Goal: Task Accomplishment & Management: Manage account settings

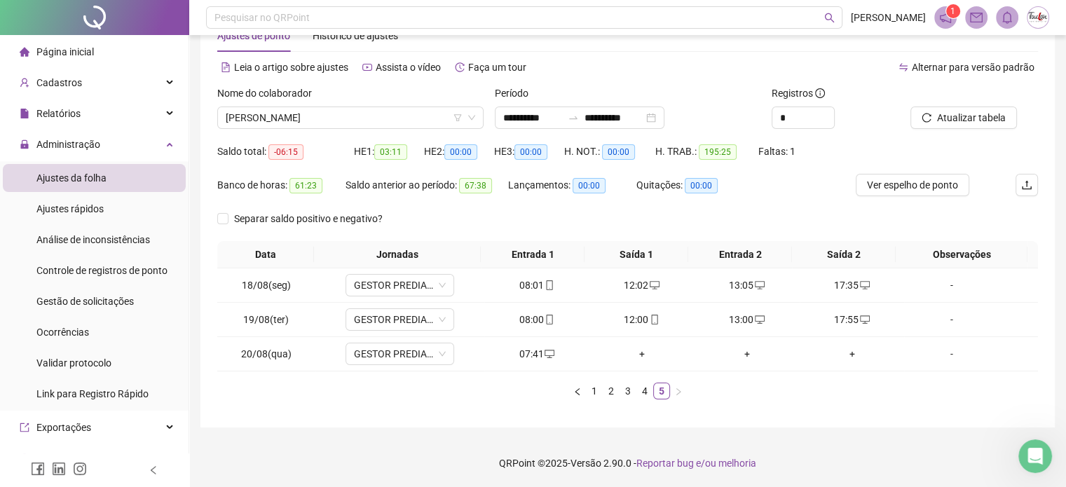
click at [91, 176] on span "Ajustes da folha" at bounding box center [71, 177] width 70 height 11
click at [95, 172] on span "Ajustes da folha" at bounding box center [71, 177] width 70 height 11
click at [418, 118] on span "[PERSON_NAME]" at bounding box center [350, 117] width 249 height 21
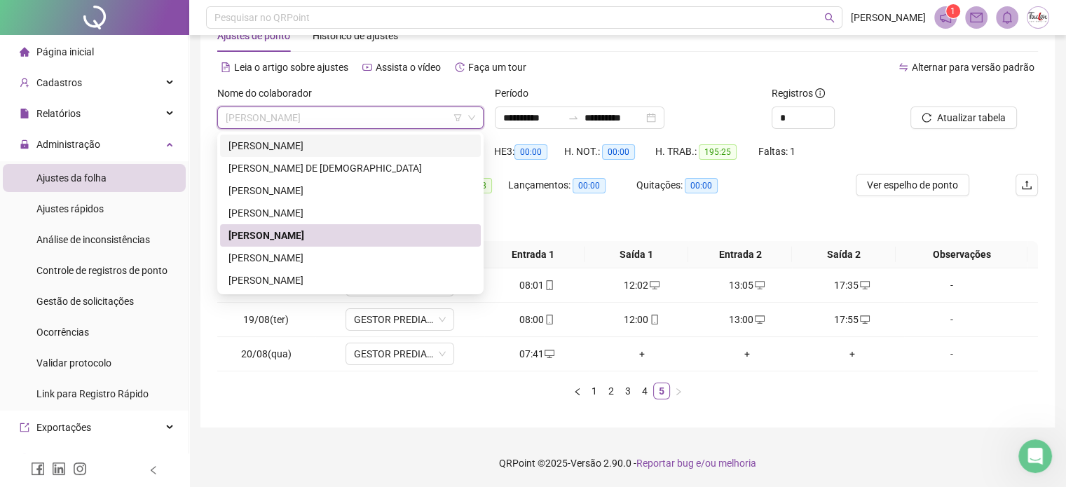
click at [333, 149] on div "[PERSON_NAME]" at bounding box center [350, 145] width 244 height 15
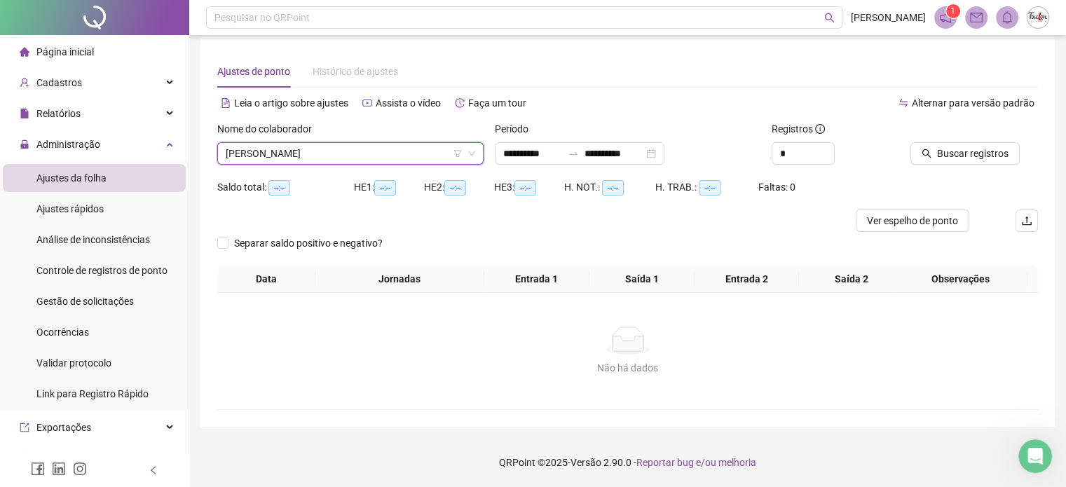
scroll to position [18, 0]
click at [978, 146] on span "Buscar registros" at bounding box center [972, 153] width 71 height 15
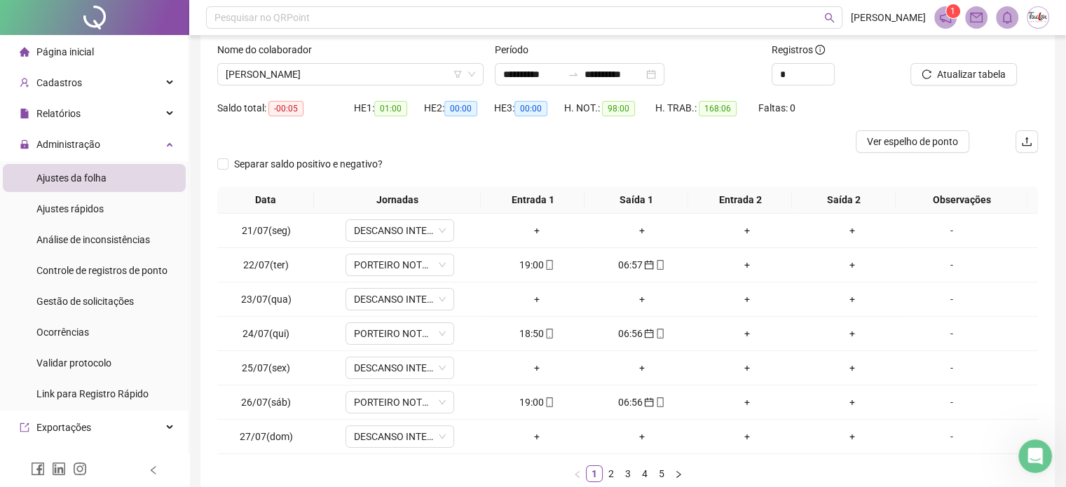
scroll to position [147, 0]
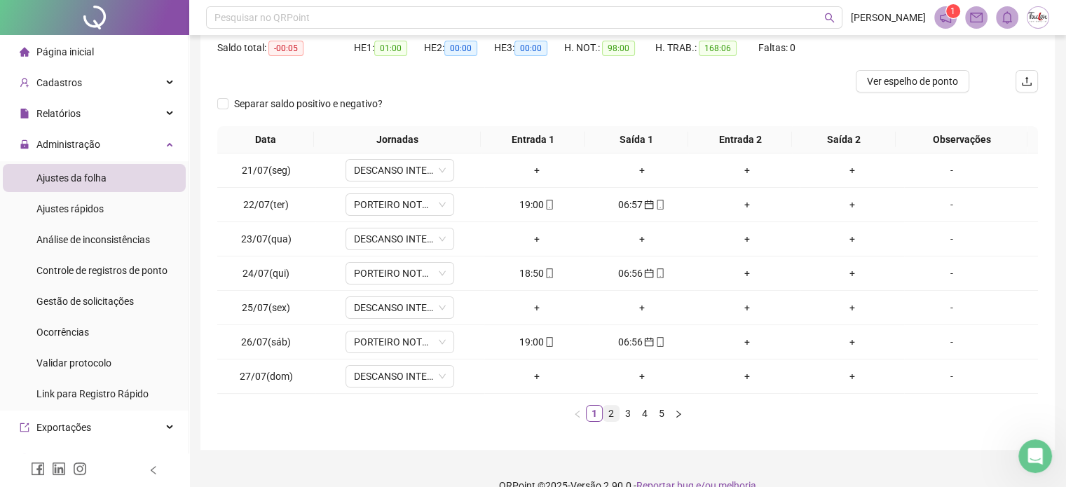
click at [616, 412] on link "2" at bounding box center [610, 413] width 15 height 15
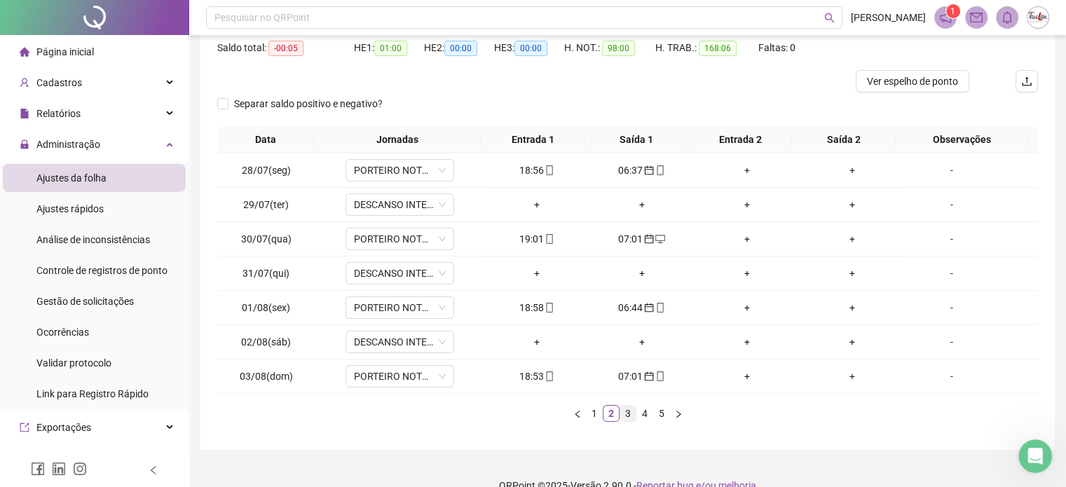
click at [625, 409] on link "3" at bounding box center [627, 413] width 15 height 15
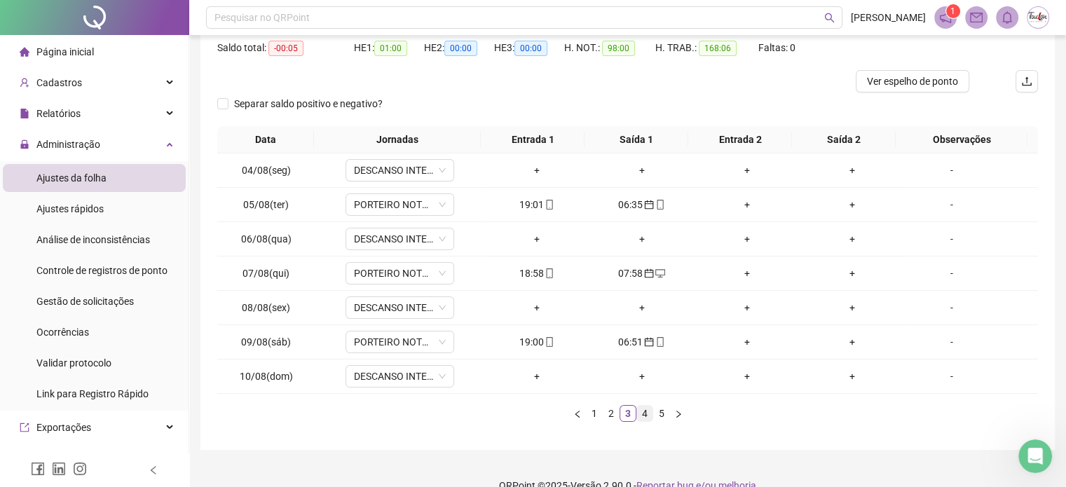
click at [641, 411] on link "4" at bounding box center [644, 413] width 15 height 15
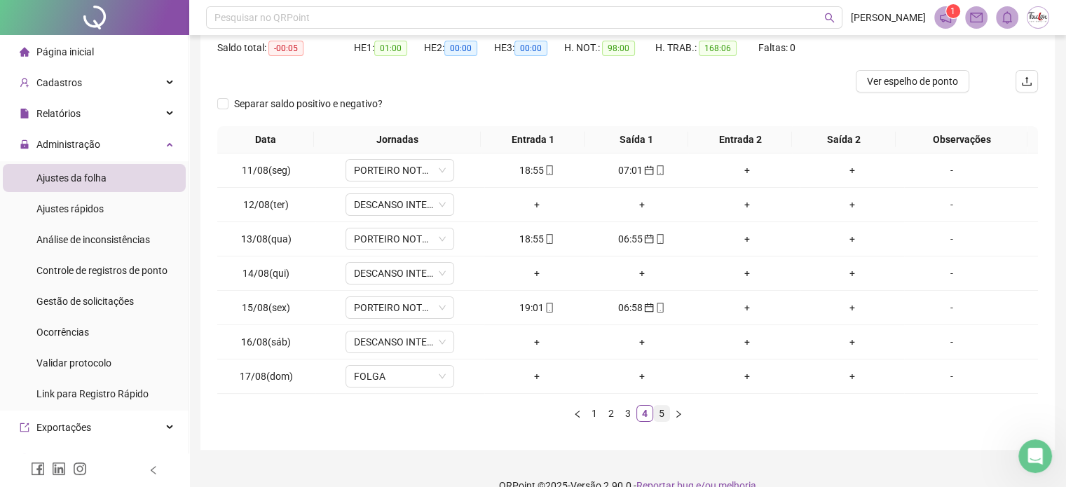
click at [661, 411] on link "5" at bounding box center [661, 413] width 15 height 15
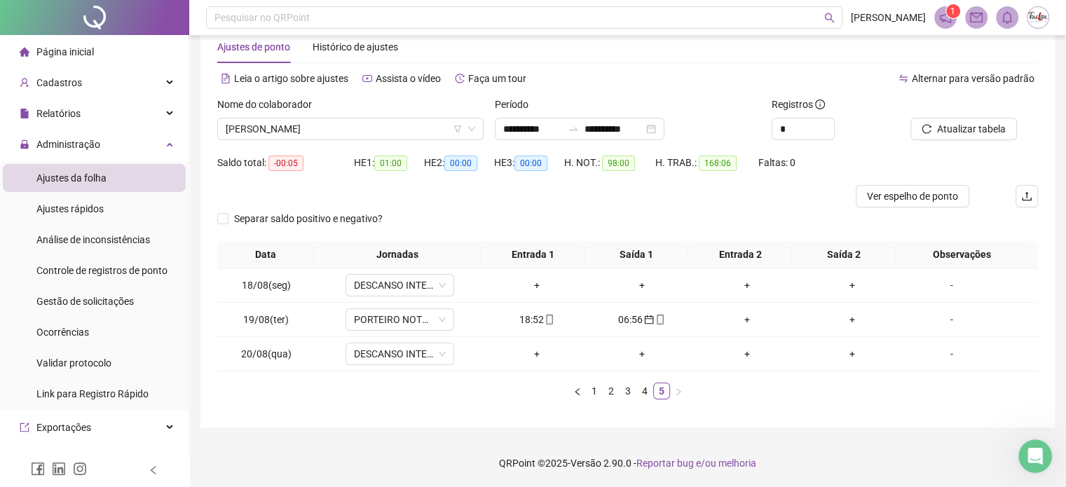
click at [402, 113] on div "Nome do colaborador" at bounding box center [350, 107] width 266 height 21
click at [402, 126] on span "[PERSON_NAME]" at bounding box center [350, 128] width 249 height 21
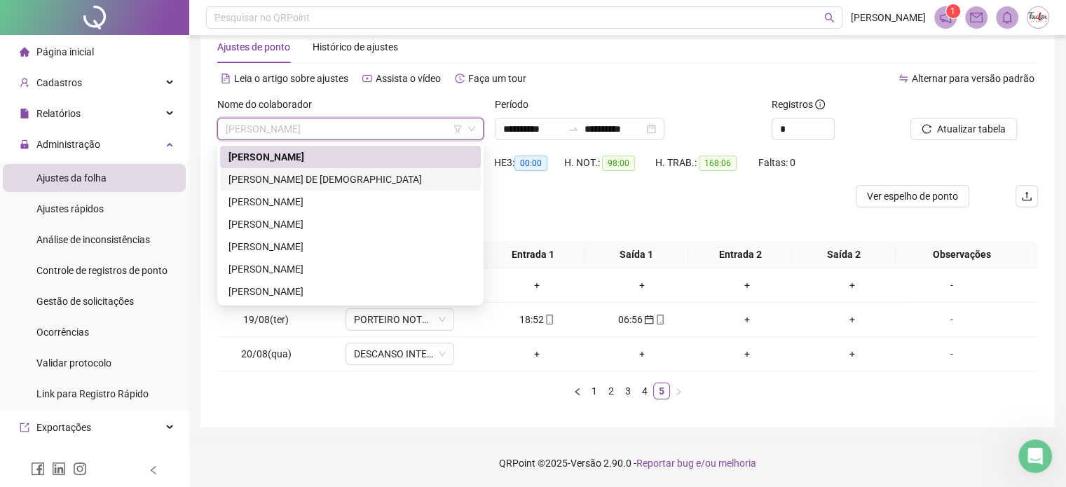
click at [347, 174] on div "[PERSON_NAME] DE [DEMOGRAPHIC_DATA]" at bounding box center [350, 179] width 244 height 15
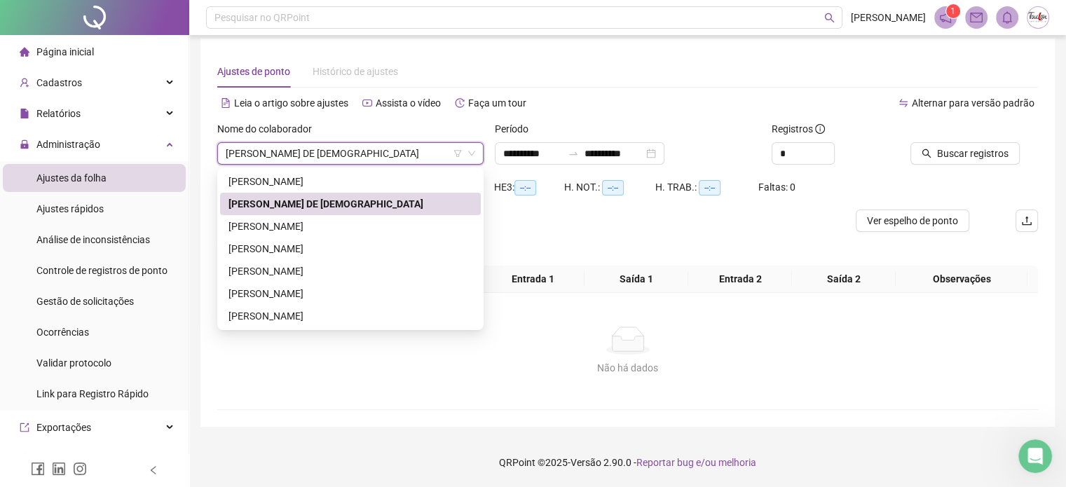
scroll to position [18, 0]
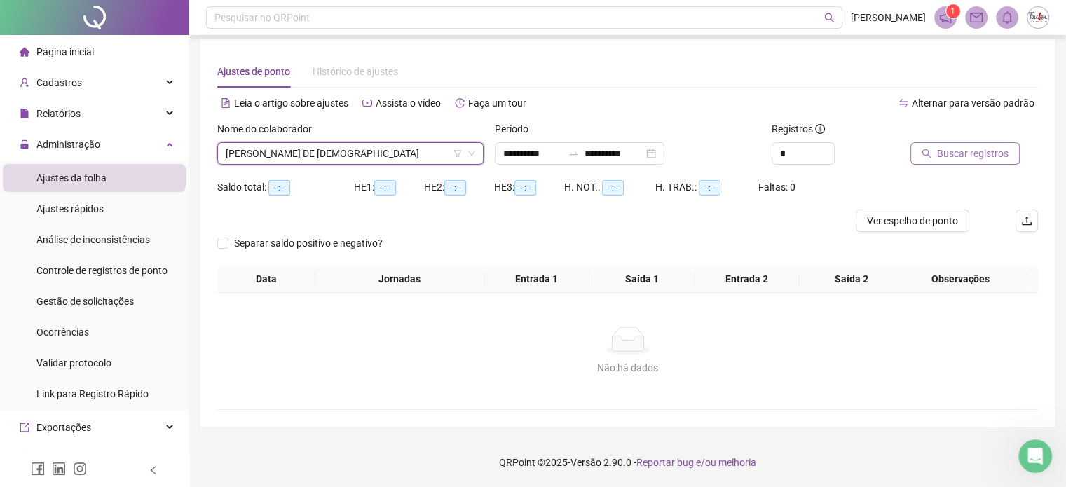
click at [944, 148] on span "Buscar registros" at bounding box center [972, 153] width 71 height 15
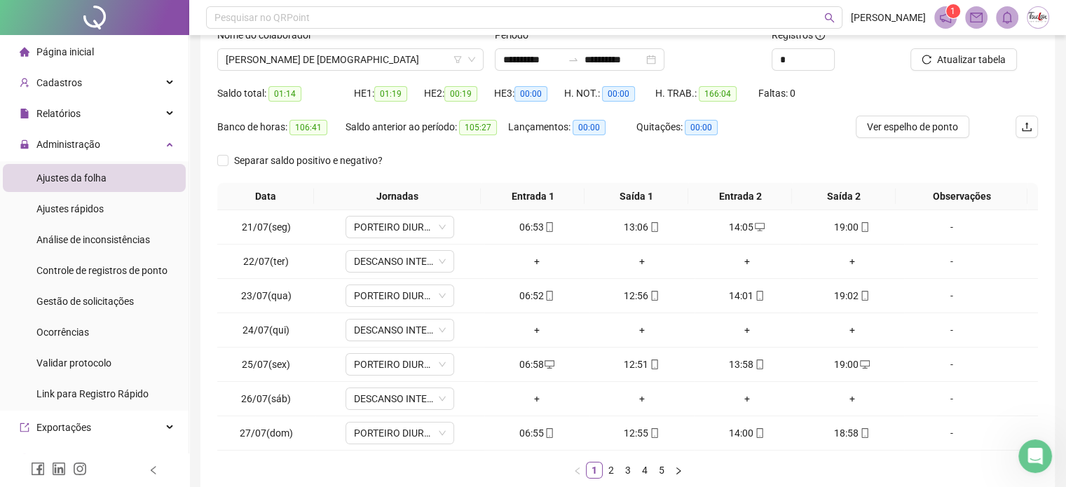
scroll to position [104, 0]
click at [611, 467] on link "2" at bounding box center [610, 467] width 15 height 15
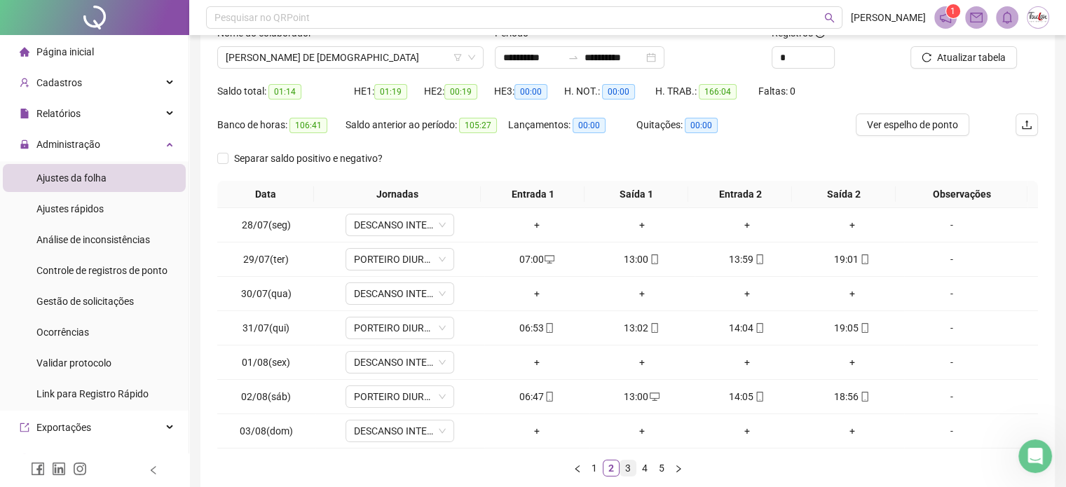
click at [628, 464] on link "3" at bounding box center [627, 467] width 15 height 15
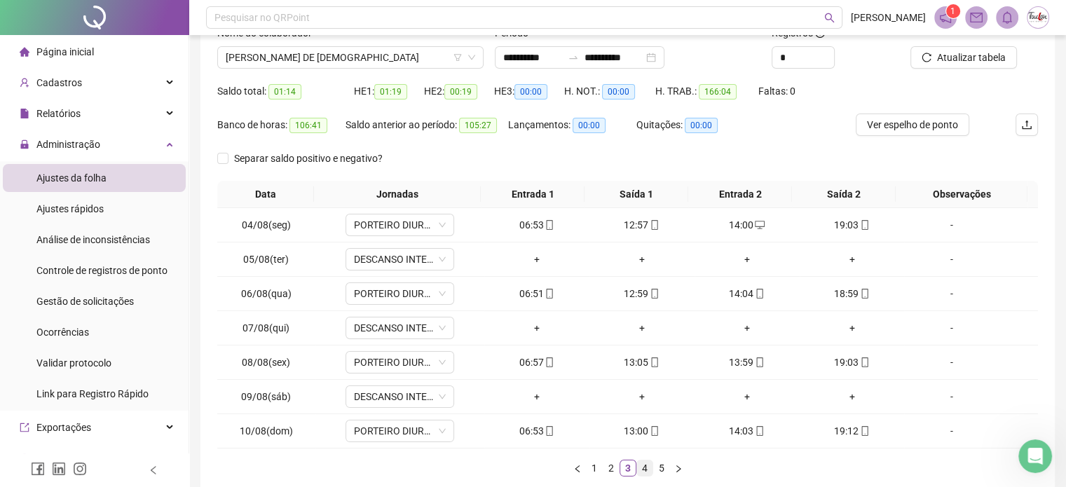
click at [645, 466] on link "4" at bounding box center [644, 467] width 15 height 15
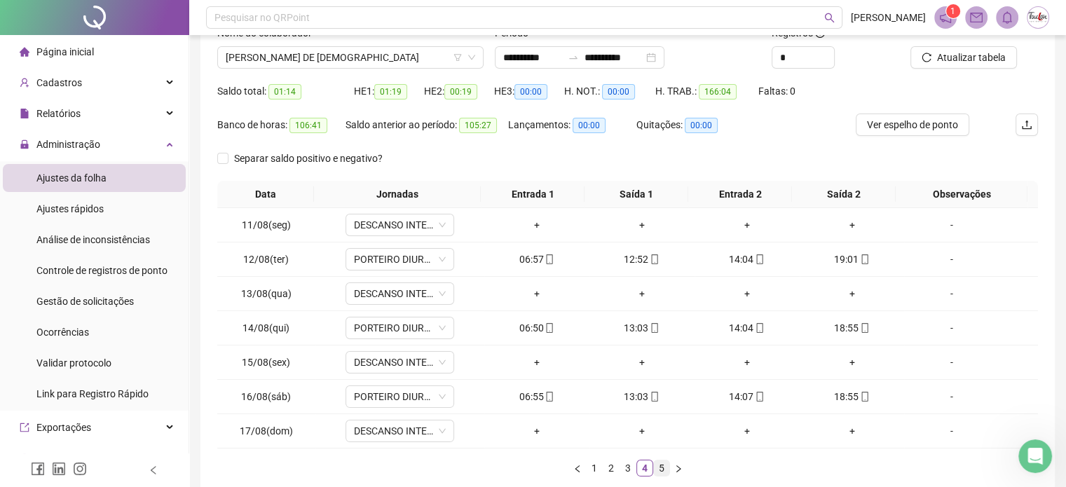
click at [656, 467] on link "5" at bounding box center [661, 467] width 15 height 15
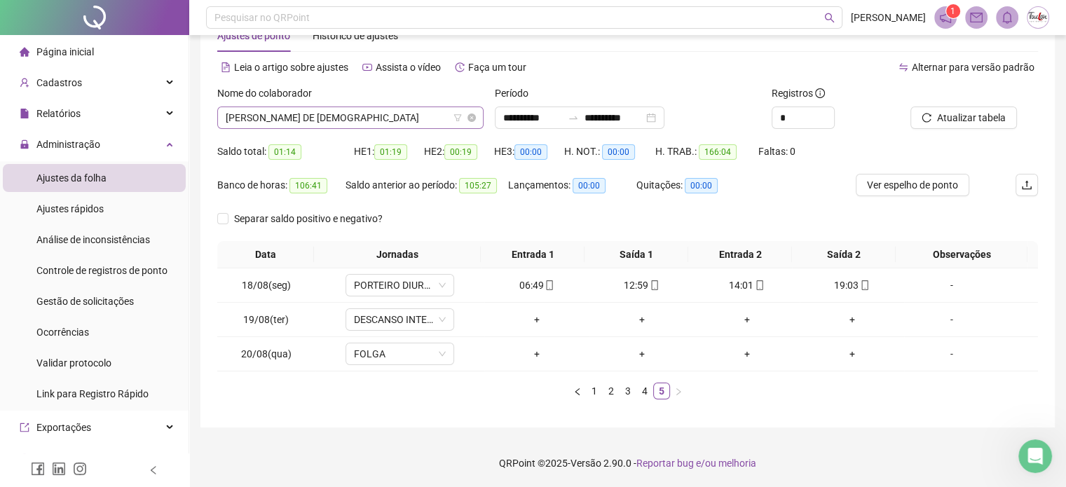
click at [423, 112] on span "[PERSON_NAME] DE [DEMOGRAPHIC_DATA]" at bounding box center [350, 117] width 249 height 21
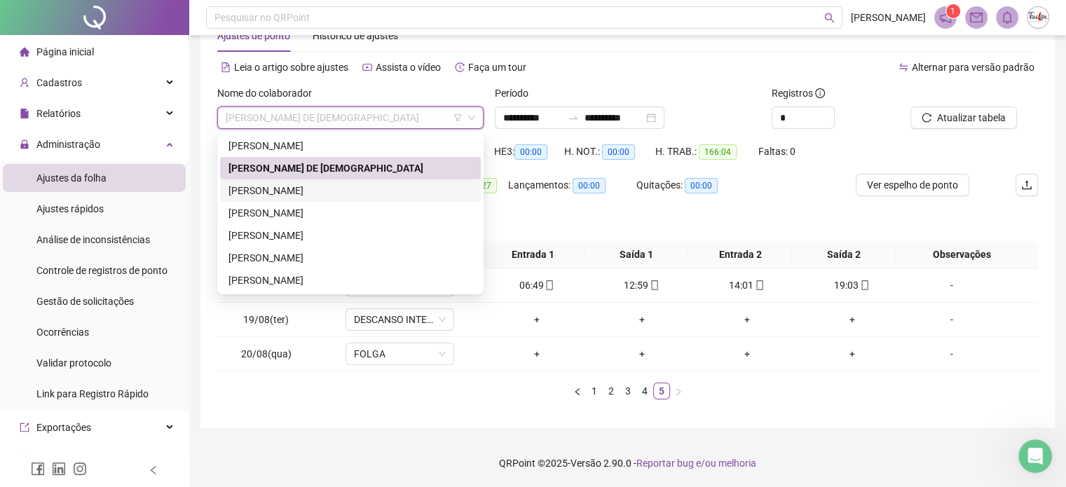
click at [303, 187] on div "[PERSON_NAME]" at bounding box center [350, 190] width 244 height 15
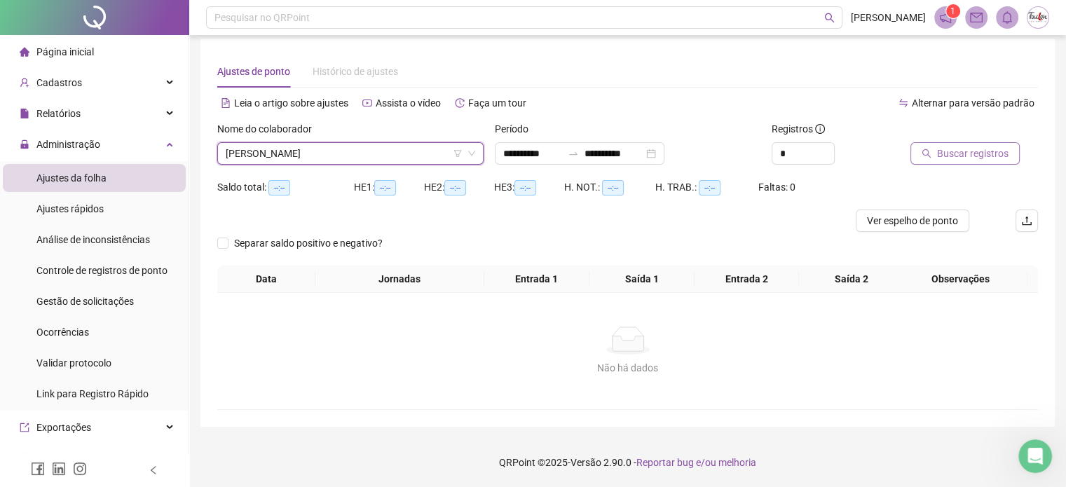
click at [982, 146] on span "Buscar registros" at bounding box center [972, 153] width 71 height 15
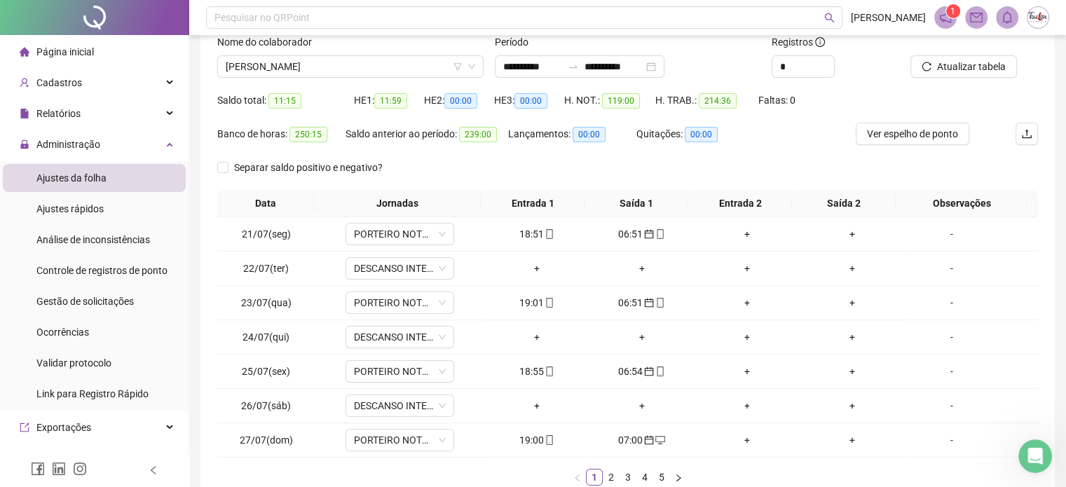
scroll to position [96, 0]
click at [609, 477] on link "2" at bounding box center [610, 475] width 15 height 15
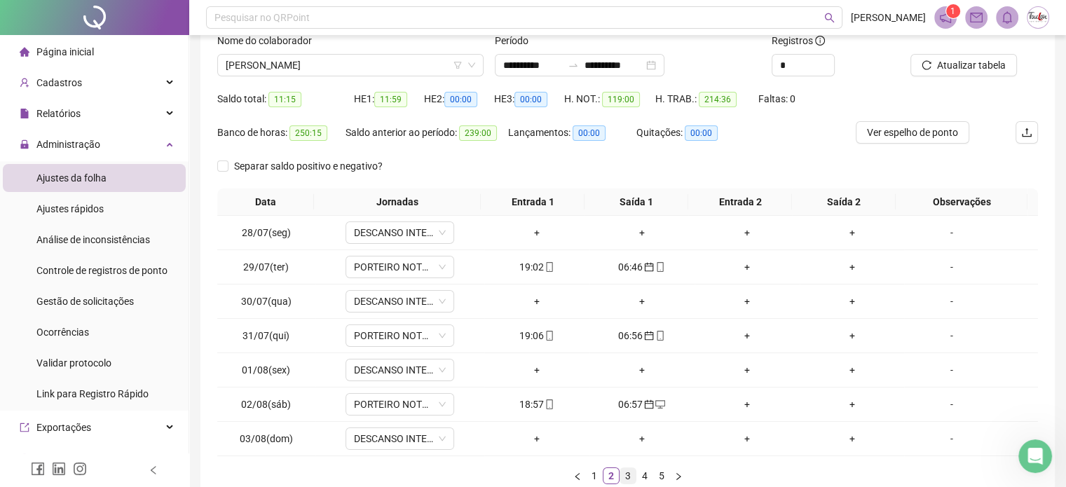
click at [625, 474] on link "3" at bounding box center [627, 475] width 15 height 15
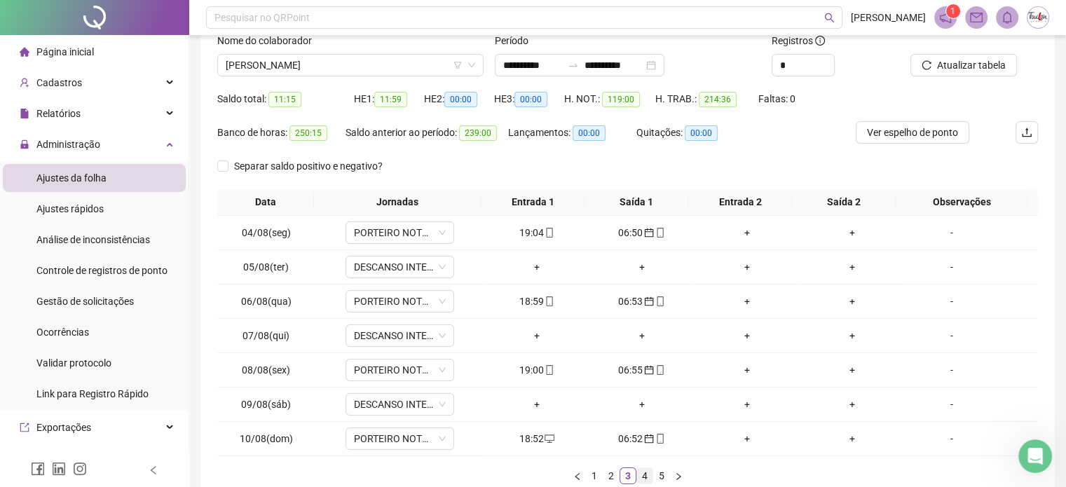
click at [641, 473] on link "4" at bounding box center [644, 475] width 15 height 15
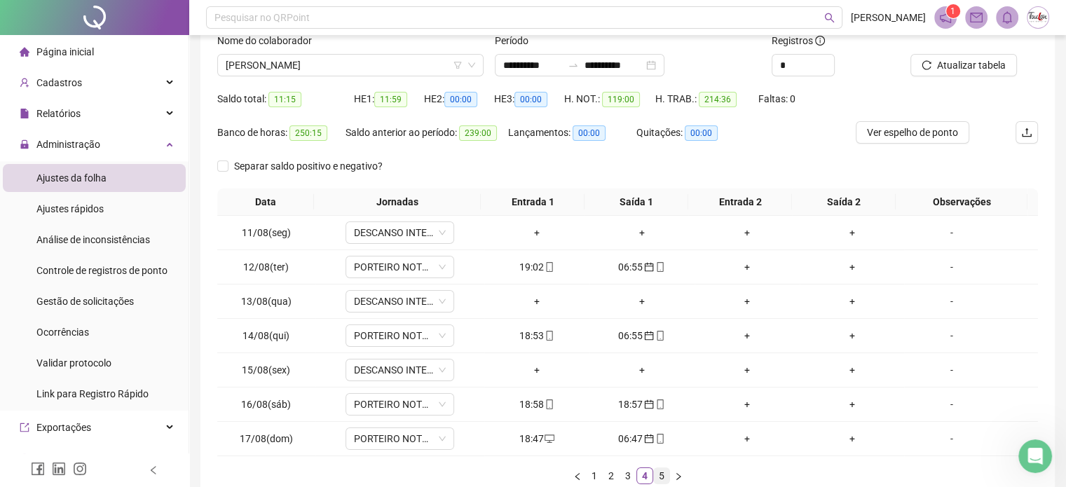
click at [661, 476] on link "5" at bounding box center [661, 475] width 15 height 15
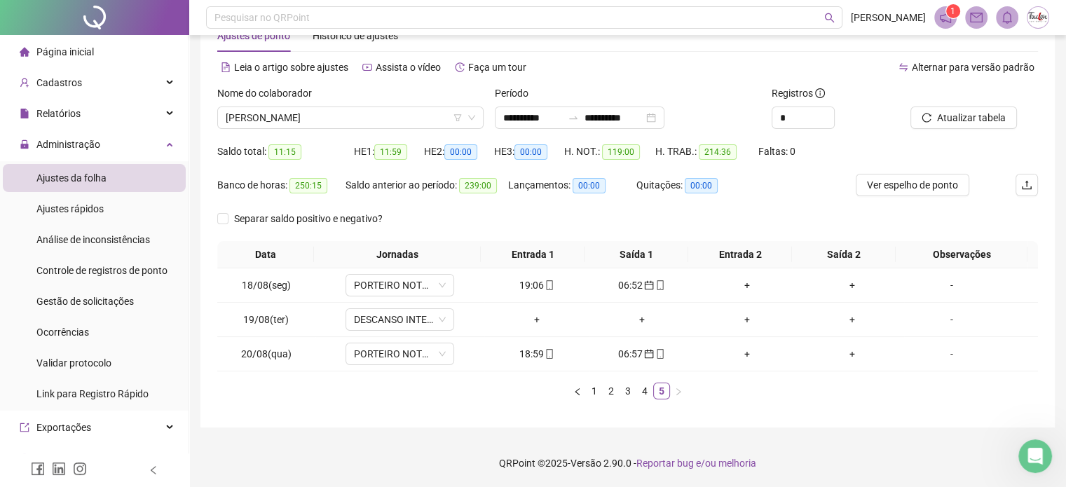
click at [427, 131] on div "Nome do colaborador [PERSON_NAME]" at bounding box center [350, 112] width 277 height 55
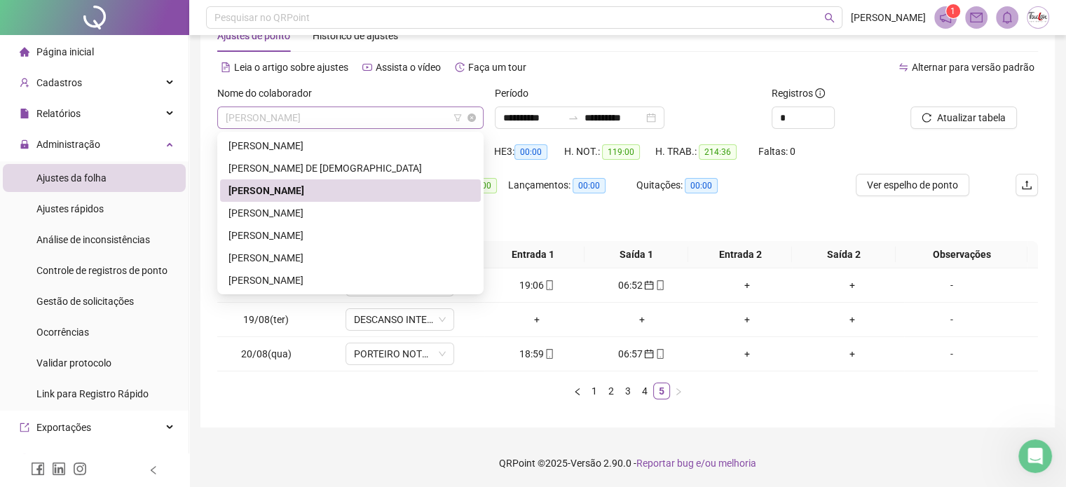
click at [425, 125] on span "[PERSON_NAME]" at bounding box center [350, 117] width 249 height 21
click at [374, 212] on div "[PERSON_NAME]" at bounding box center [350, 212] width 244 height 15
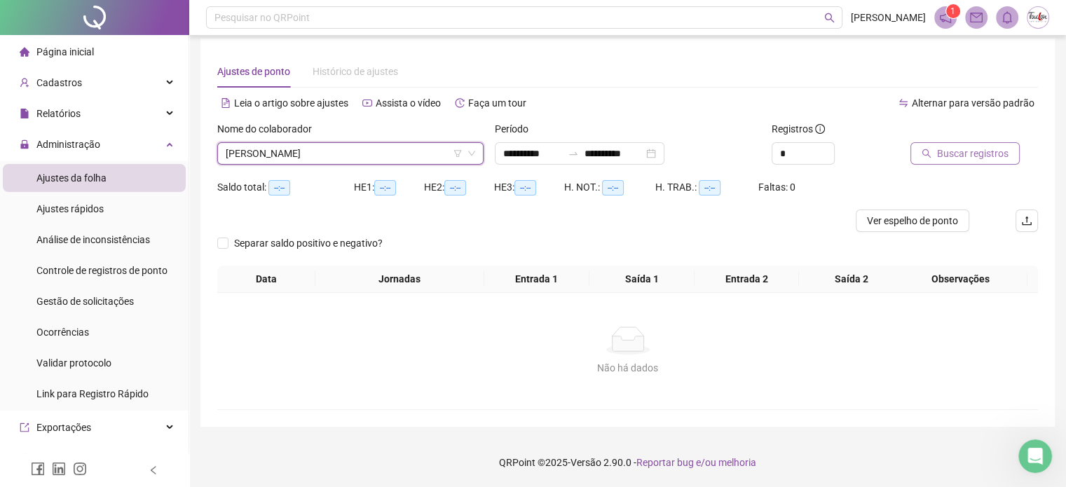
click at [932, 143] on button "Buscar registros" at bounding box center [964, 153] width 109 height 22
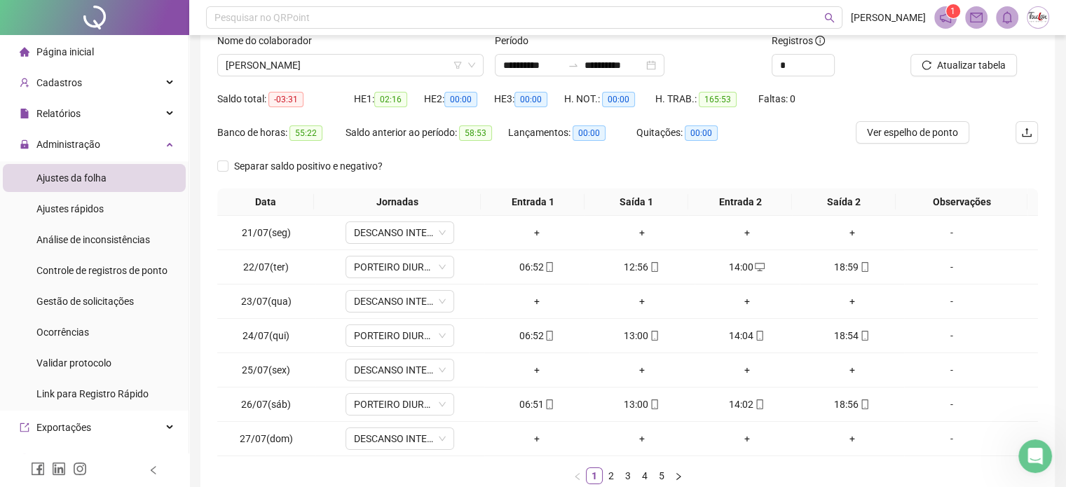
scroll to position [98, 0]
click at [612, 471] on link "2" at bounding box center [610, 473] width 15 height 15
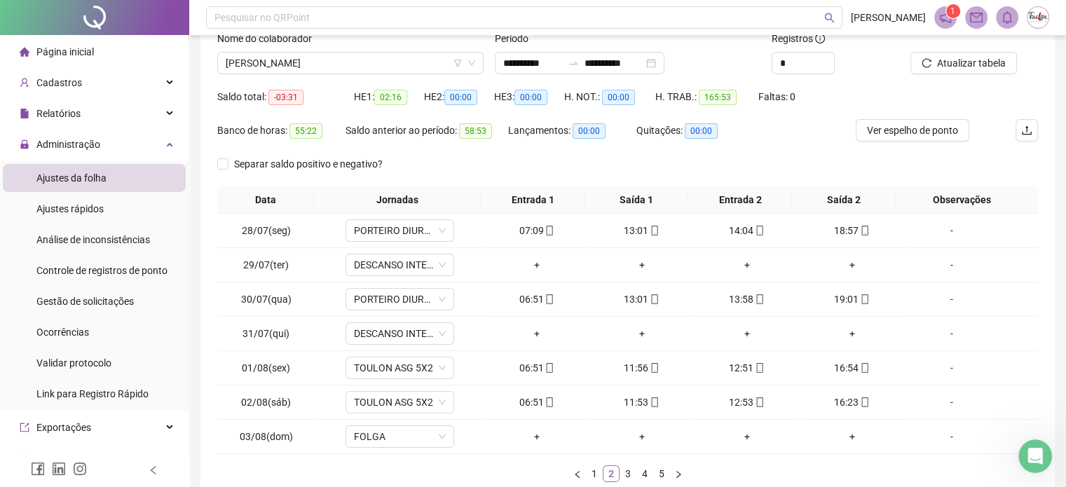
click at [612, 471] on link "2" at bounding box center [610, 473] width 15 height 15
click at [628, 471] on link "3" at bounding box center [627, 473] width 15 height 15
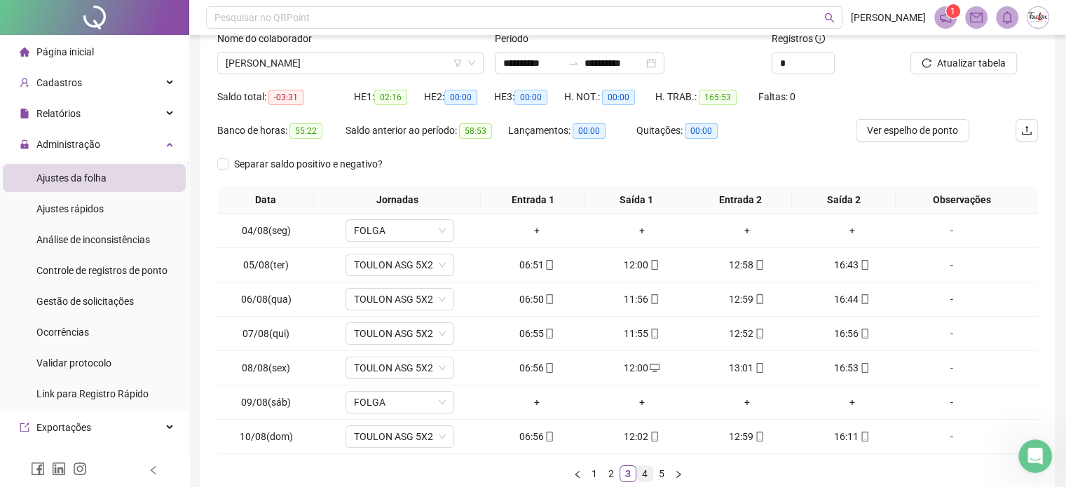
click at [647, 473] on link "4" at bounding box center [644, 473] width 15 height 15
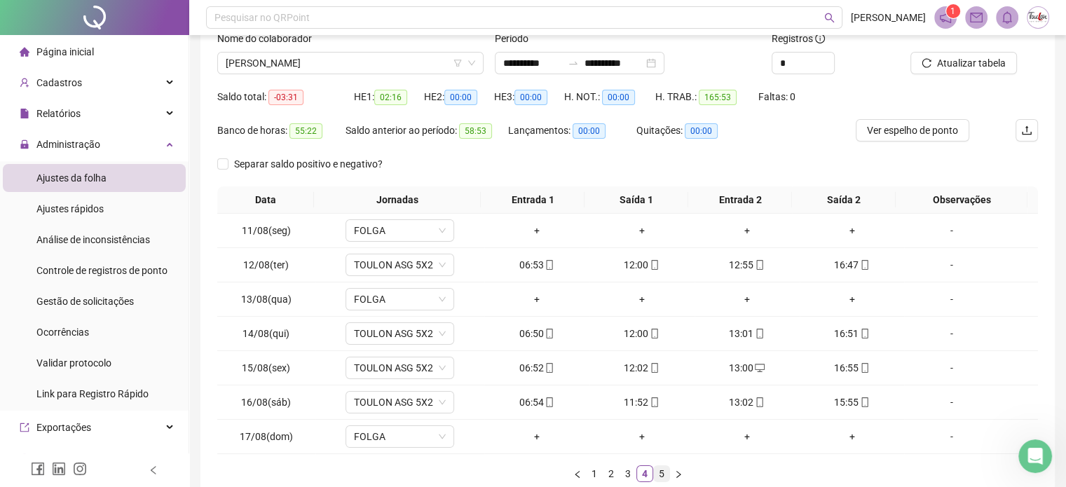
click at [656, 474] on link "5" at bounding box center [661, 473] width 15 height 15
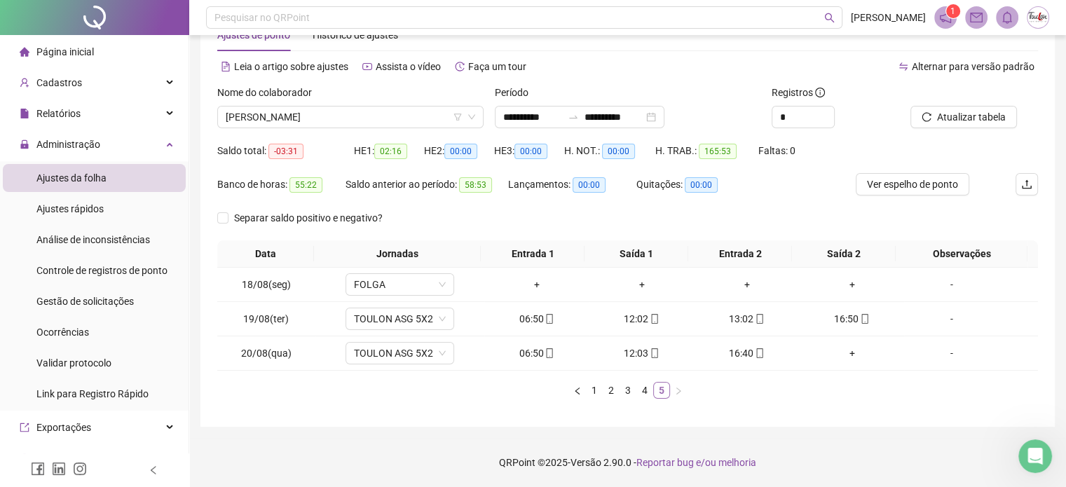
scroll to position [43, 0]
click at [630, 353] on div "12:03" at bounding box center [642, 353] width 94 height 15
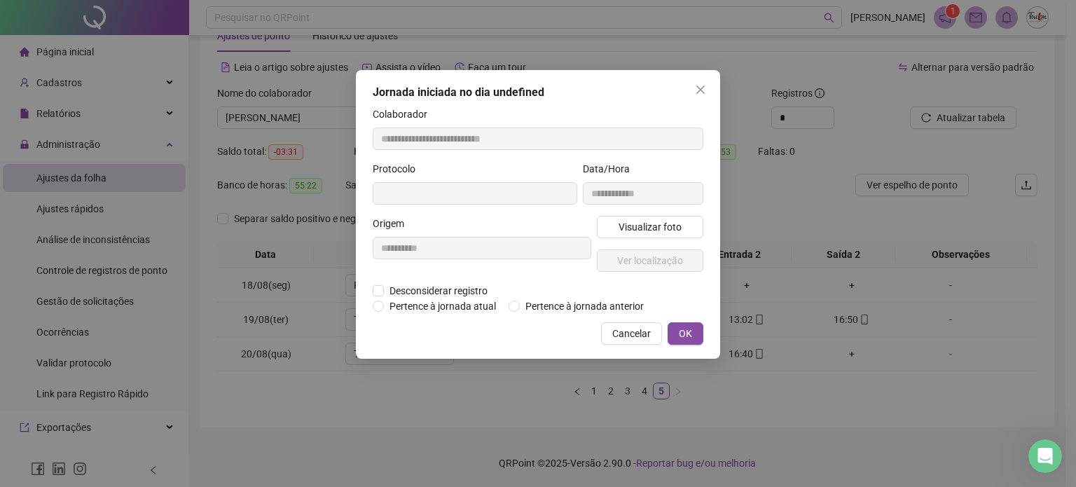
type input "**********"
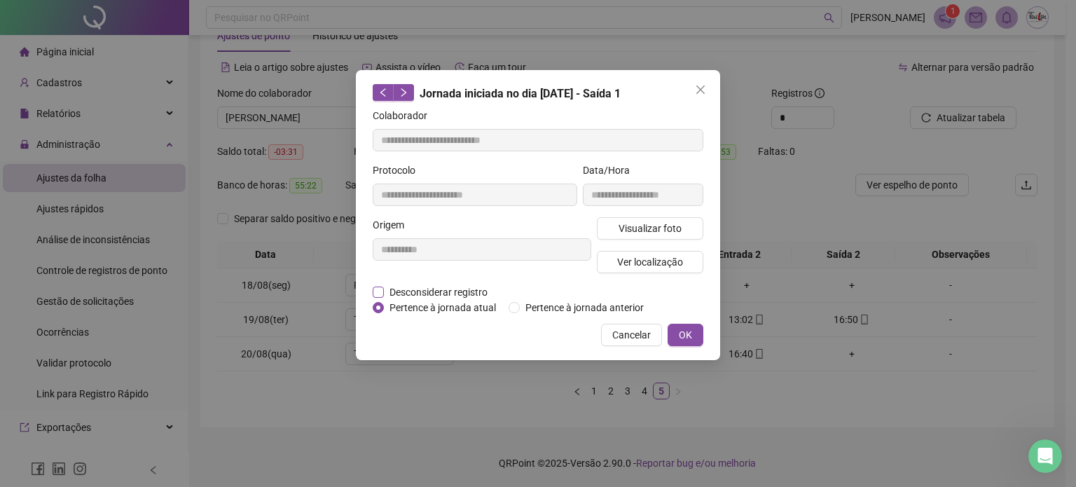
click at [432, 294] on span "Desconsiderar registro" at bounding box center [438, 291] width 109 height 15
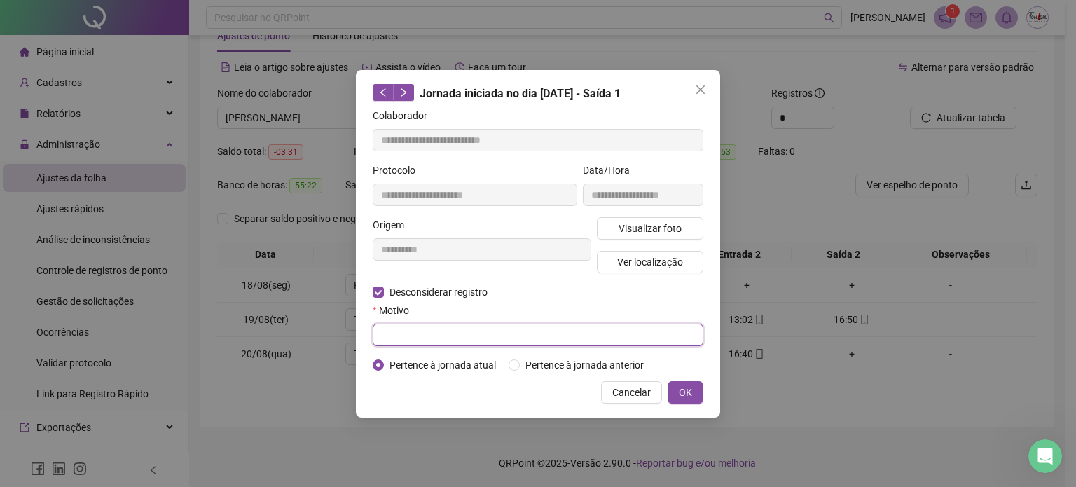
click at [528, 338] on input "text" at bounding box center [538, 335] width 331 height 22
type input "****"
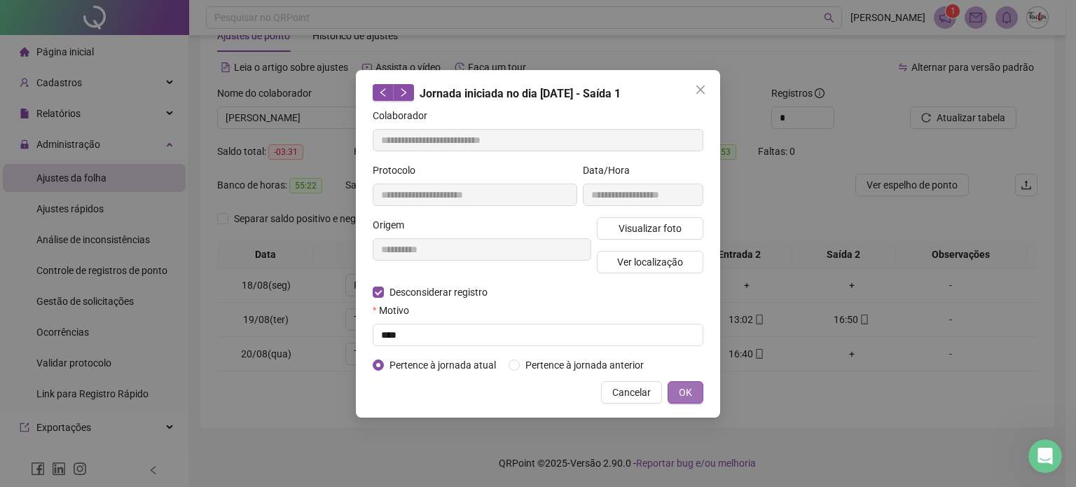
click at [682, 391] on span "OK" at bounding box center [685, 392] width 13 height 15
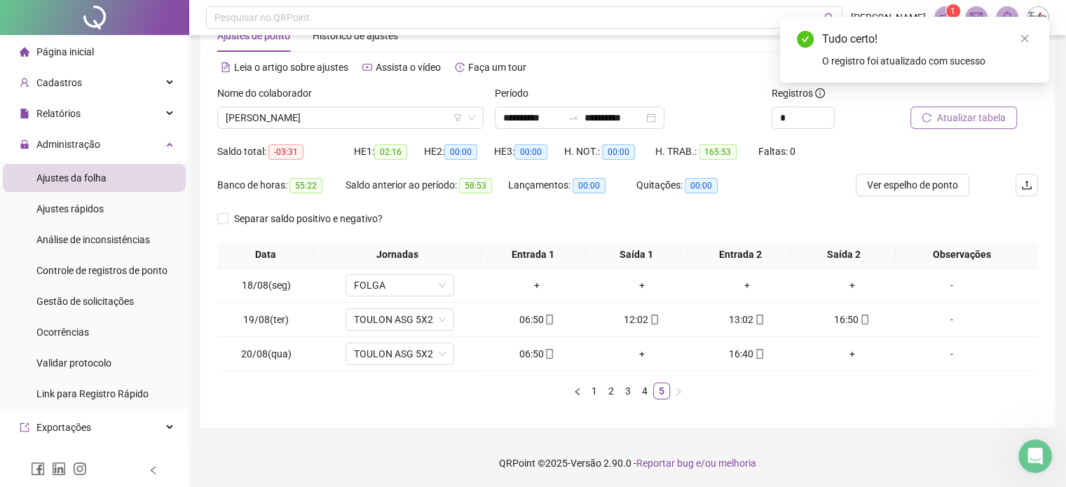
click at [977, 117] on span "Atualizar tabela" at bounding box center [971, 117] width 69 height 15
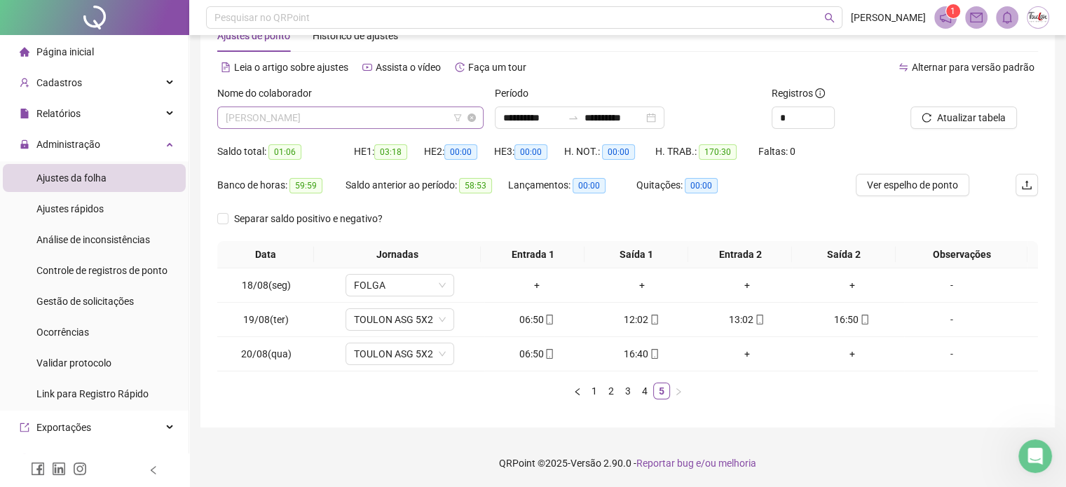
click at [372, 123] on span "[PERSON_NAME]" at bounding box center [350, 117] width 249 height 21
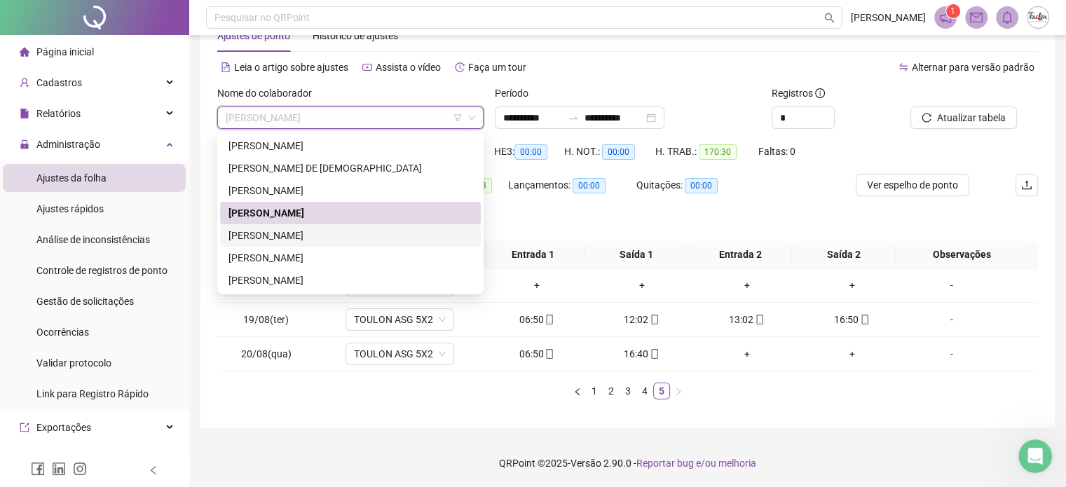
click at [297, 230] on div "[PERSON_NAME]" at bounding box center [350, 235] width 244 height 15
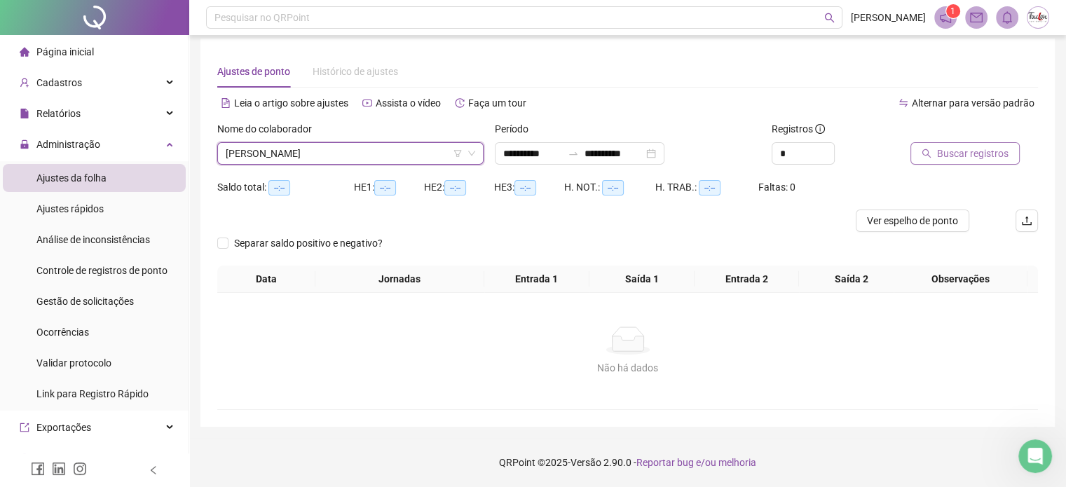
click at [974, 146] on span "Buscar registros" at bounding box center [972, 153] width 71 height 15
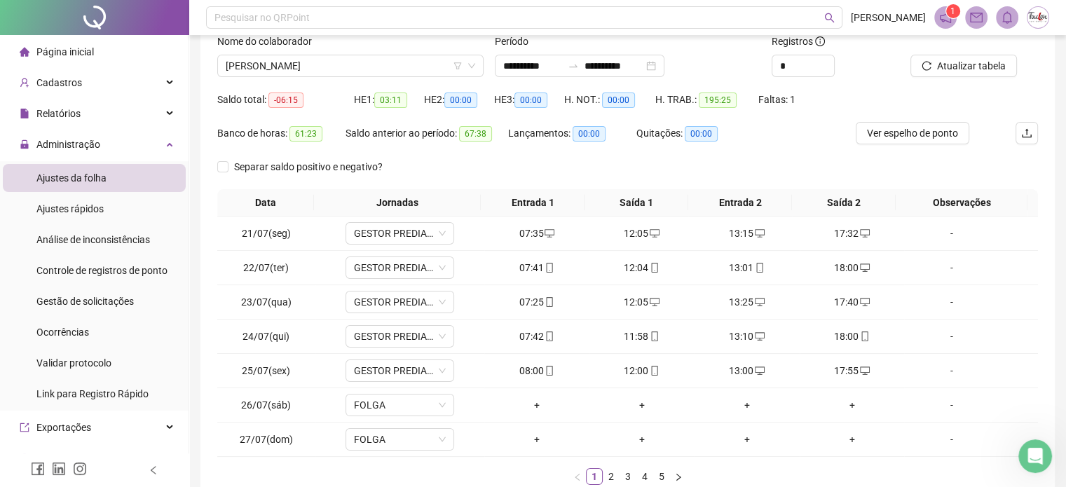
scroll to position [95, 0]
click at [612, 477] on link "2" at bounding box center [610, 476] width 15 height 15
click at [631, 477] on link "3" at bounding box center [627, 476] width 15 height 15
click at [647, 476] on link "4" at bounding box center [644, 476] width 15 height 15
click at [663, 476] on link "5" at bounding box center [661, 476] width 15 height 15
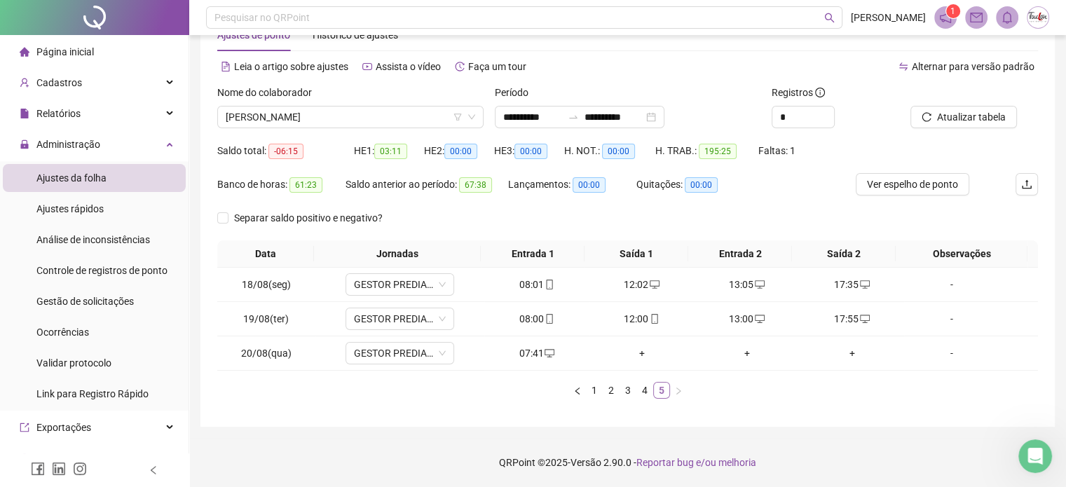
scroll to position [43, 0]
click at [641, 357] on div "+" at bounding box center [642, 353] width 94 height 15
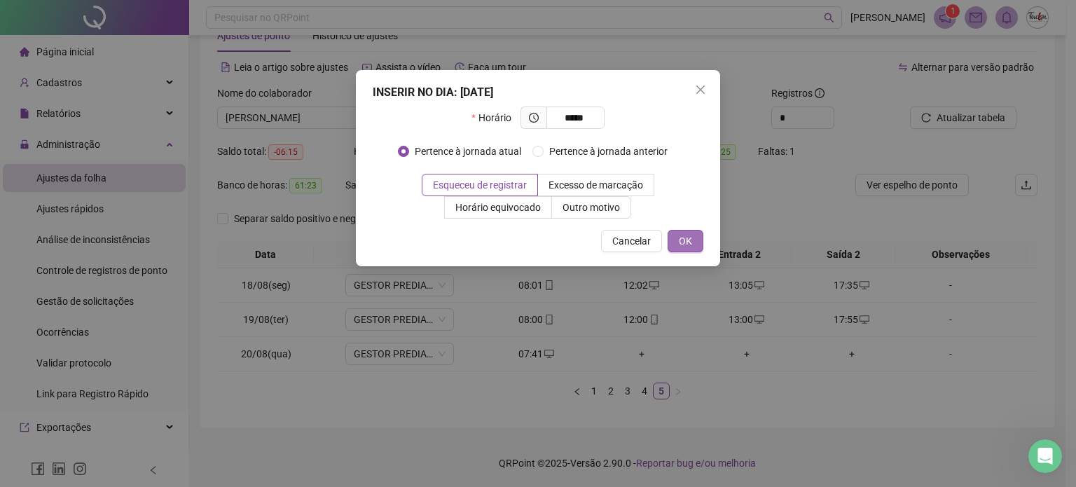
type input "*****"
click at [684, 240] on span "OK" at bounding box center [685, 240] width 13 height 15
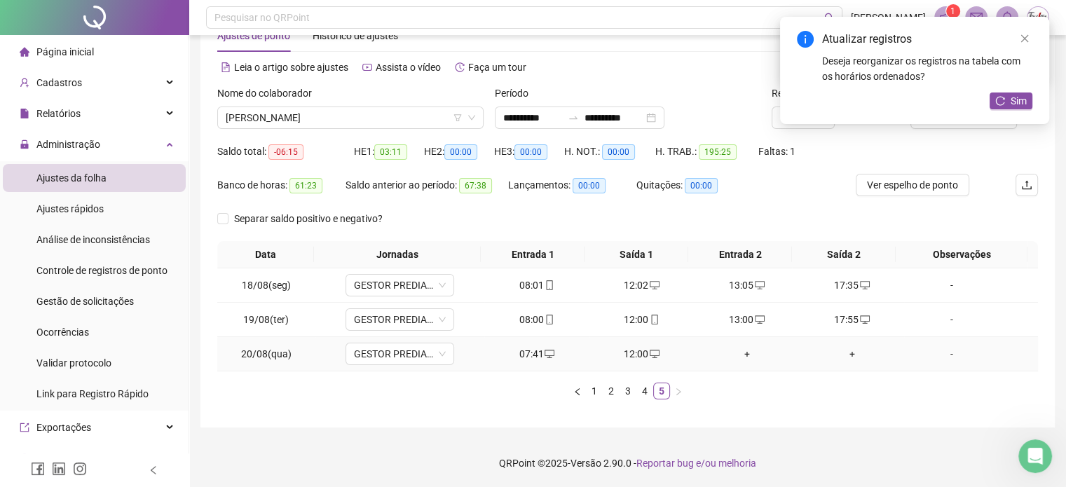
click at [748, 358] on div "+" at bounding box center [747, 353] width 94 height 15
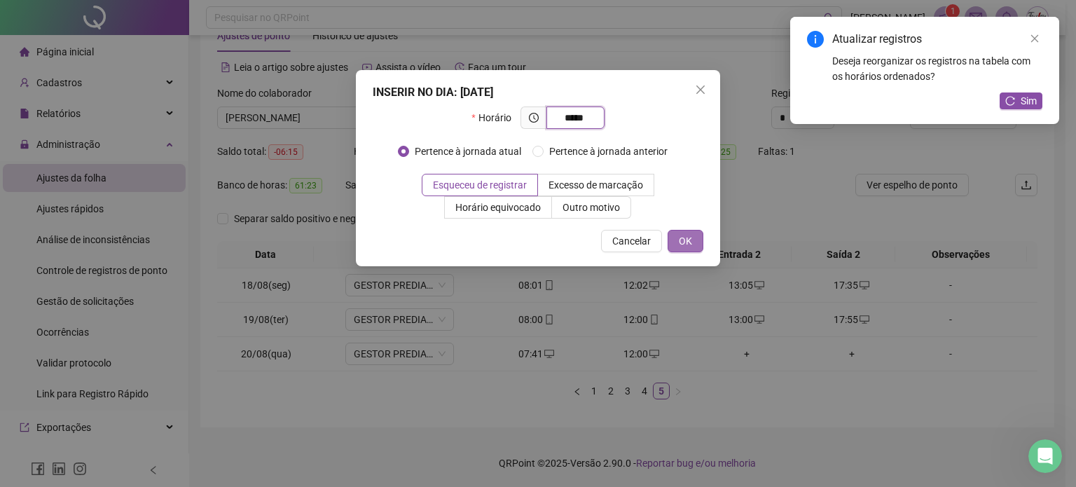
type input "*****"
click at [681, 236] on span "OK" at bounding box center [685, 240] width 13 height 15
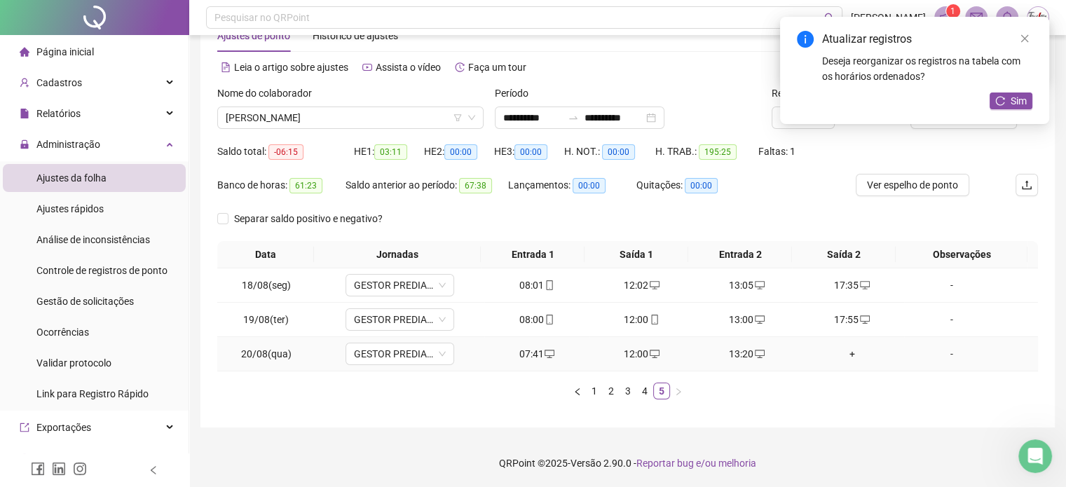
click at [839, 353] on div "+" at bounding box center [852, 353] width 94 height 15
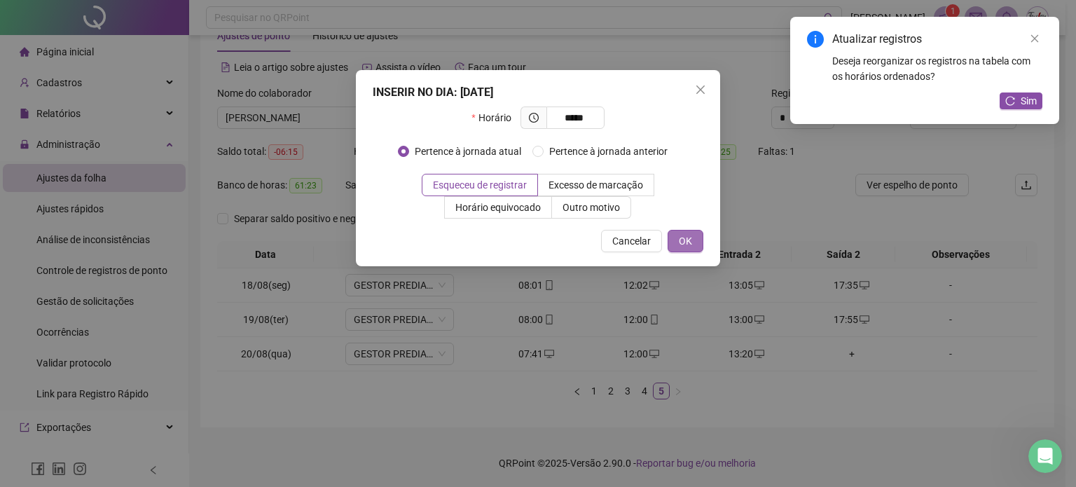
type input "*****"
click at [681, 249] on button "OK" at bounding box center [686, 241] width 36 height 22
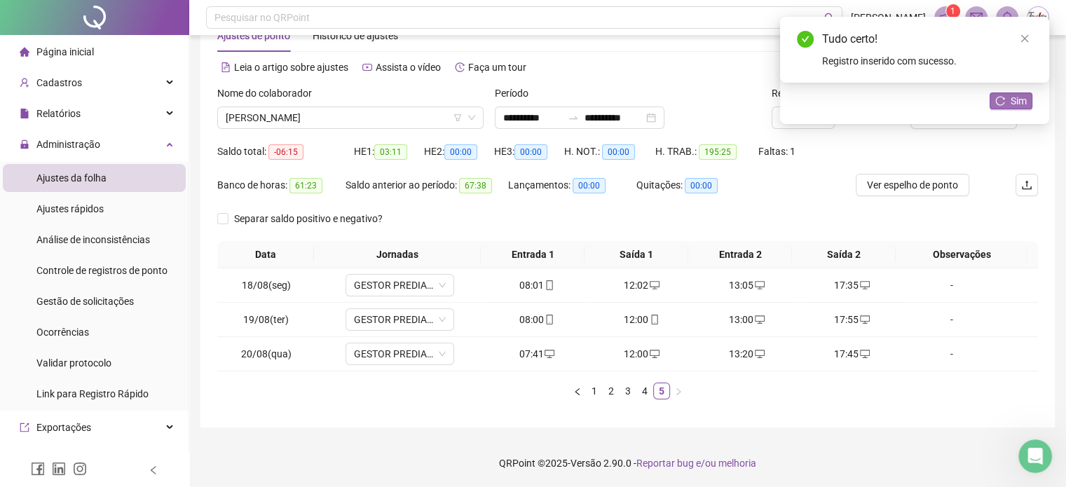
click at [1010, 103] on span "Sim" at bounding box center [1018, 100] width 16 height 15
click at [341, 109] on span "[PERSON_NAME]" at bounding box center [350, 117] width 249 height 21
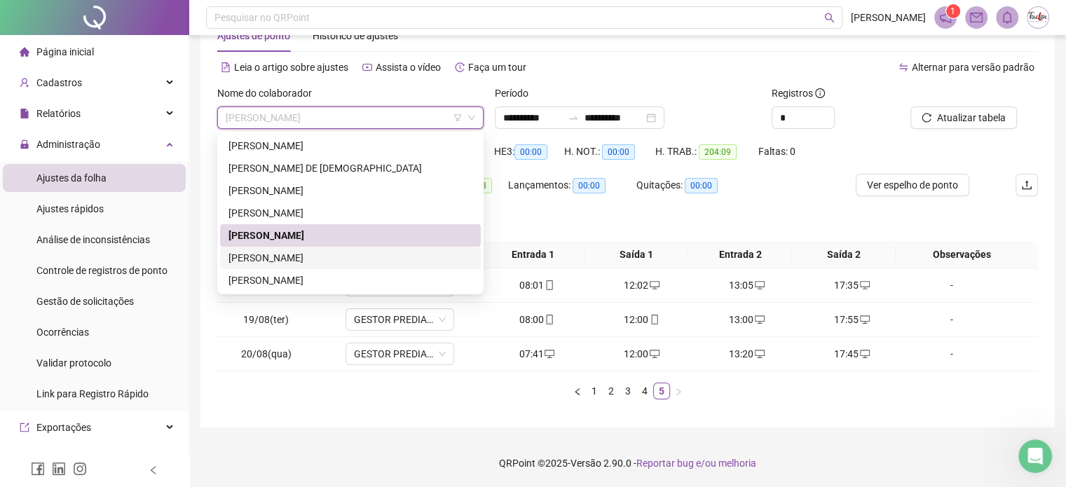
click at [306, 255] on div "[PERSON_NAME]" at bounding box center [350, 257] width 244 height 15
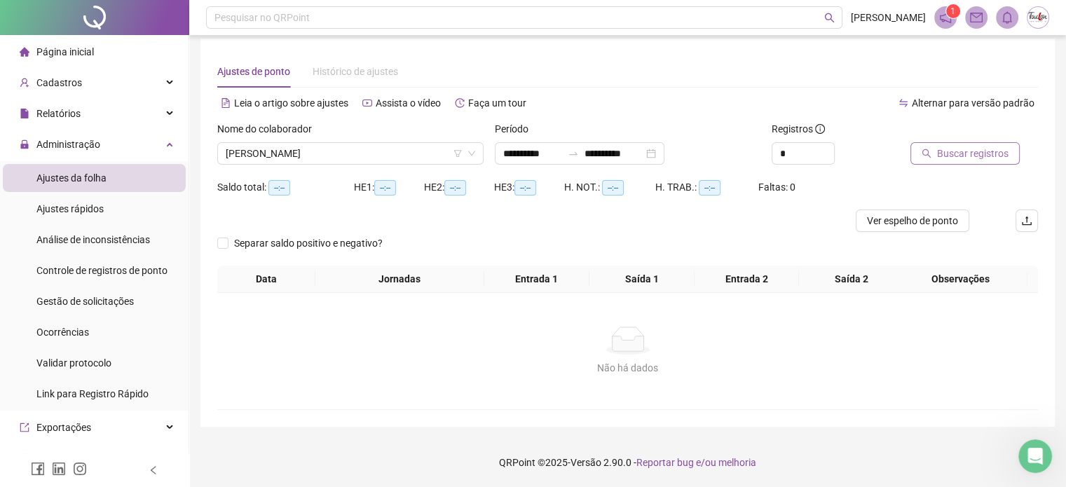
click at [970, 148] on span "Buscar registros" at bounding box center [972, 153] width 71 height 15
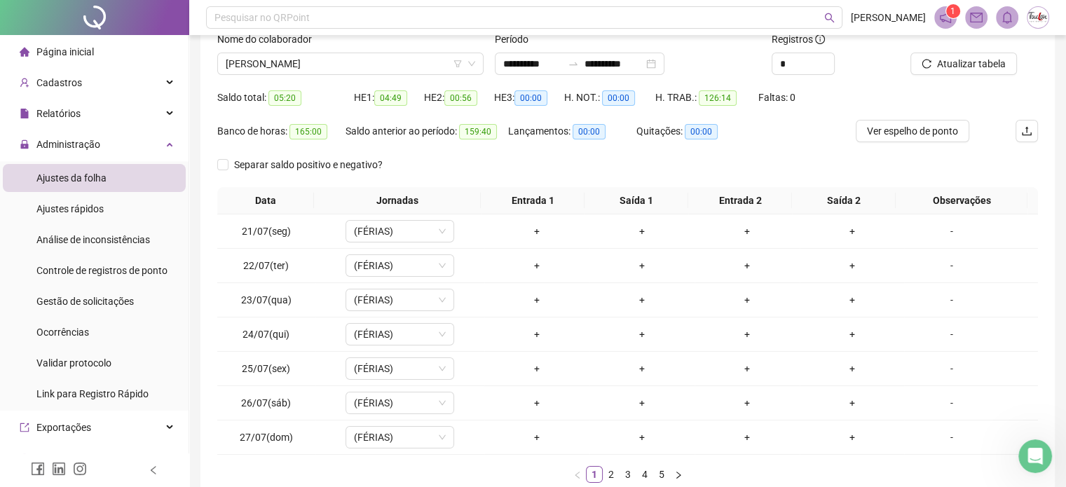
scroll to position [106, 0]
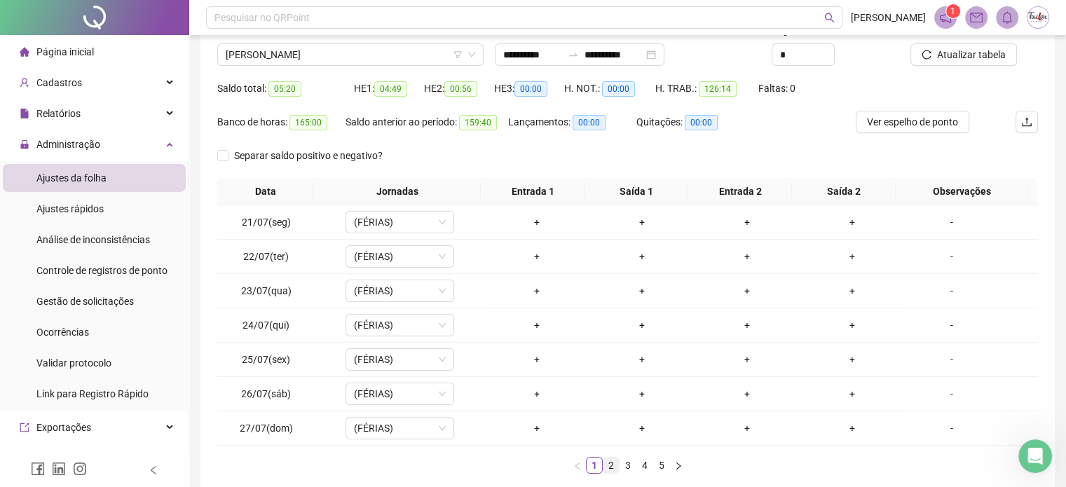
click at [614, 464] on link "2" at bounding box center [610, 464] width 15 height 15
click at [626, 466] on link "3" at bounding box center [627, 464] width 15 height 15
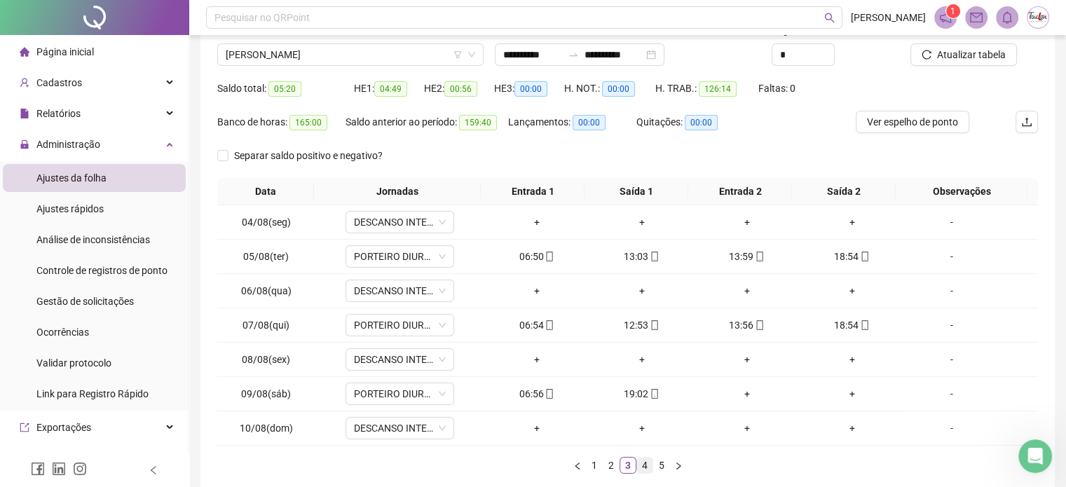
click at [641, 465] on link "4" at bounding box center [644, 464] width 15 height 15
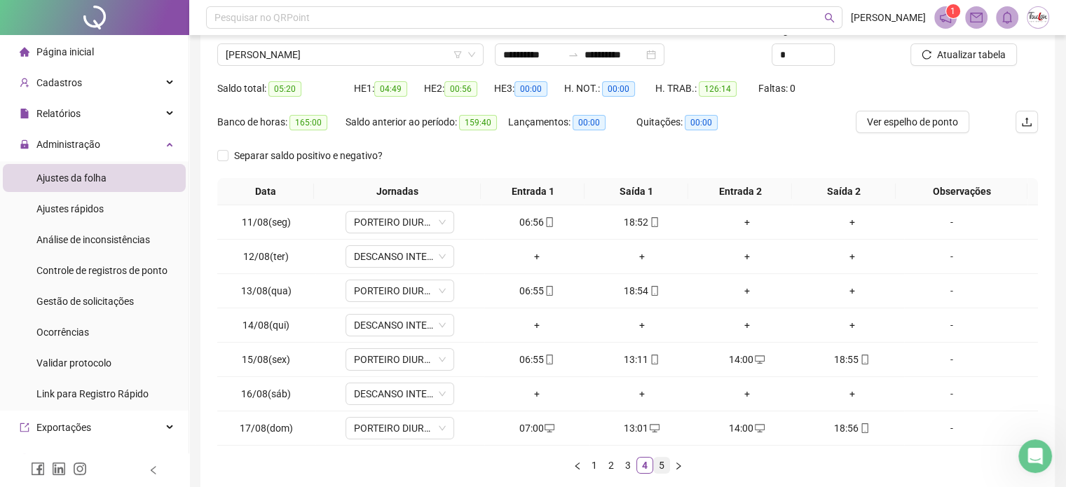
click at [659, 464] on link "5" at bounding box center [661, 464] width 15 height 15
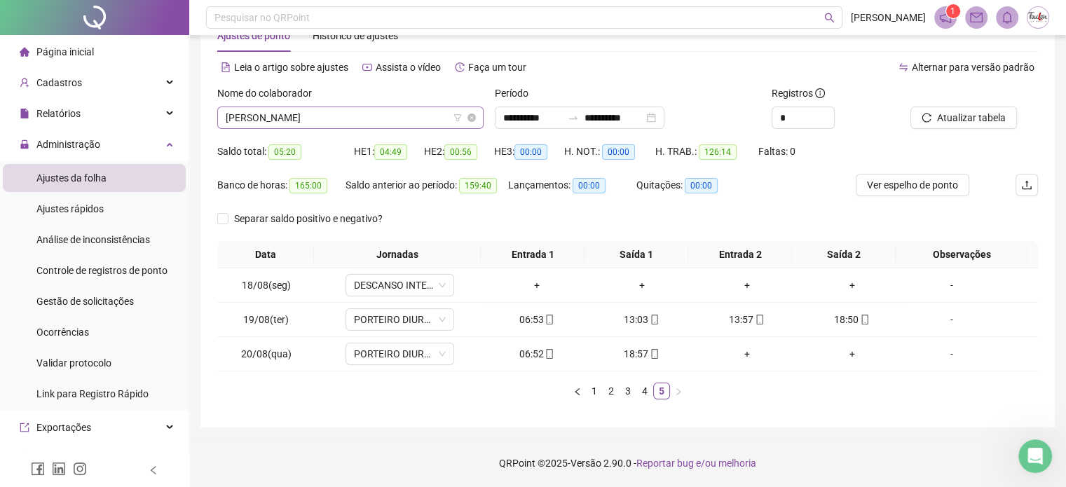
click at [347, 117] on span "[PERSON_NAME]" at bounding box center [350, 117] width 249 height 21
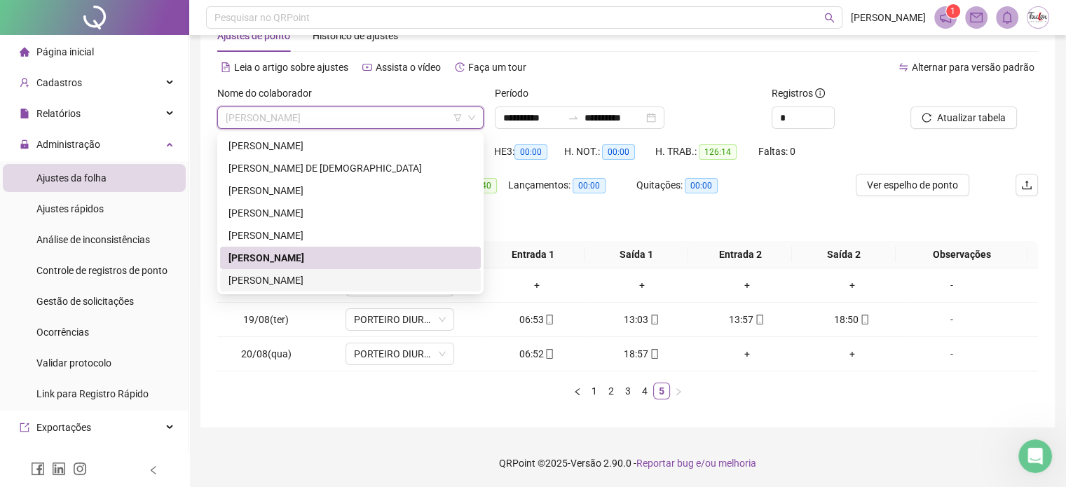
click at [302, 280] on div "[PERSON_NAME]" at bounding box center [350, 280] width 244 height 15
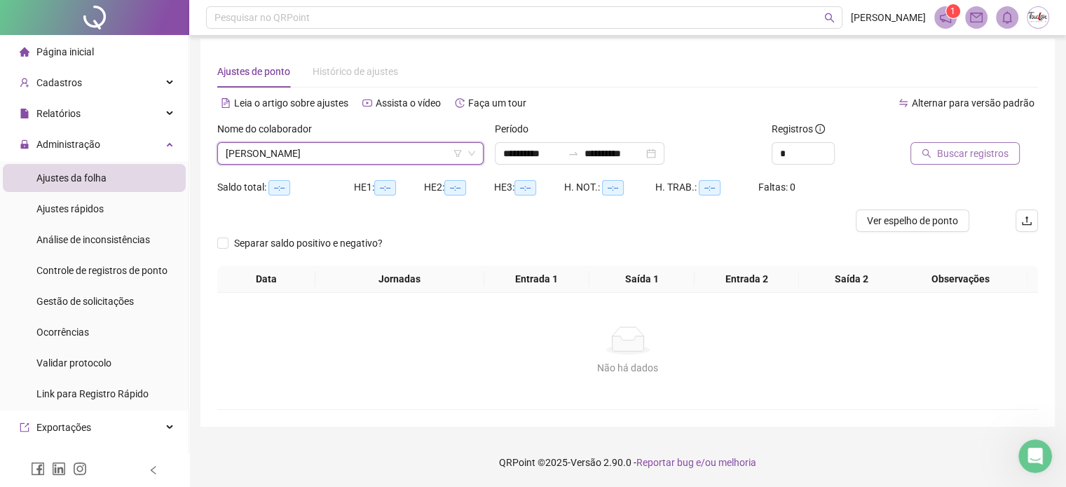
click at [960, 149] on span "Buscar registros" at bounding box center [972, 153] width 71 height 15
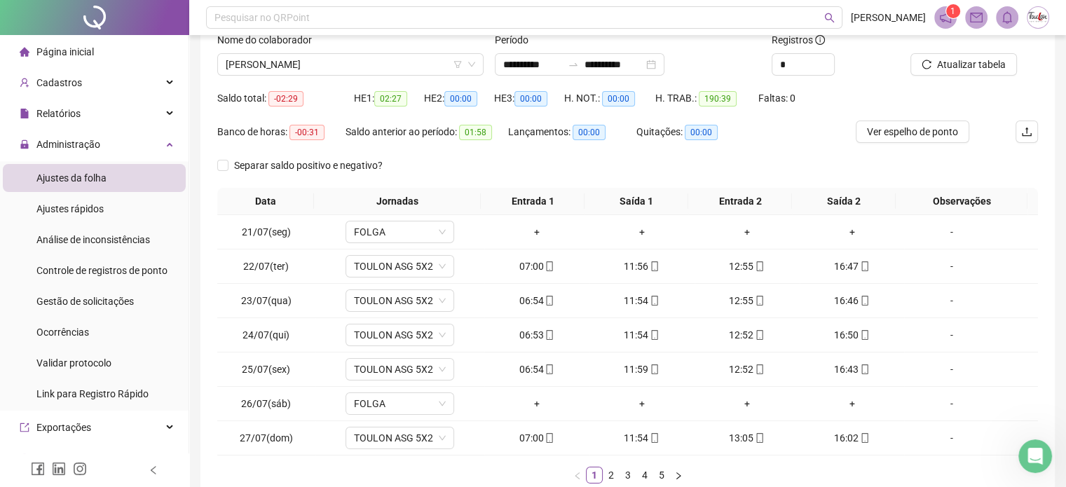
scroll to position [101, 0]
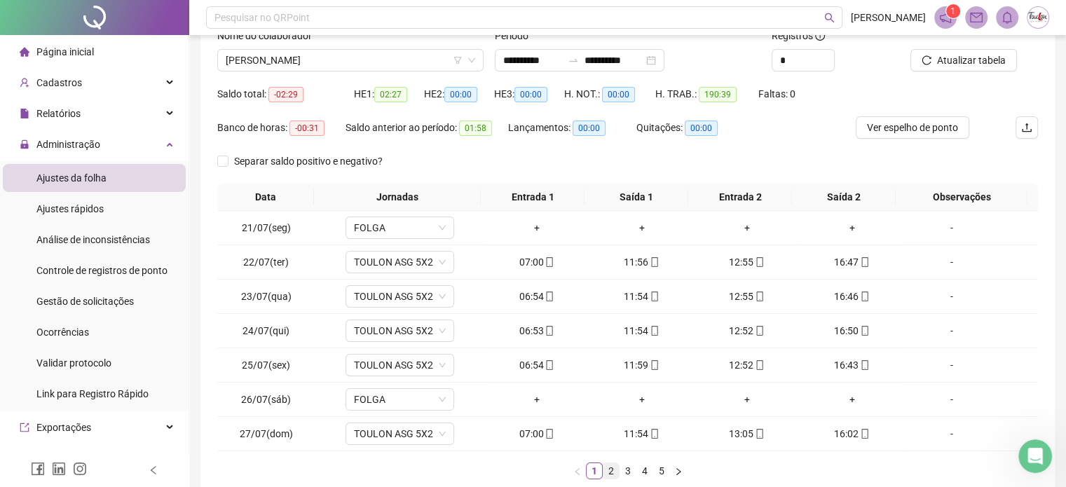
click at [616, 470] on link "2" at bounding box center [610, 470] width 15 height 15
click at [626, 469] on link "3" at bounding box center [627, 470] width 15 height 15
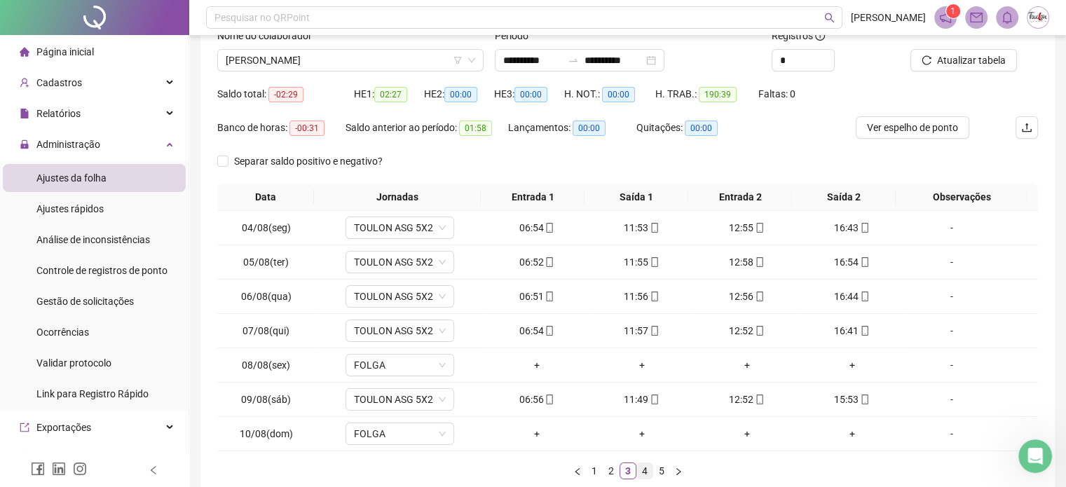
click at [643, 468] on link "4" at bounding box center [644, 470] width 15 height 15
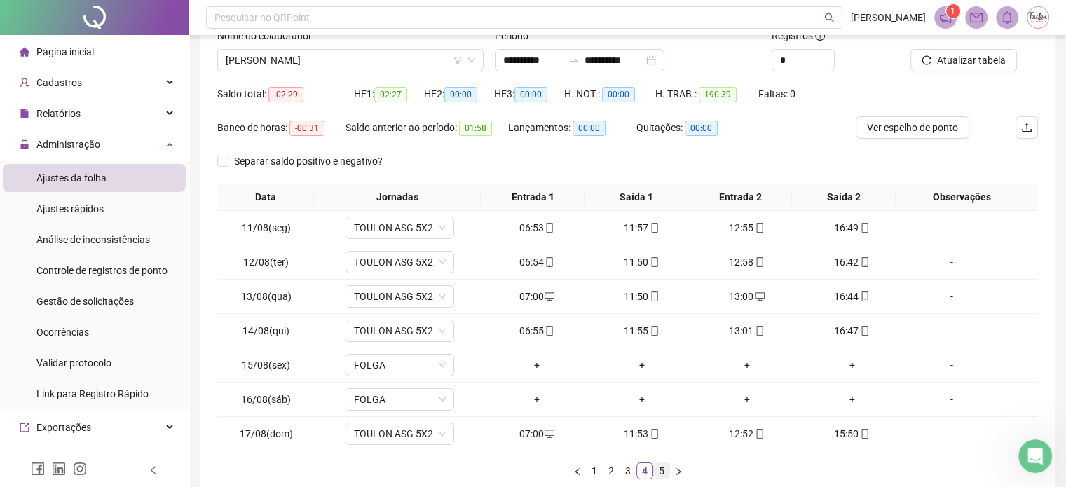
click at [656, 469] on link "5" at bounding box center [661, 470] width 15 height 15
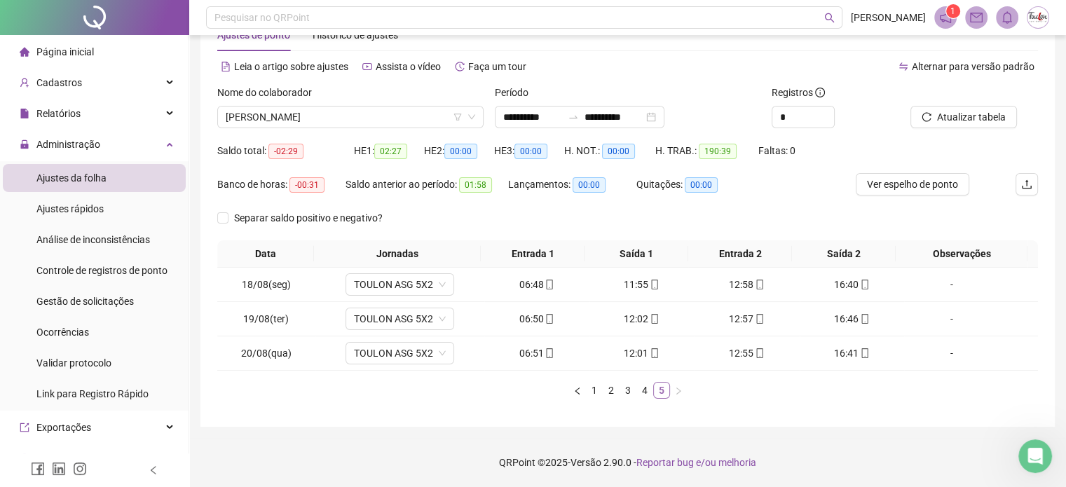
scroll to position [43, 0]
click at [386, 123] on span "[PERSON_NAME]" at bounding box center [350, 117] width 249 height 21
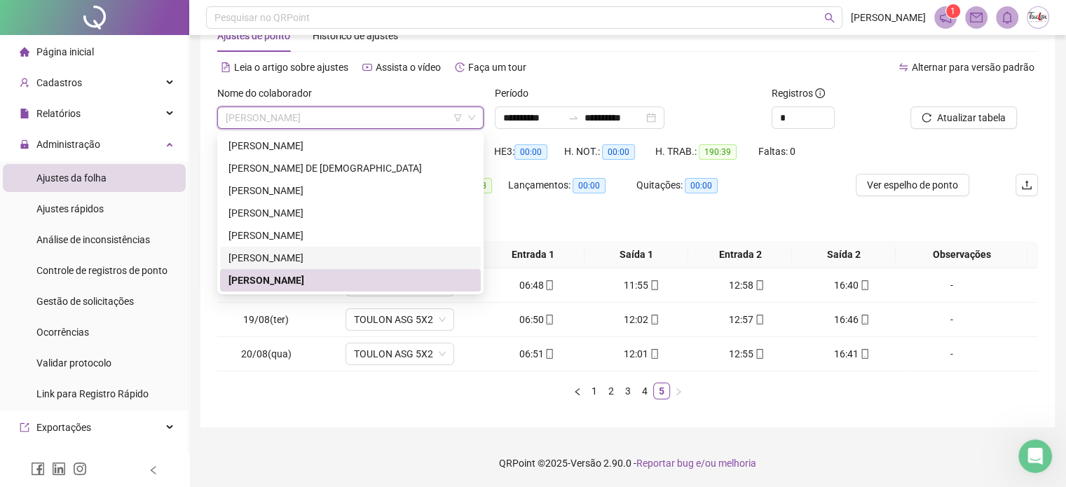
click at [308, 257] on div "[PERSON_NAME]" at bounding box center [350, 257] width 244 height 15
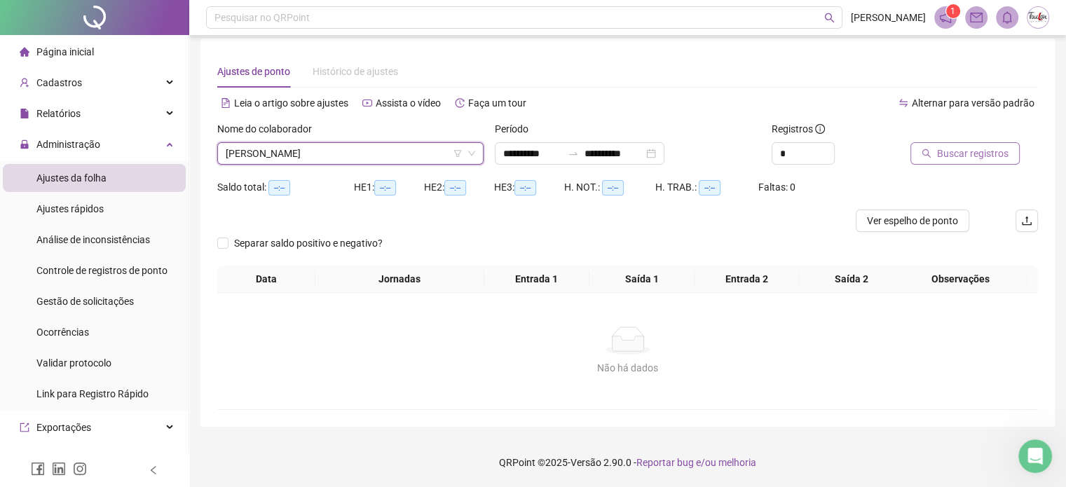
click at [959, 146] on span "Buscar registros" at bounding box center [972, 153] width 71 height 15
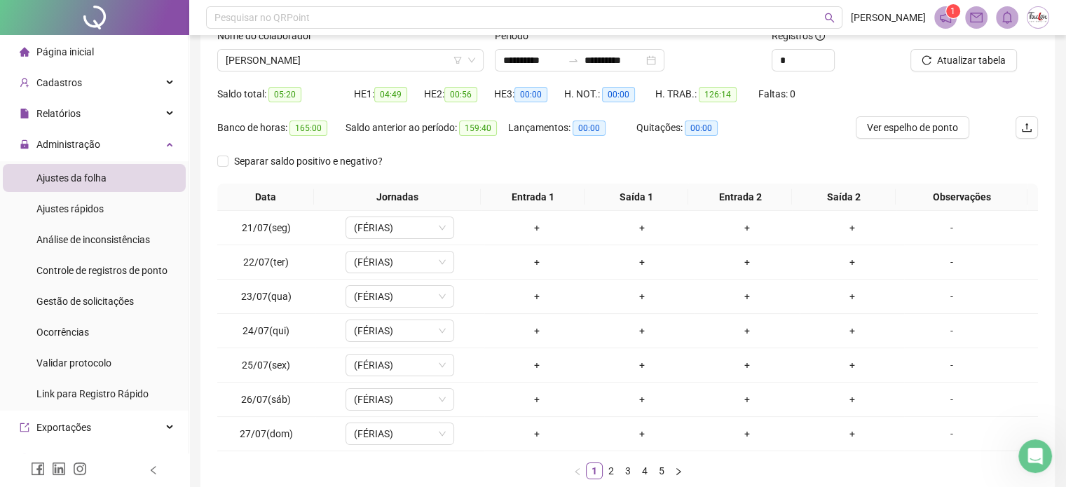
scroll to position [105, 0]
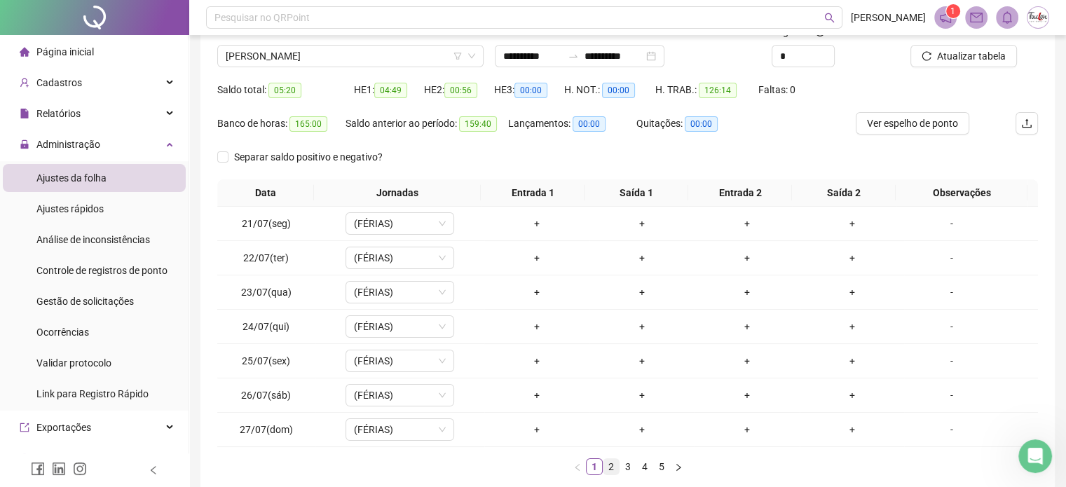
click at [612, 472] on link "2" at bounding box center [610, 466] width 15 height 15
click at [629, 467] on link "3" at bounding box center [627, 466] width 15 height 15
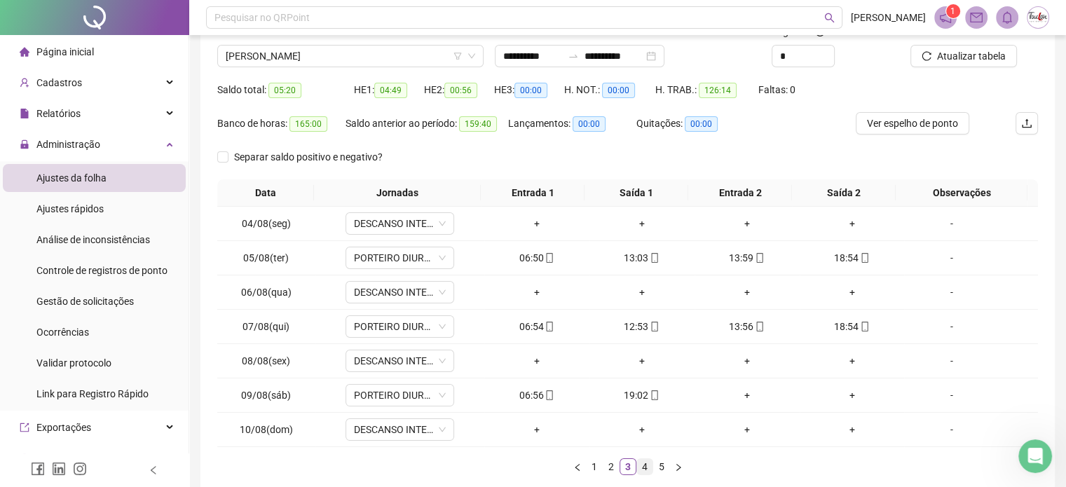
click at [648, 466] on link "4" at bounding box center [644, 466] width 15 height 15
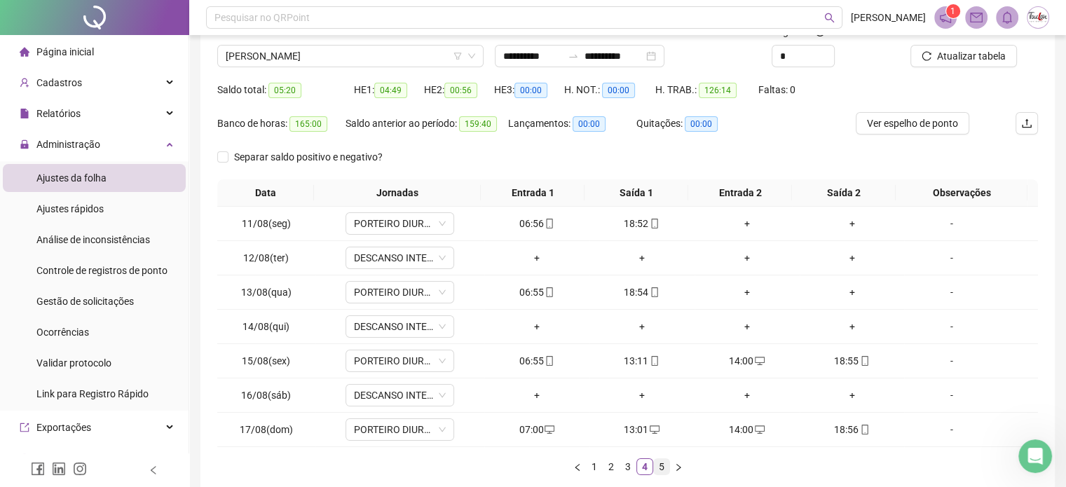
click at [660, 462] on link "5" at bounding box center [661, 466] width 15 height 15
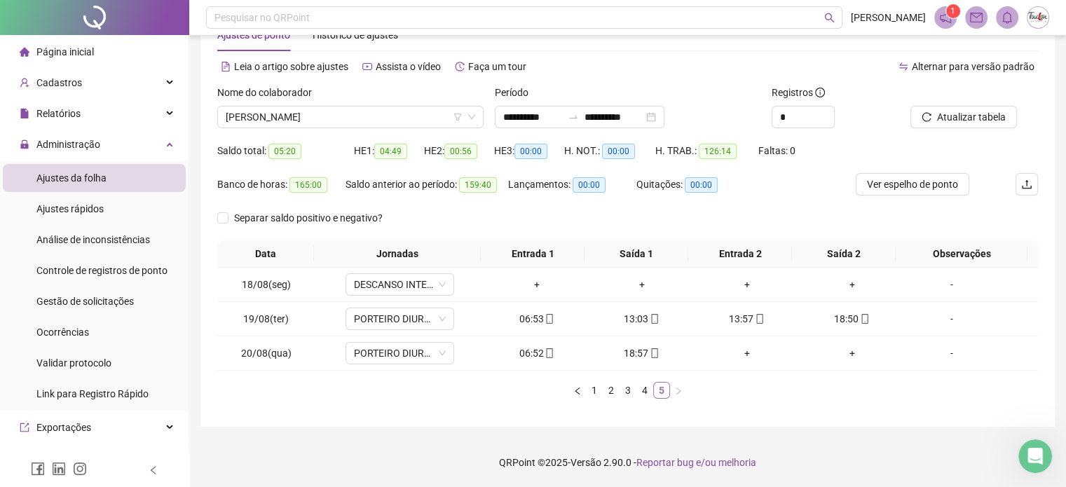
scroll to position [43, 0]
click at [609, 390] on link "2" at bounding box center [610, 390] width 15 height 15
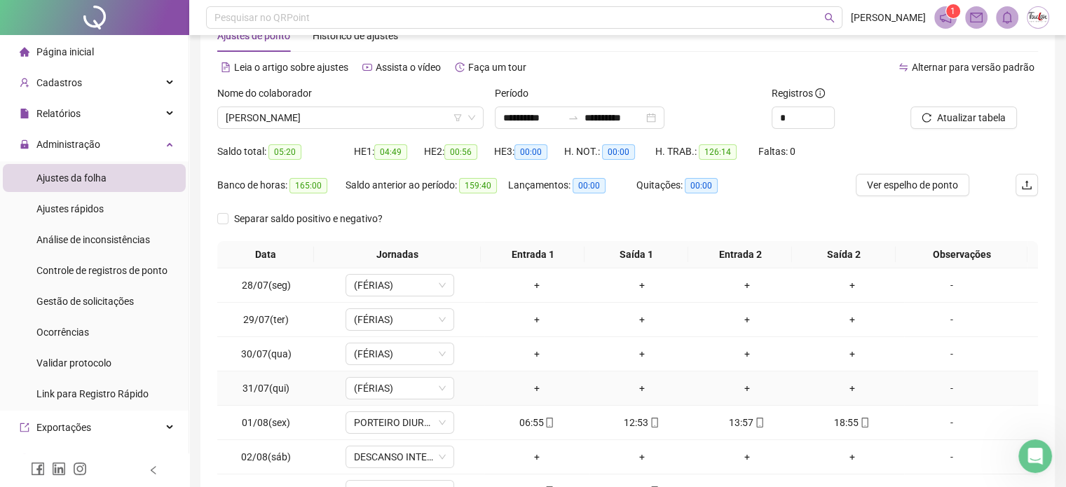
scroll to position [113, 0]
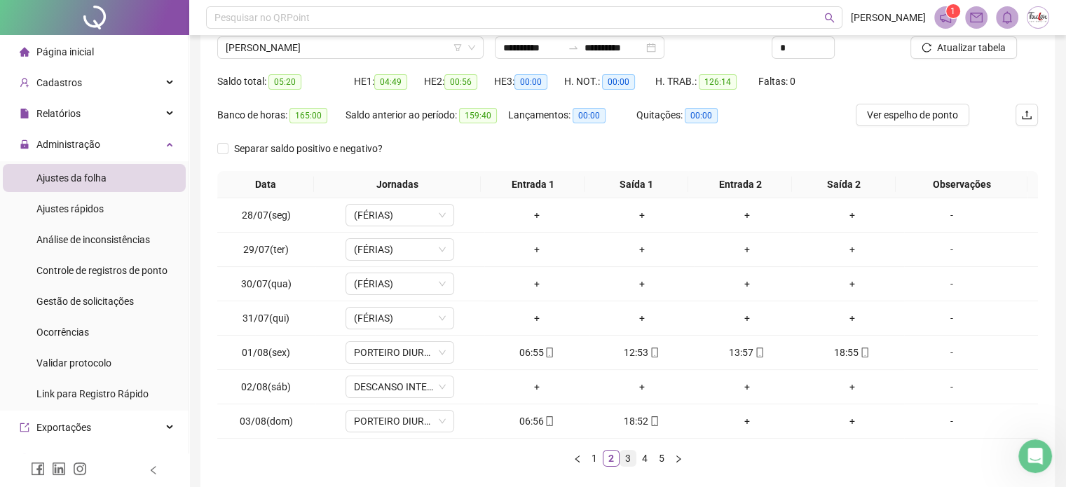
click at [626, 453] on link "3" at bounding box center [627, 457] width 15 height 15
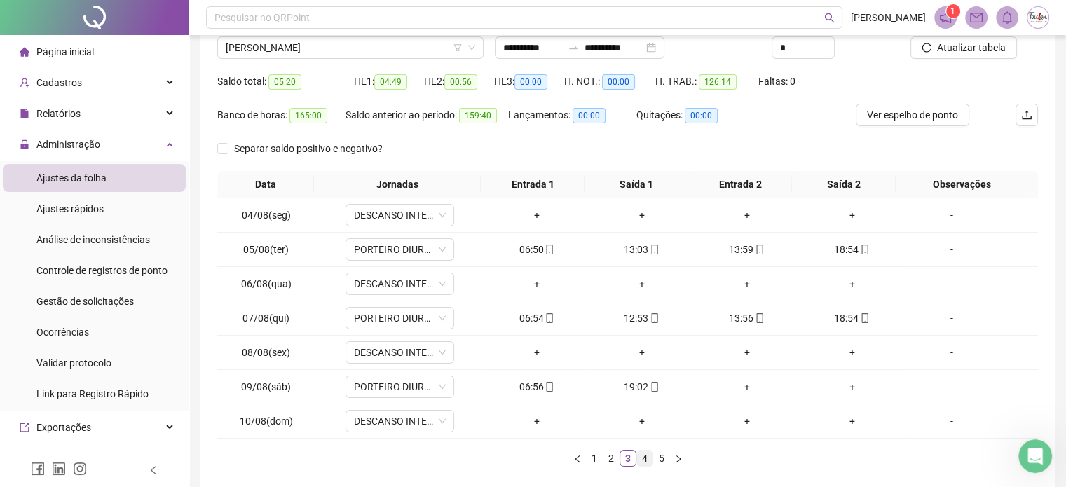
click at [642, 457] on link "4" at bounding box center [644, 457] width 15 height 15
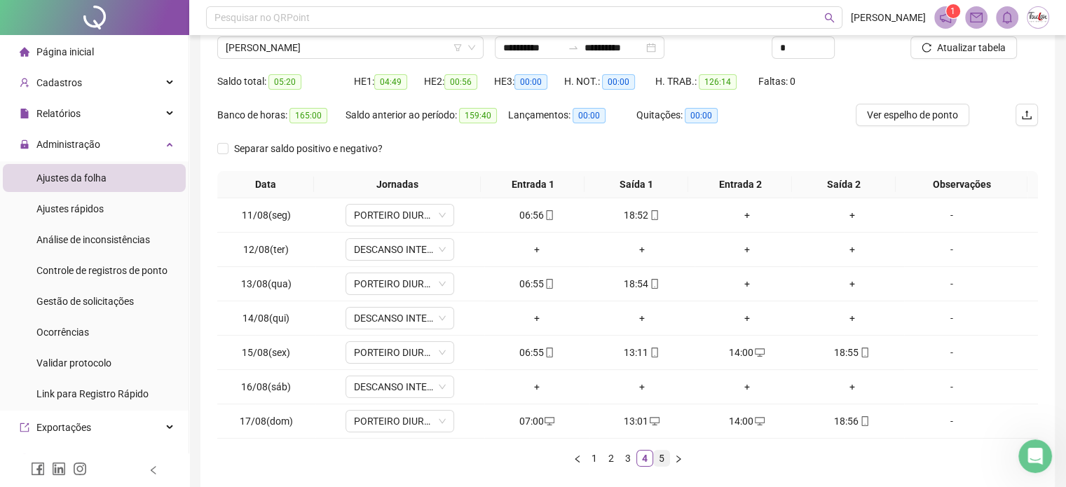
click at [661, 456] on link "5" at bounding box center [661, 457] width 15 height 15
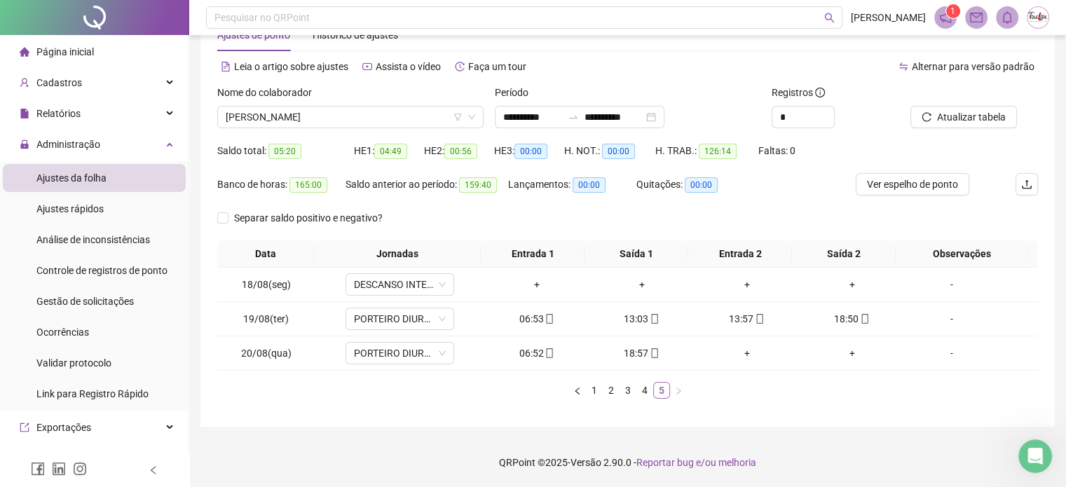
scroll to position [43, 0]
click at [78, 148] on span "Administração" at bounding box center [68, 144] width 64 height 11
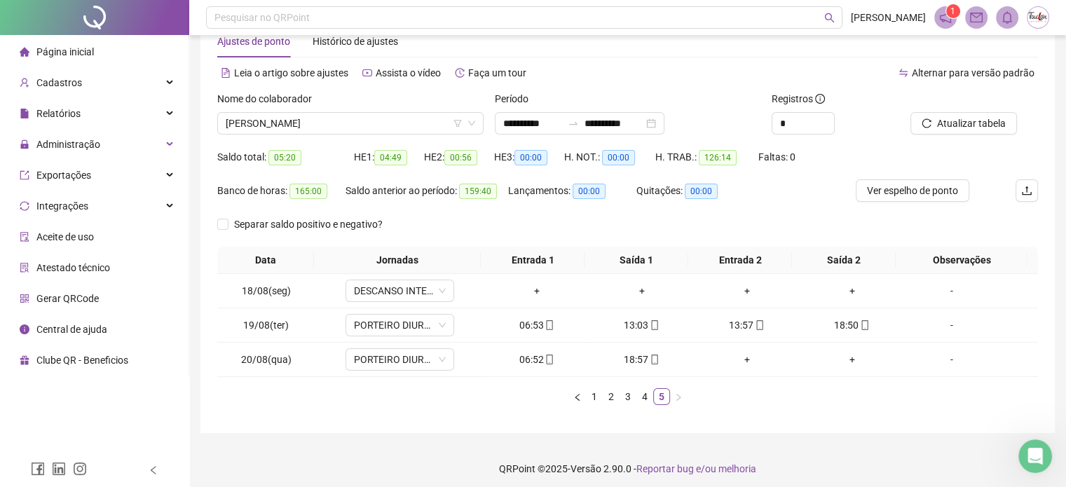
scroll to position [0, 0]
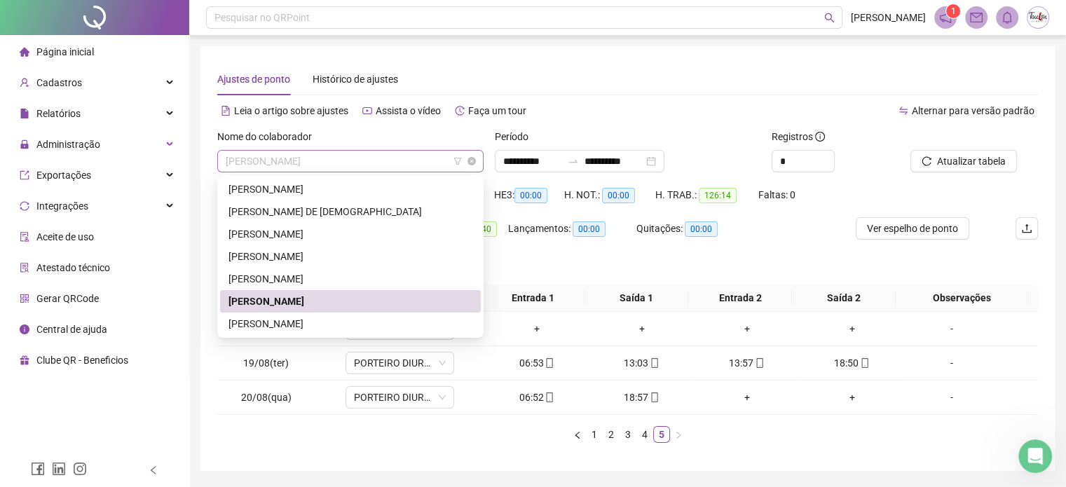
click at [391, 153] on span "[PERSON_NAME]" at bounding box center [350, 161] width 249 height 21
click at [322, 193] on div "[PERSON_NAME]" at bounding box center [350, 188] width 244 height 15
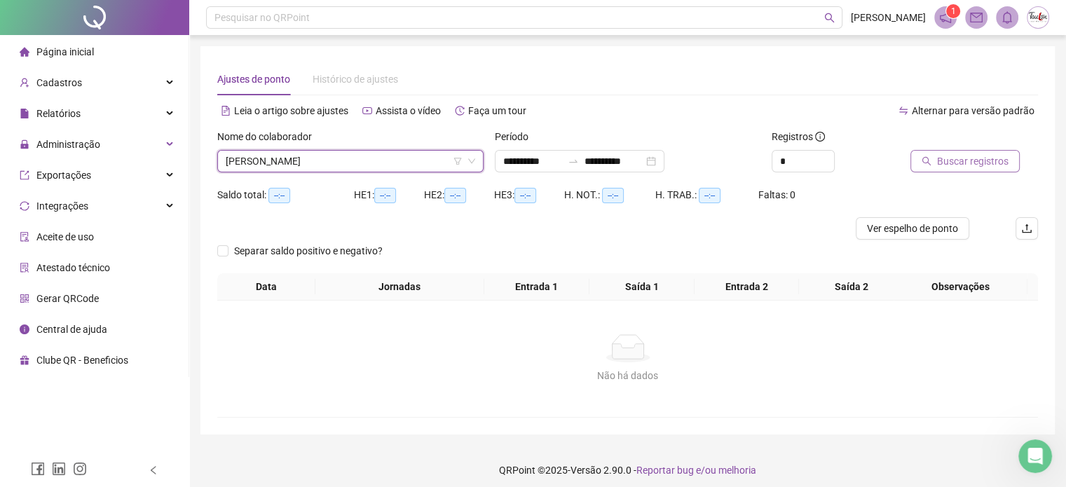
click at [978, 168] on span "Buscar registros" at bounding box center [972, 160] width 71 height 15
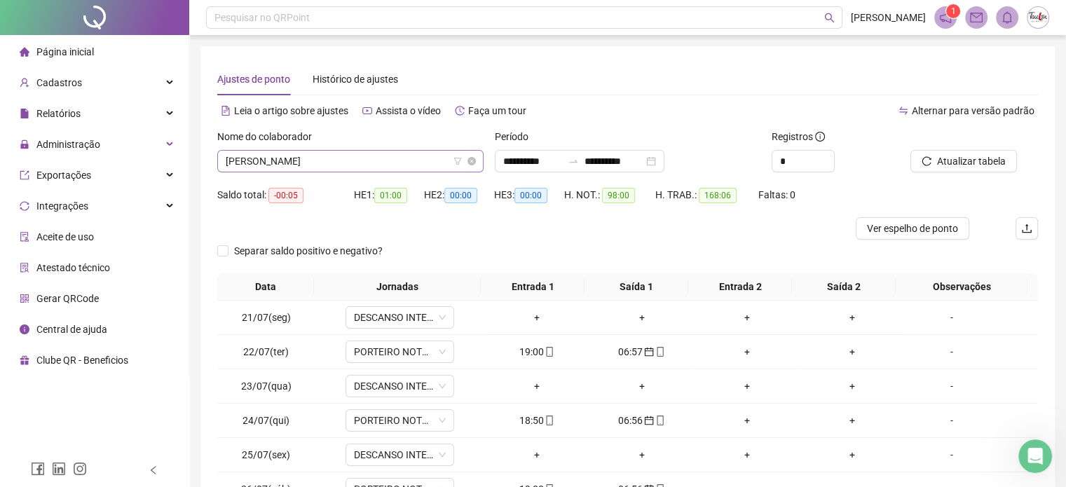
click at [410, 165] on span "[PERSON_NAME]" at bounding box center [350, 161] width 249 height 21
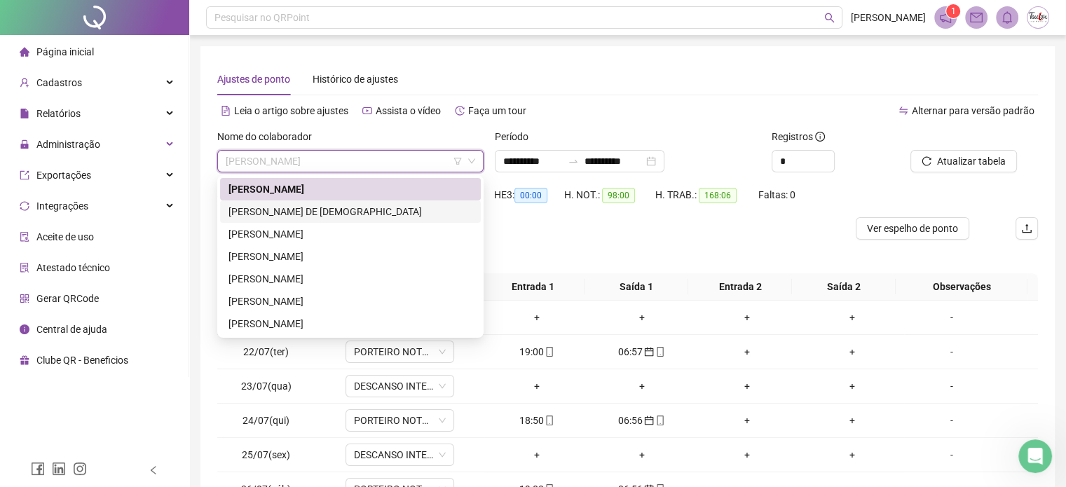
click at [361, 212] on div "[PERSON_NAME] DE [DEMOGRAPHIC_DATA]" at bounding box center [350, 211] width 244 height 15
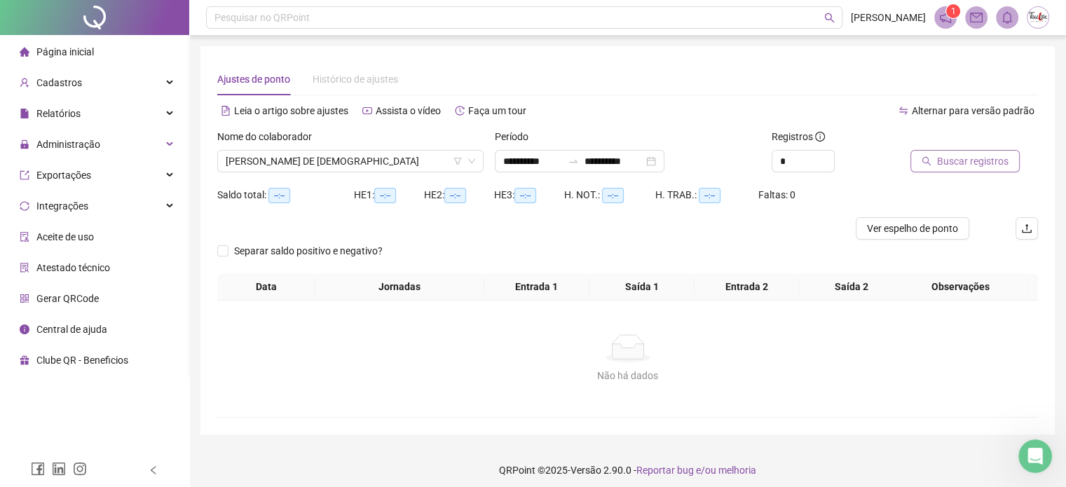
click at [1002, 165] on span "Buscar registros" at bounding box center [972, 160] width 71 height 15
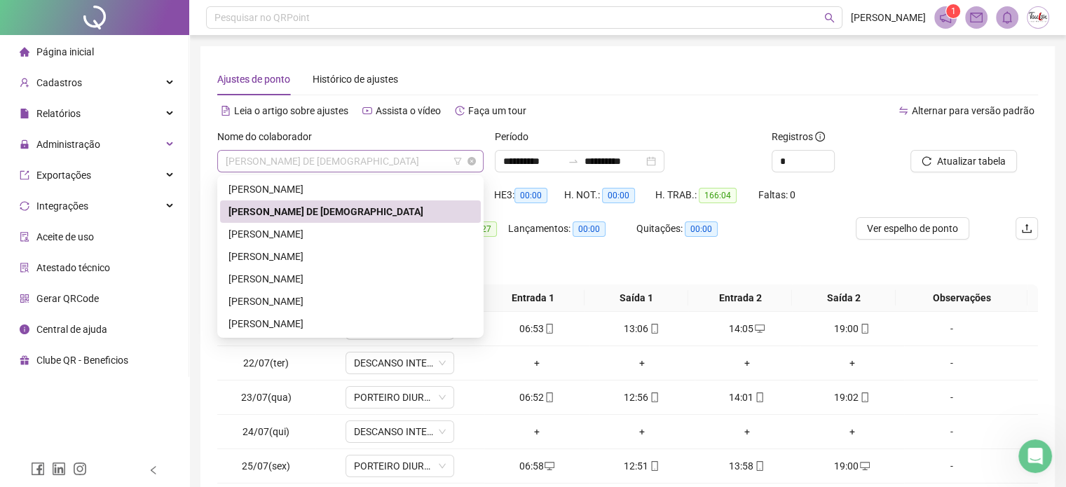
click at [386, 162] on span "[PERSON_NAME] DE [DEMOGRAPHIC_DATA]" at bounding box center [350, 161] width 249 height 21
click at [326, 232] on div "[PERSON_NAME]" at bounding box center [350, 233] width 244 height 15
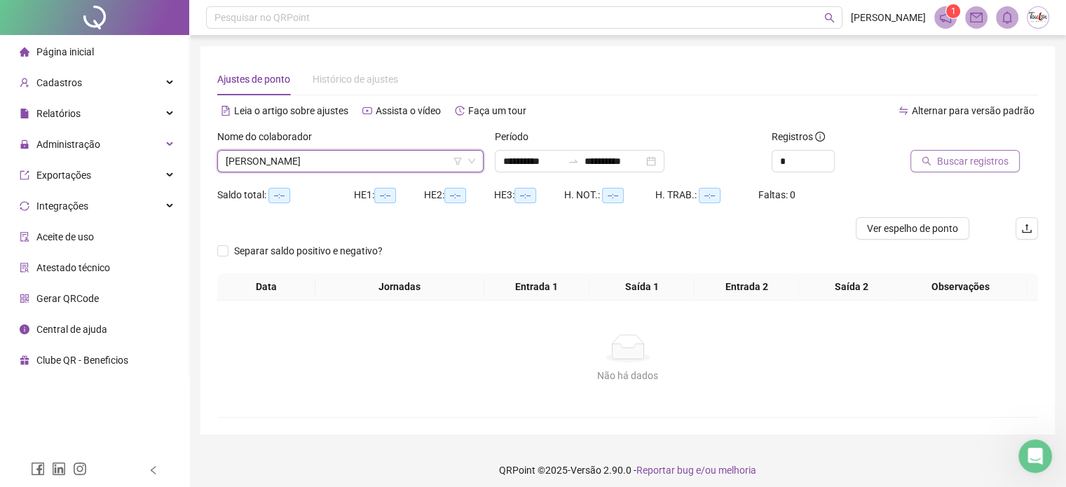
click at [984, 165] on span "Buscar registros" at bounding box center [972, 160] width 71 height 15
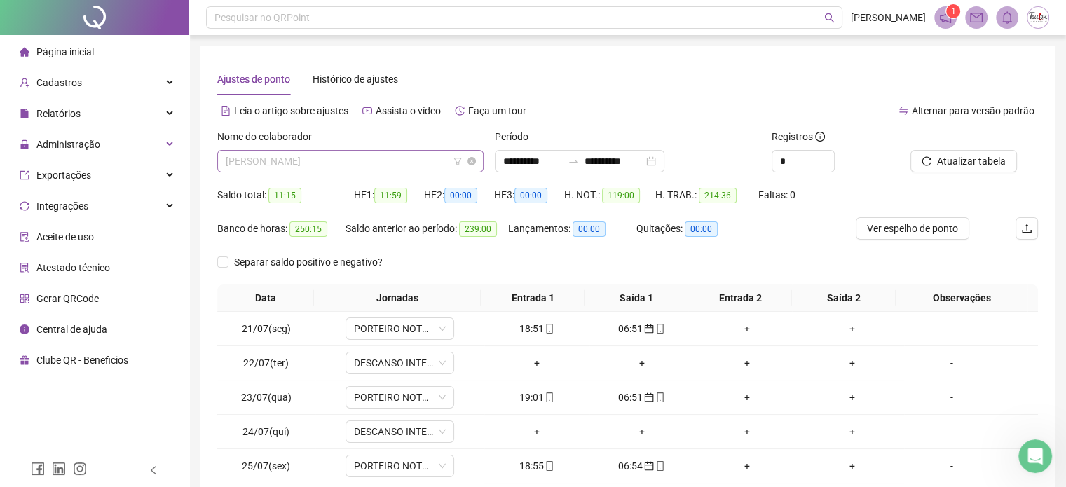
click at [382, 159] on span "[PERSON_NAME]" at bounding box center [350, 161] width 249 height 21
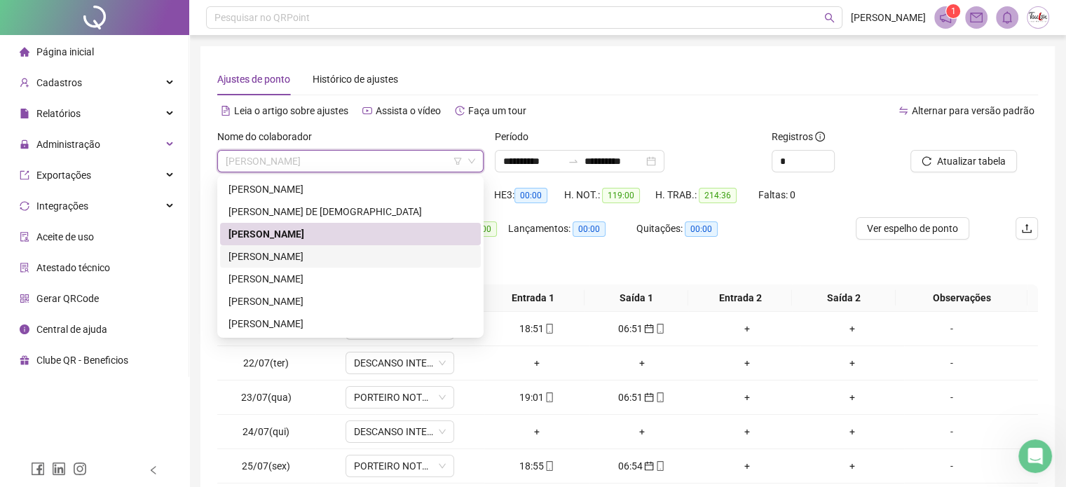
click at [335, 252] on div "[PERSON_NAME]" at bounding box center [350, 256] width 244 height 15
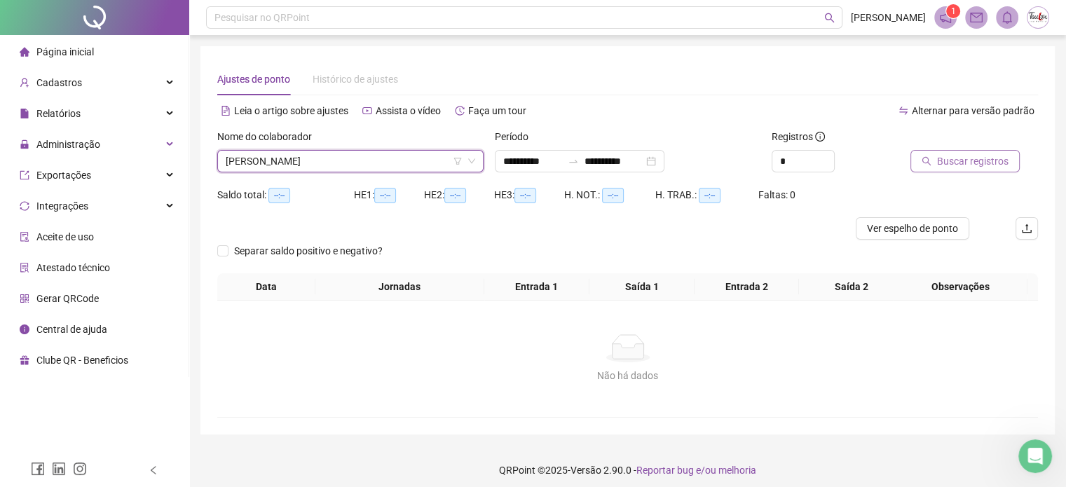
click at [1000, 163] on span "Buscar registros" at bounding box center [972, 160] width 71 height 15
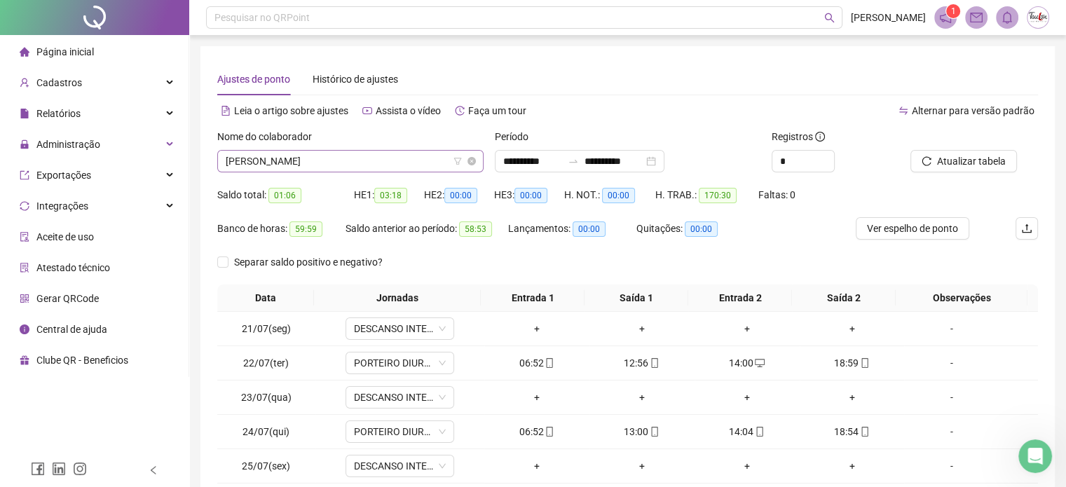
click at [390, 156] on span "[PERSON_NAME]" at bounding box center [350, 161] width 249 height 21
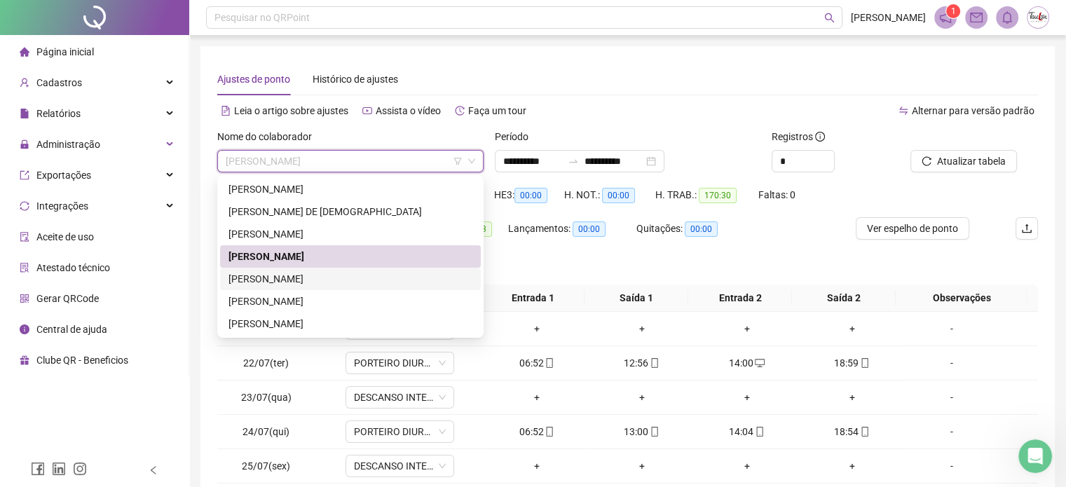
click at [326, 278] on div "[PERSON_NAME]" at bounding box center [350, 278] width 244 height 15
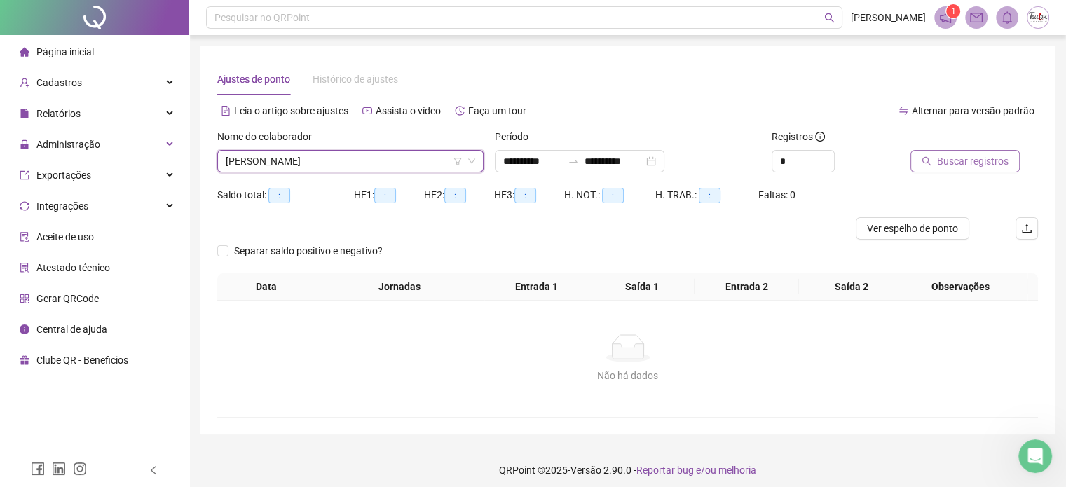
click at [967, 156] on span "Buscar registros" at bounding box center [972, 160] width 71 height 15
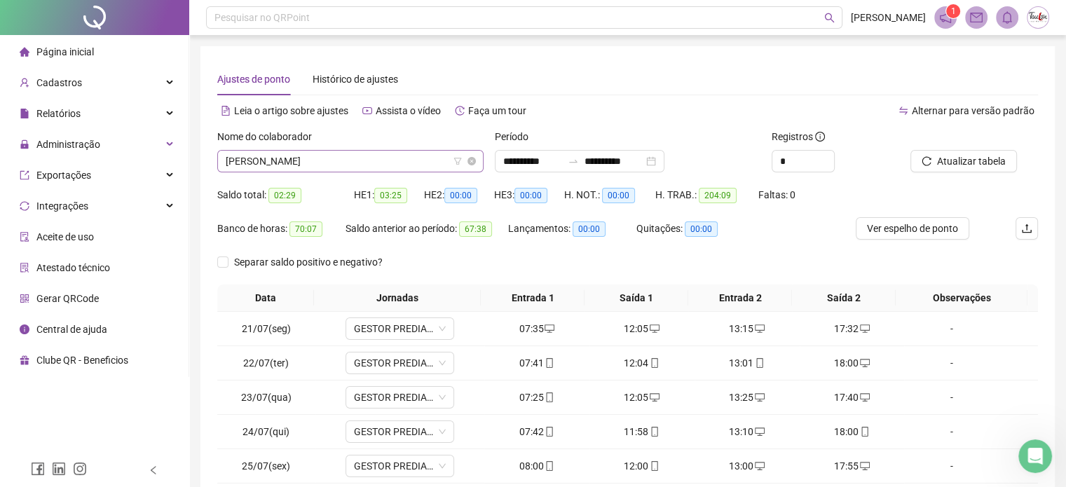
click at [456, 163] on icon "filter" at bounding box center [457, 161] width 8 height 7
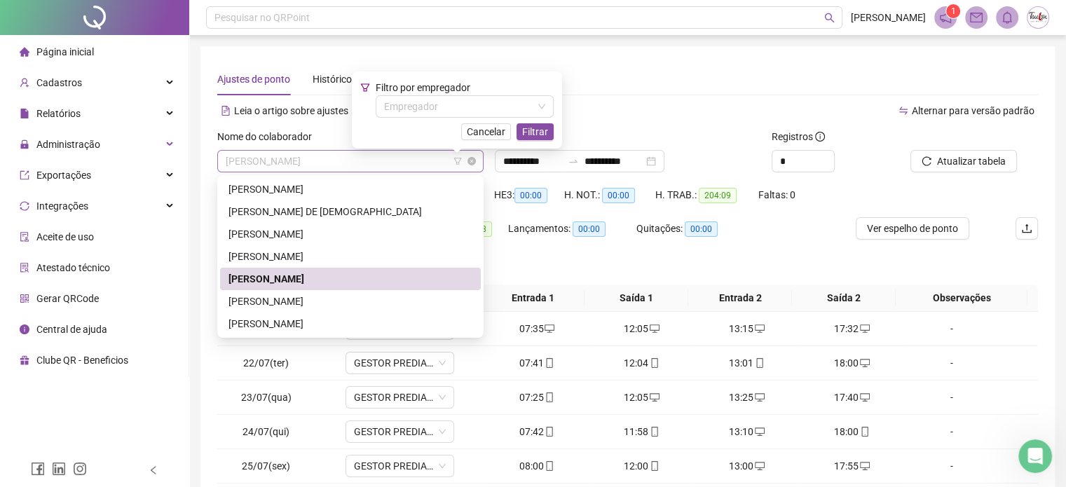
click at [331, 159] on span "[PERSON_NAME]" at bounding box center [350, 161] width 249 height 21
click at [315, 300] on div "[PERSON_NAME]" at bounding box center [350, 301] width 244 height 15
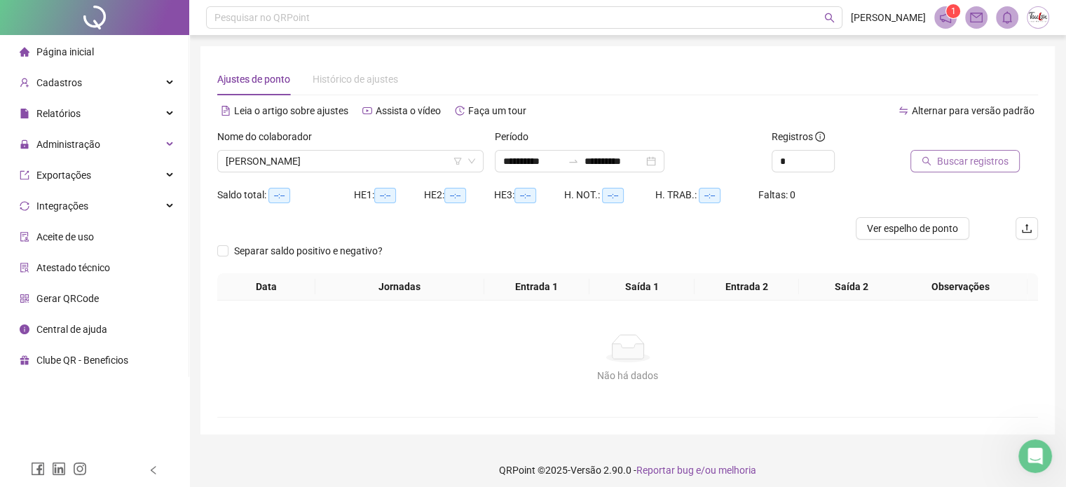
click at [967, 163] on span "Buscar registros" at bounding box center [972, 160] width 71 height 15
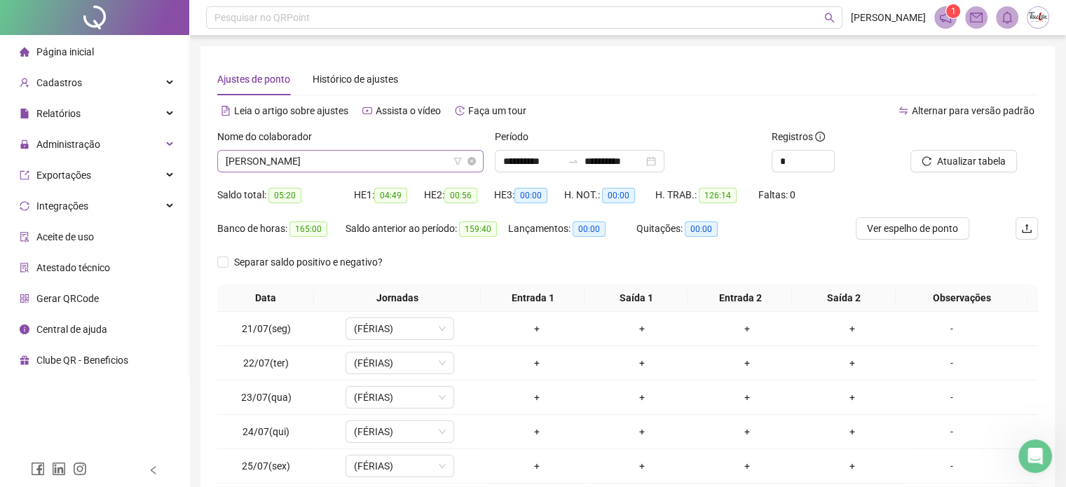
click at [349, 163] on span "[PERSON_NAME]" at bounding box center [350, 161] width 249 height 21
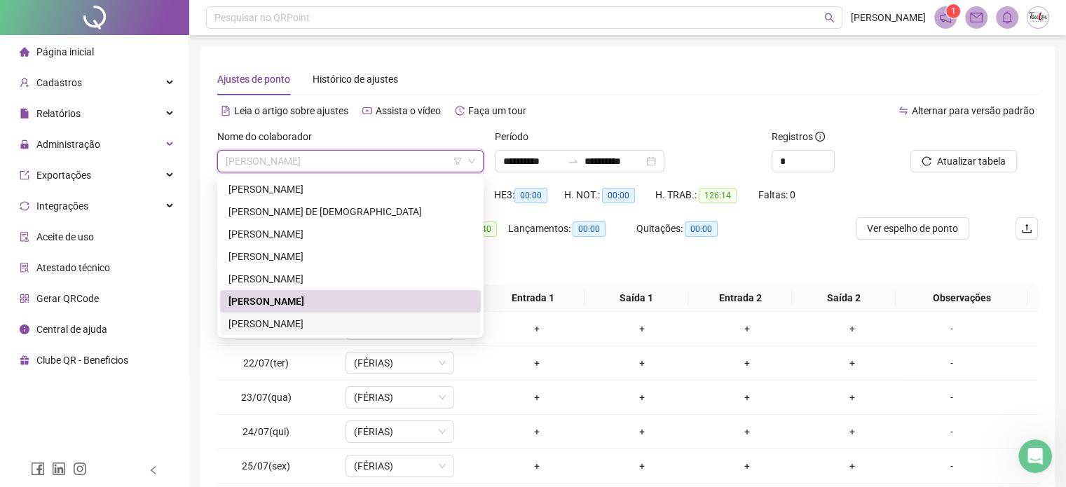
click at [330, 324] on div "[PERSON_NAME]" at bounding box center [350, 323] width 244 height 15
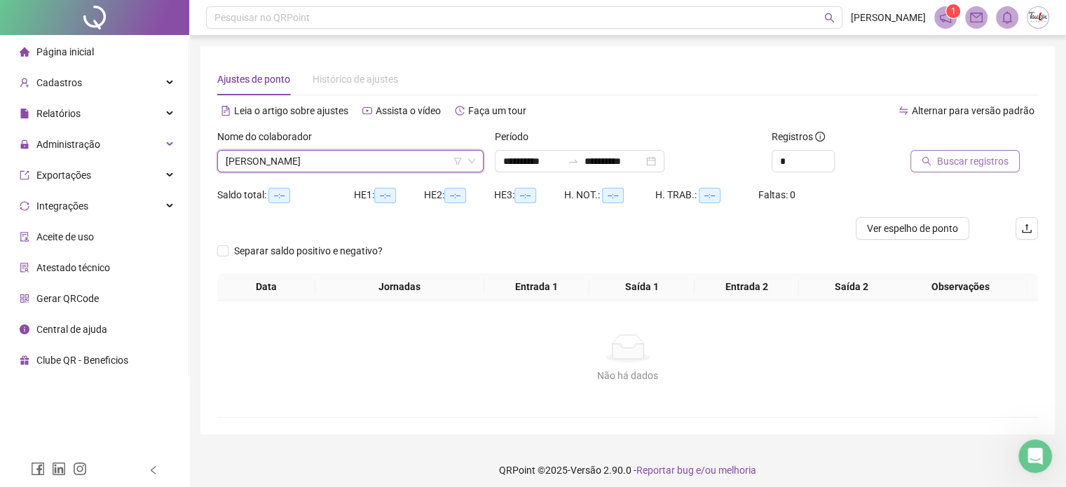
click at [942, 170] on button "Buscar registros" at bounding box center [964, 161] width 109 height 22
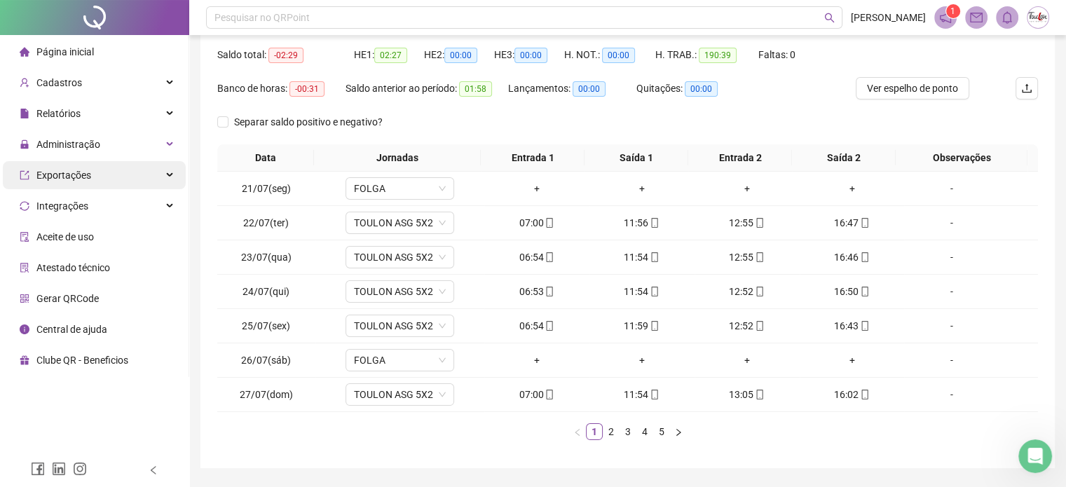
scroll to position [70, 0]
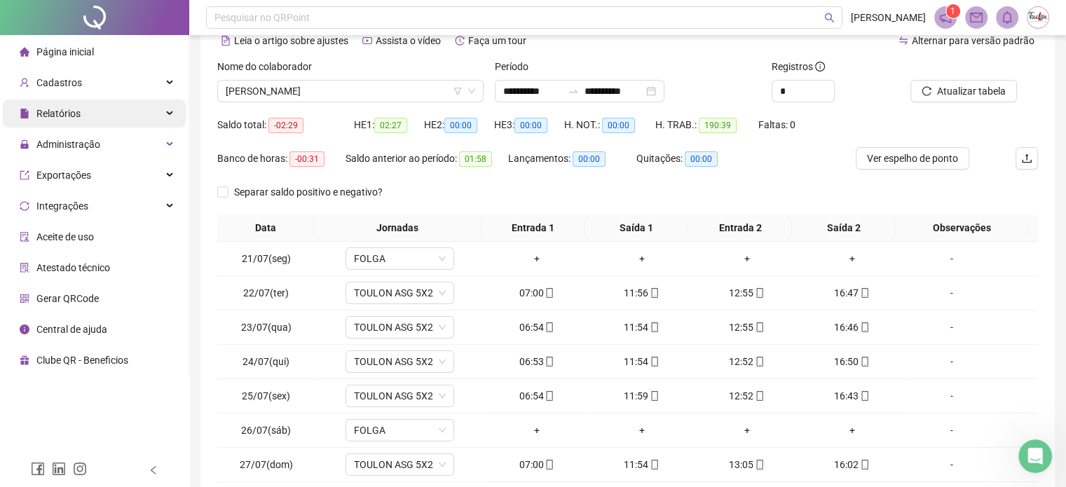
click at [89, 115] on div "Relatórios" at bounding box center [94, 113] width 183 height 28
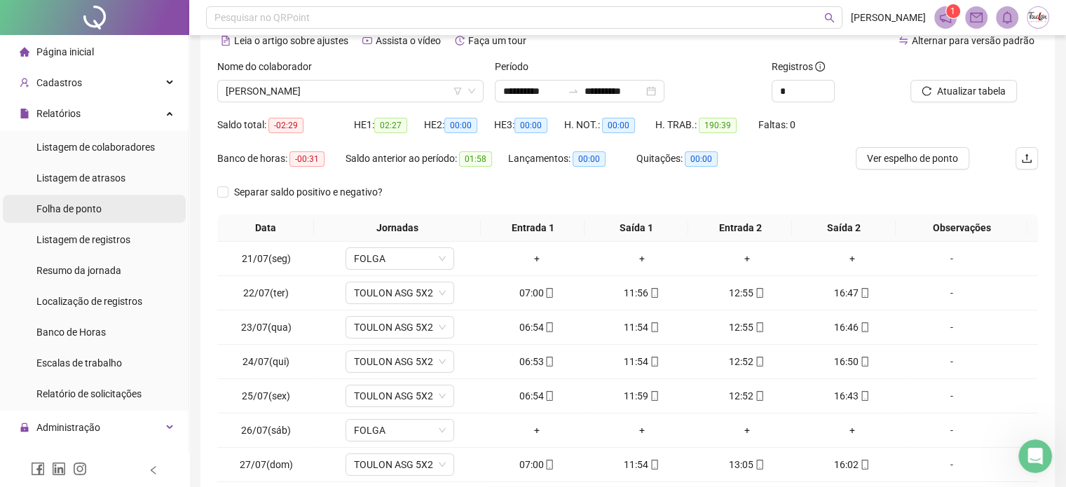
click at [90, 208] on span "Folha de ponto" at bounding box center [68, 208] width 65 height 11
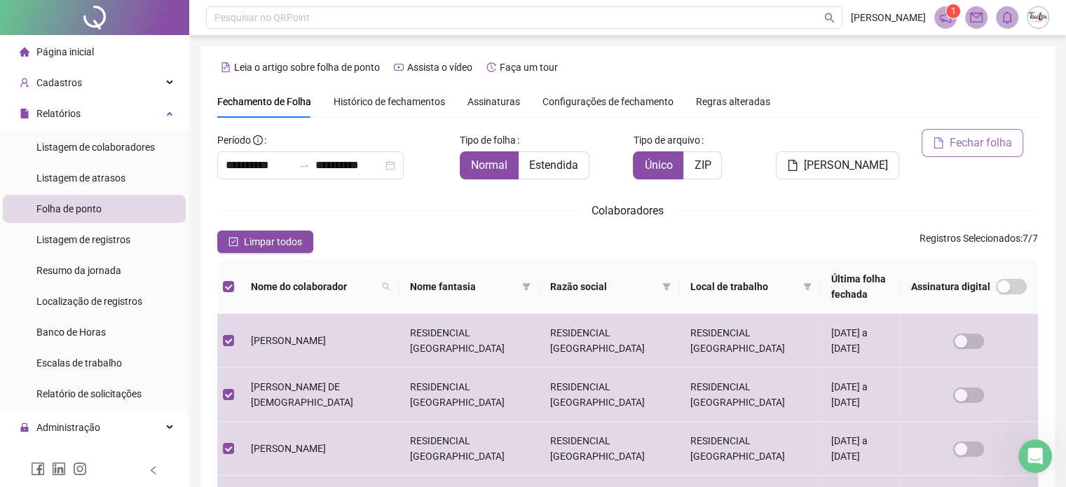
click at [961, 145] on span "Fechar folha" at bounding box center [980, 143] width 62 height 17
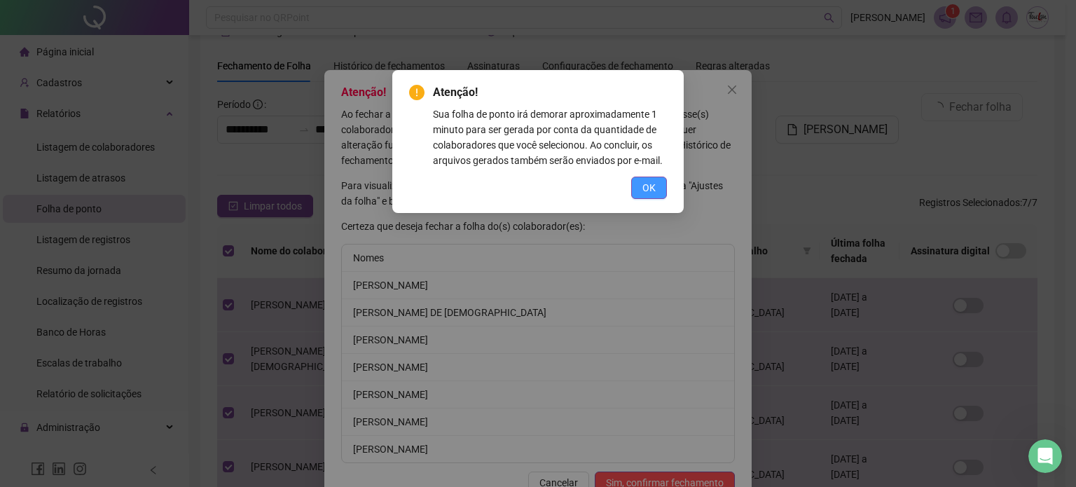
click at [656, 182] on button "OK" at bounding box center [649, 188] width 36 height 22
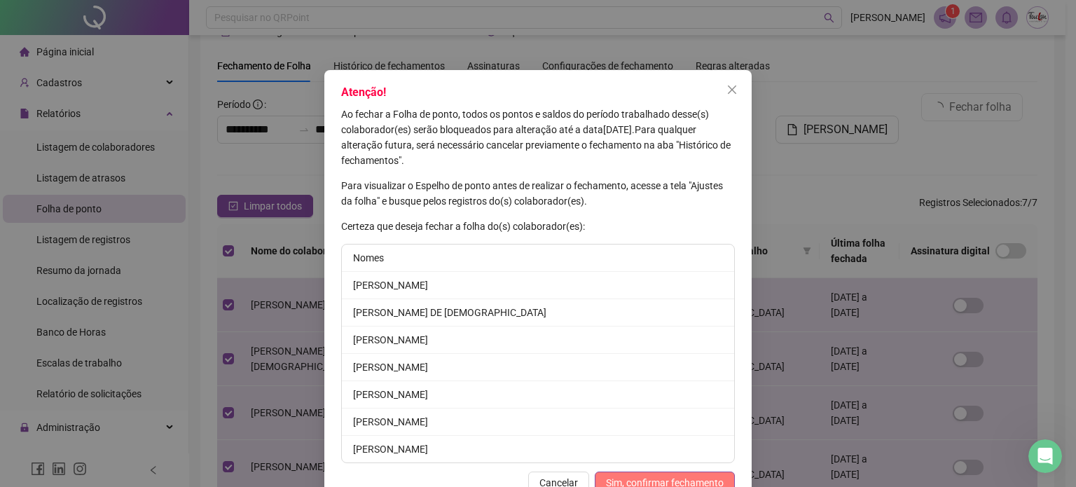
click at [668, 479] on span "Sim, confirmar fechamento" at bounding box center [665, 482] width 118 height 15
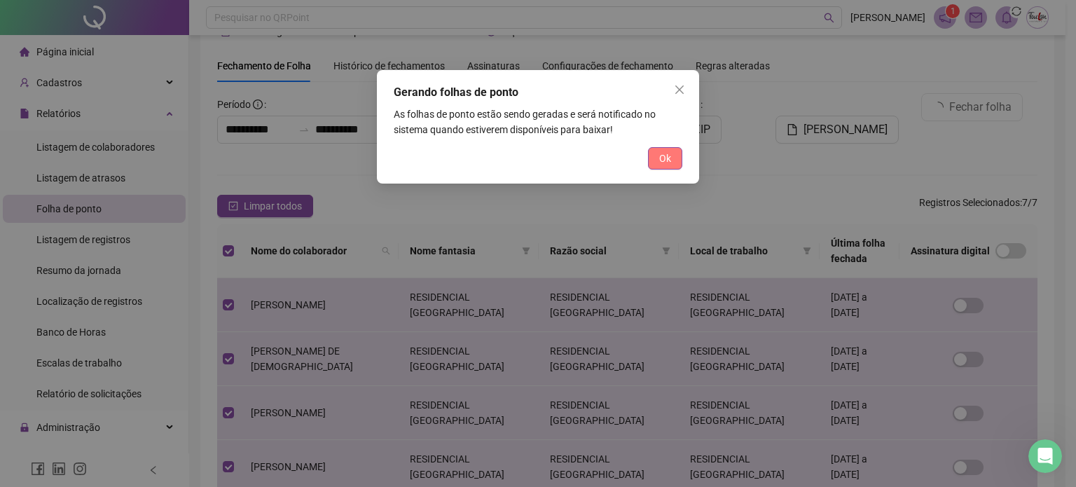
click at [673, 156] on button "Ok" at bounding box center [665, 158] width 34 height 22
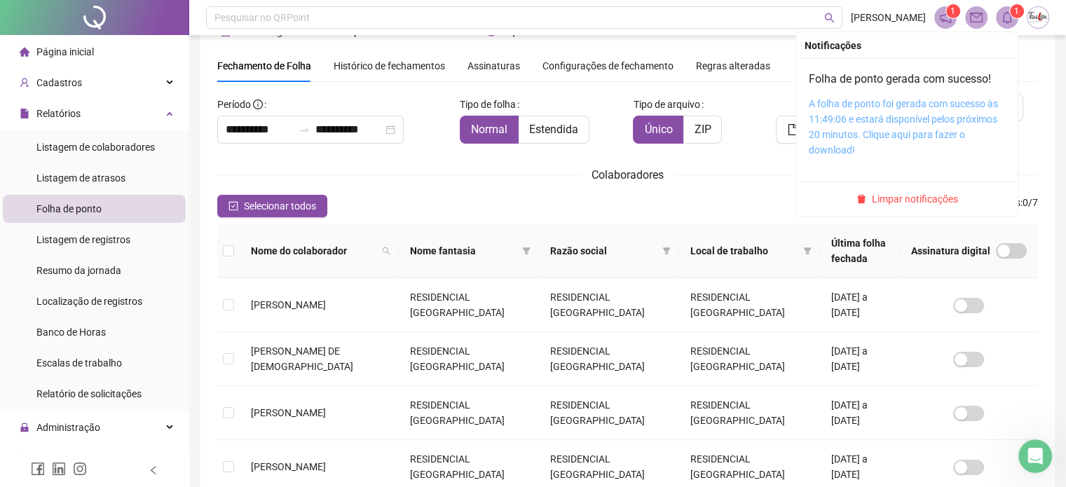
click at [956, 112] on link "A folha de ponto foi gerada com sucesso às 11:49:06 e estará disponível pelos p…" at bounding box center [902, 126] width 189 height 57
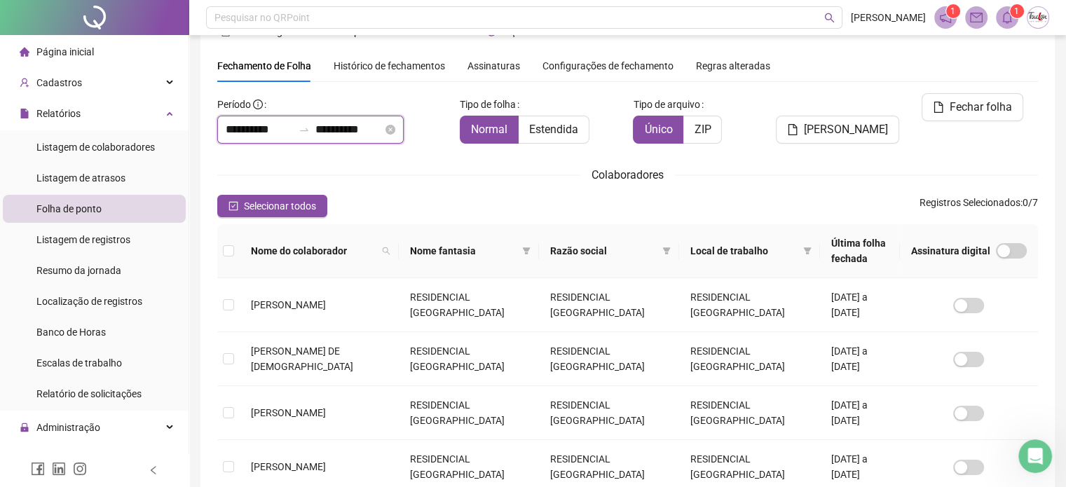
click at [235, 132] on input "**********" at bounding box center [259, 129] width 67 height 17
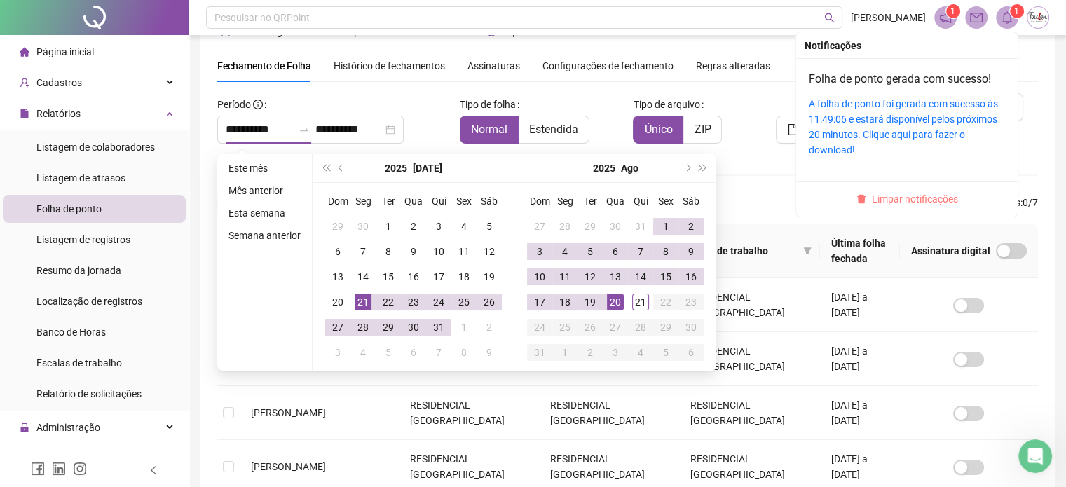
click at [909, 199] on span "Limpar notificações" at bounding box center [915, 198] width 86 height 15
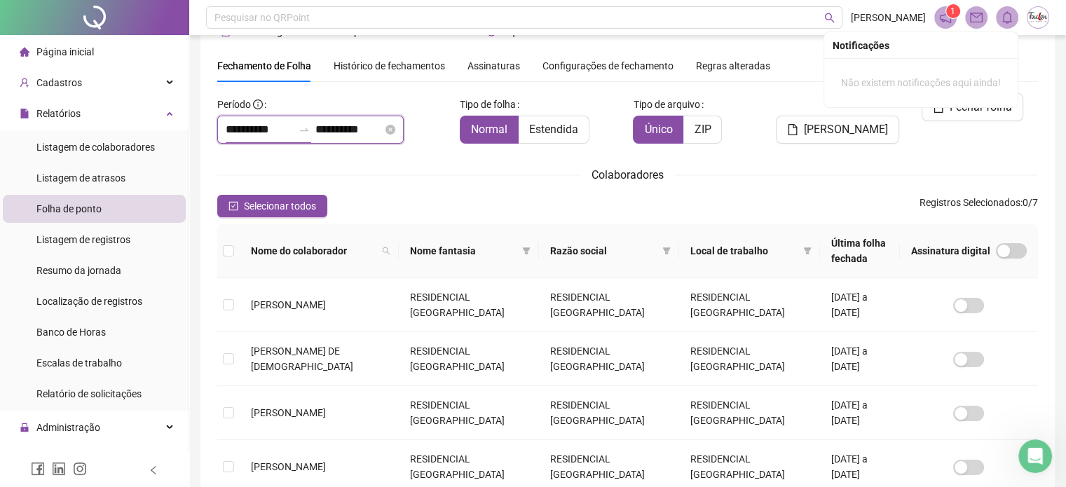
click at [293, 125] on input "**********" at bounding box center [259, 129] width 67 height 17
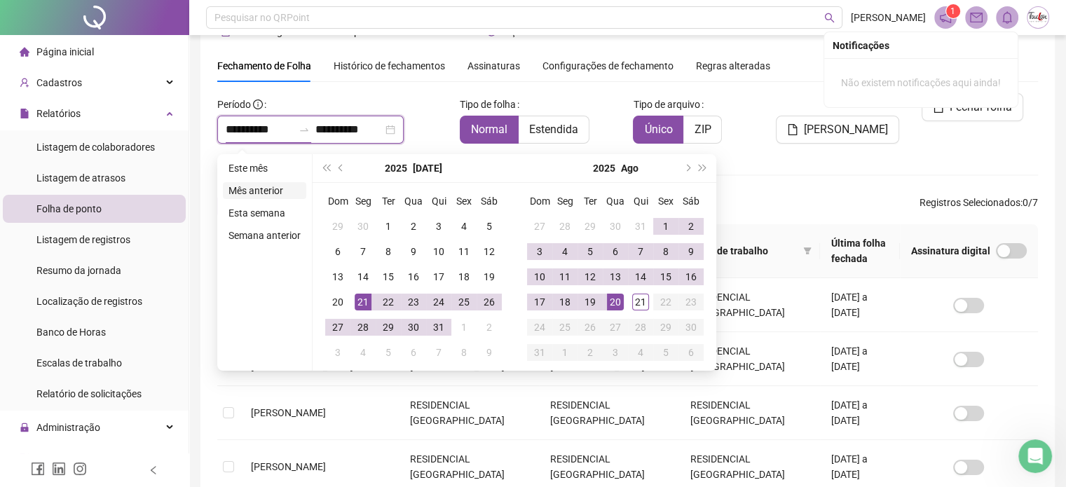
type input "**********"
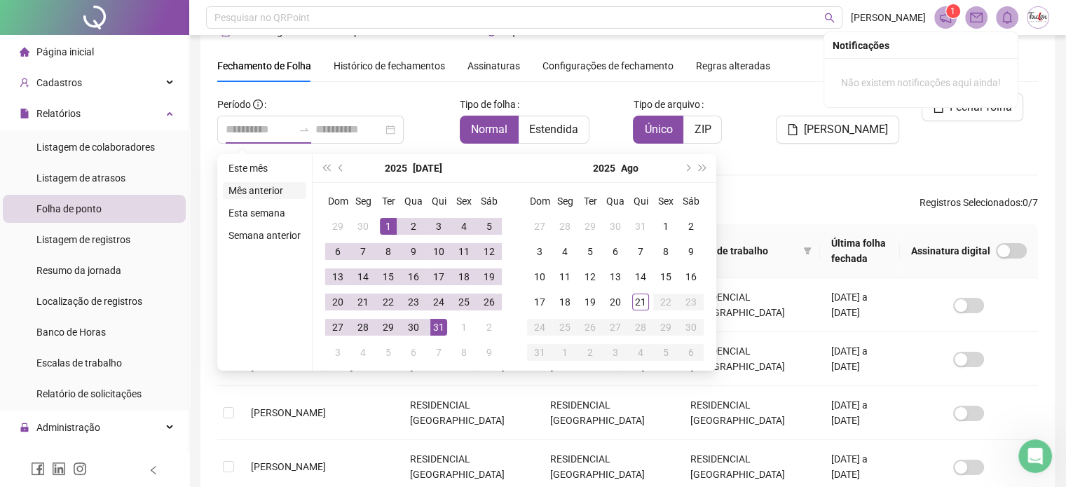
click at [259, 188] on li "Mês anterior" at bounding box center [264, 190] width 83 height 17
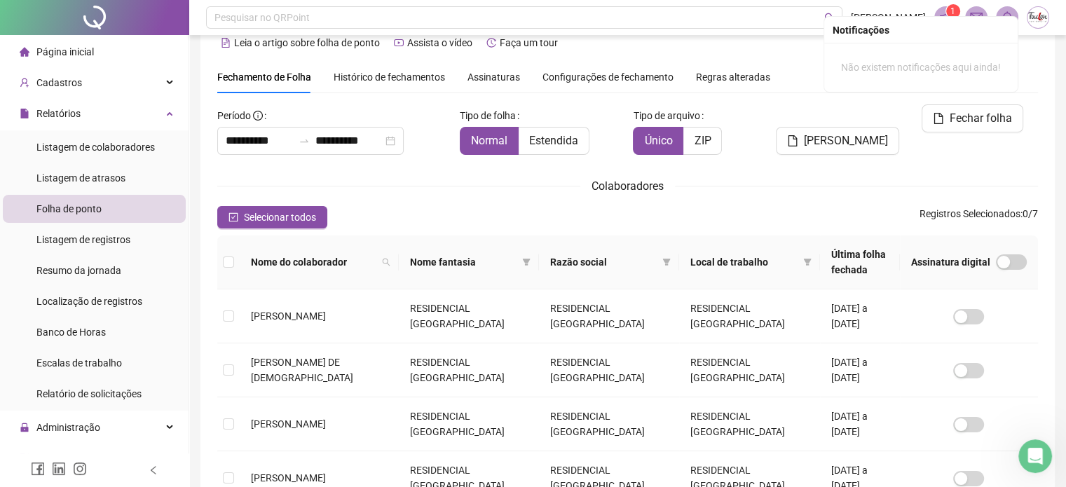
scroll to position [0, 0]
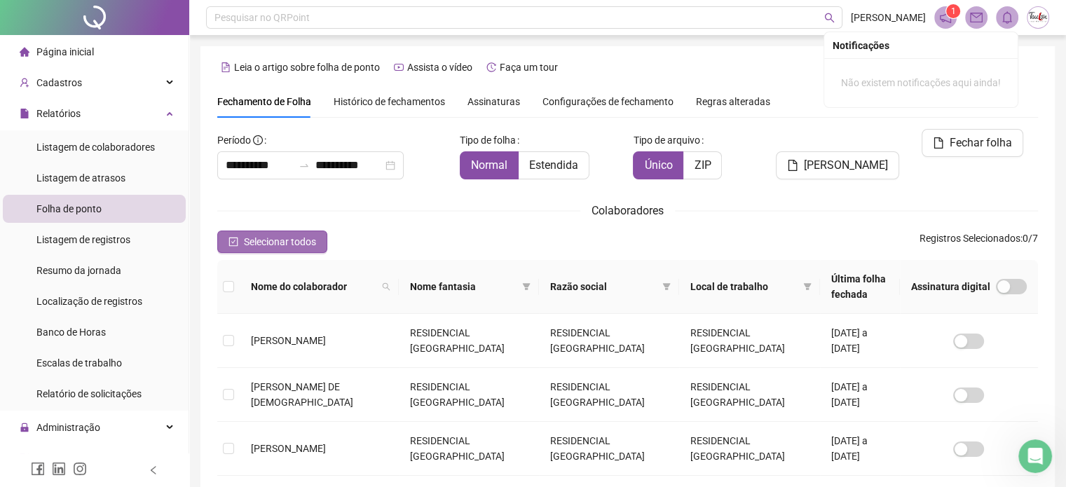
click at [230, 241] on icon "check-square" at bounding box center [233, 242] width 10 height 10
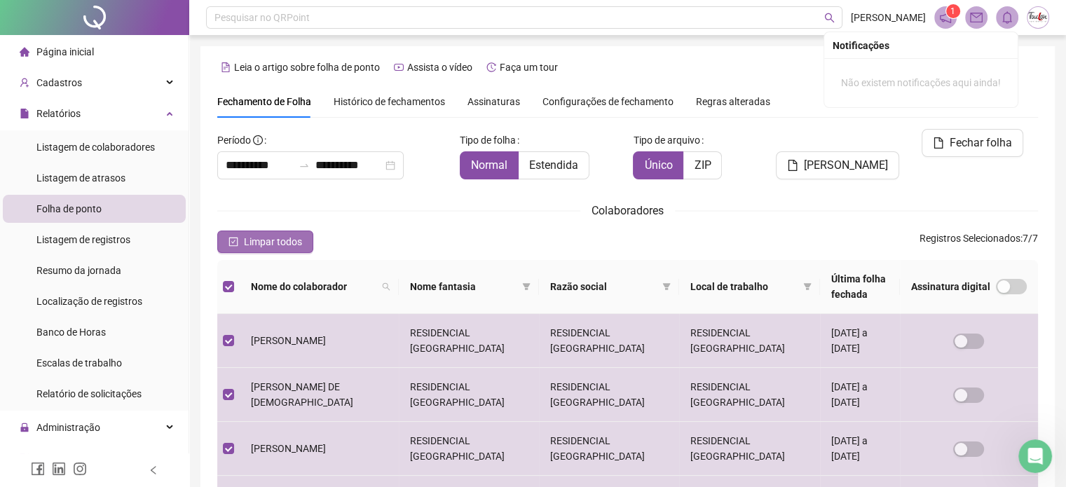
scroll to position [36, 0]
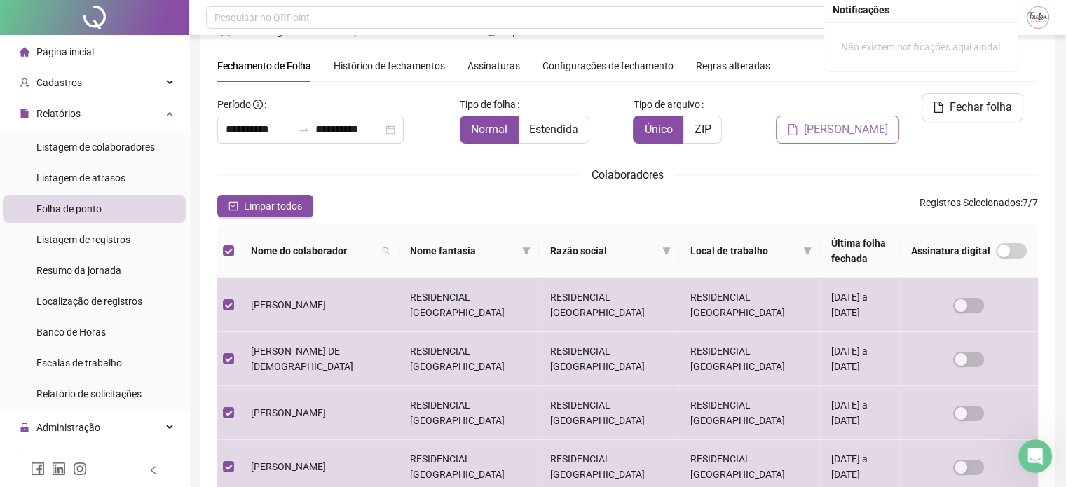
click at [843, 121] on span "[PERSON_NAME]" at bounding box center [846, 129] width 84 height 17
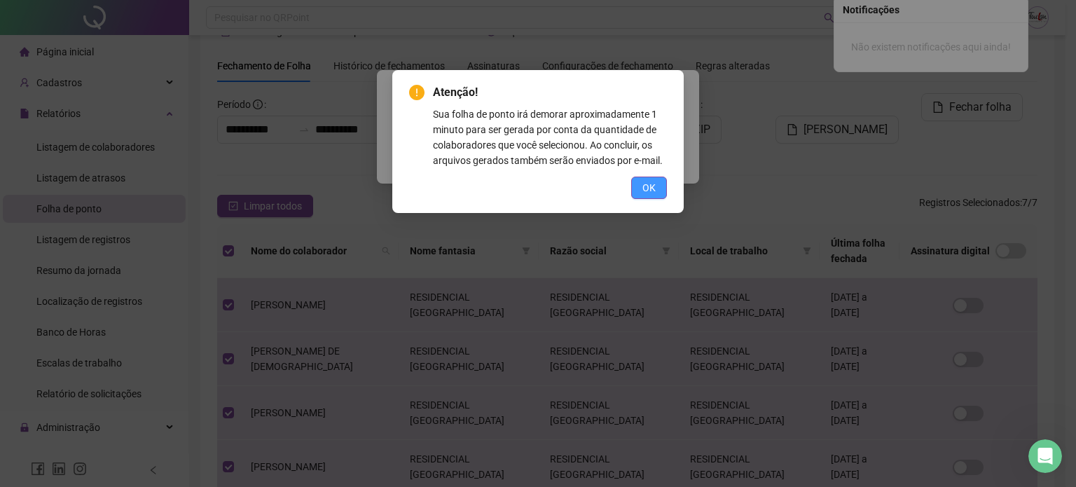
click at [653, 192] on span "OK" at bounding box center [648, 187] width 13 height 15
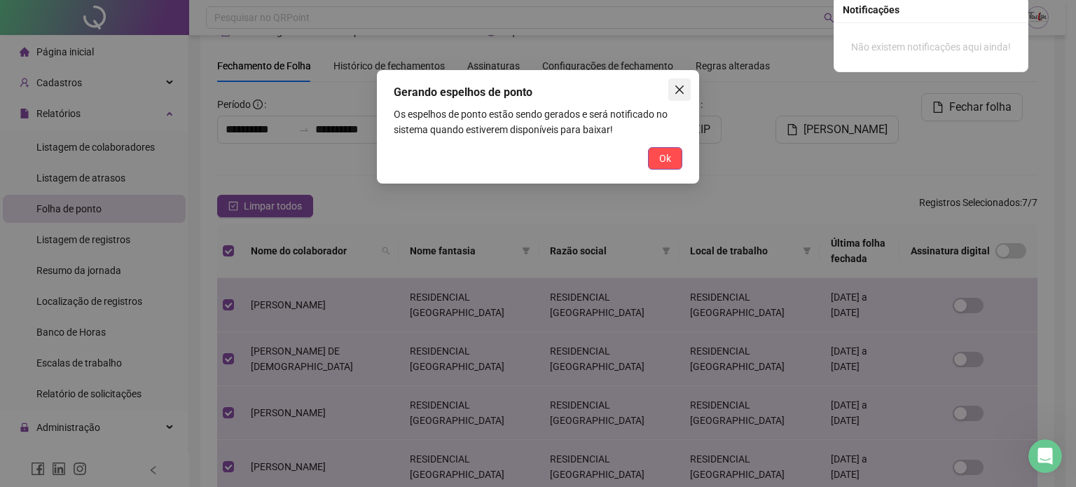
click at [675, 93] on icon "close" at bounding box center [679, 89] width 8 height 8
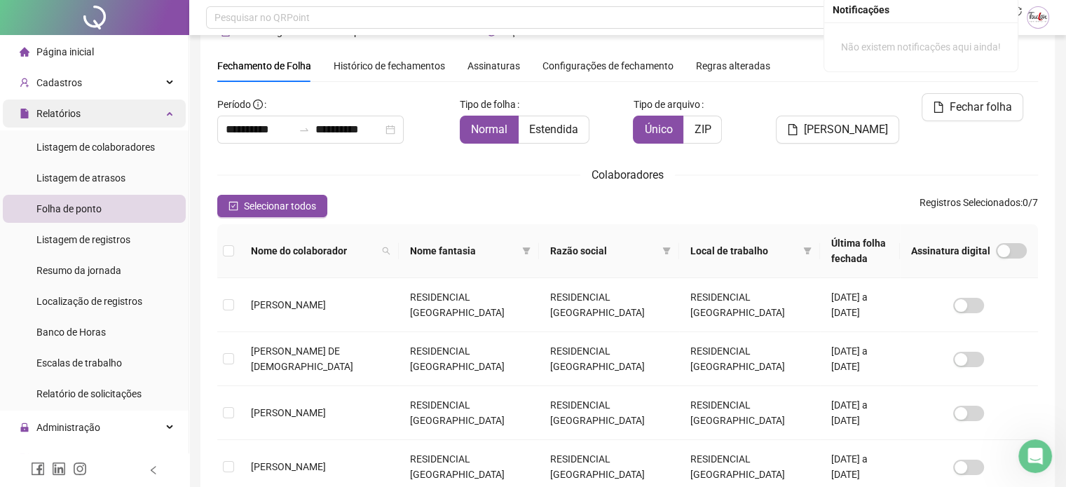
click at [59, 114] on span "Relatórios" at bounding box center [58, 113] width 44 height 11
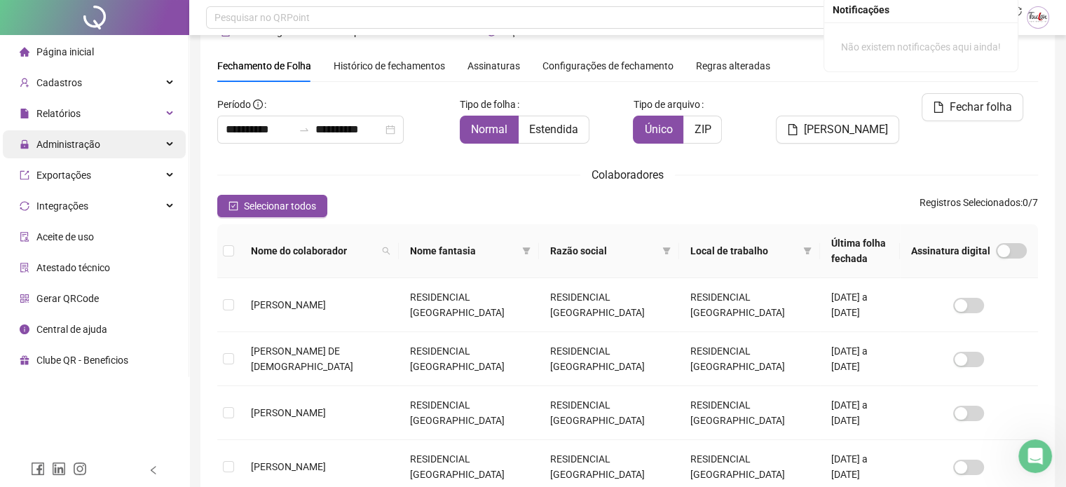
click at [106, 148] on div "Administração" at bounding box center [94, 144] width 183 height 28
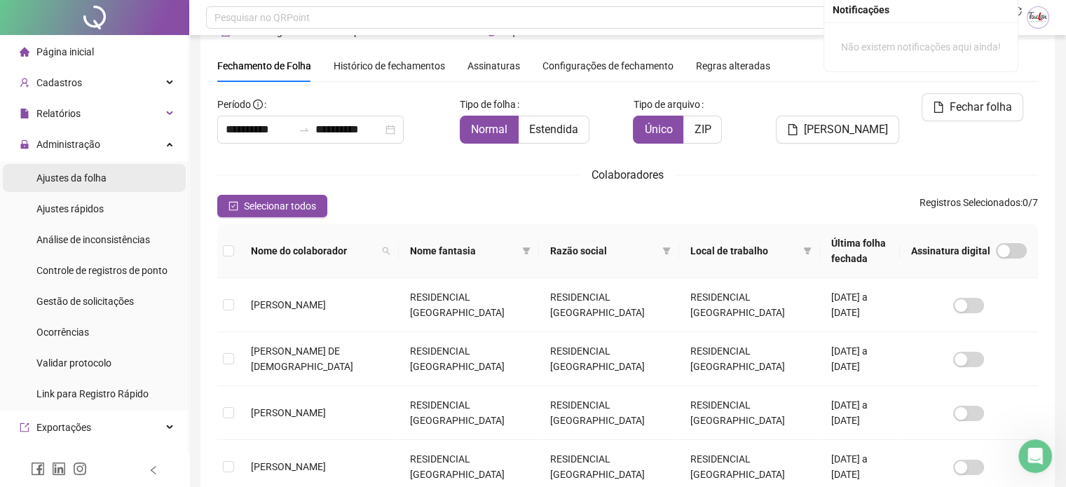
click at [88, 182] on span "Ajustes da folha" at bounding box center [71, 177] width 70 height 11
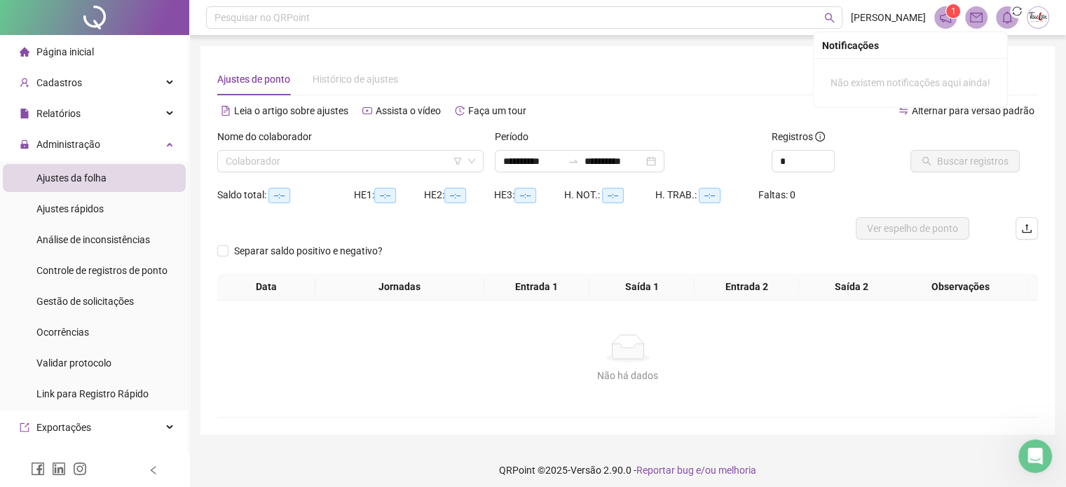
click at [298, 148] on div "Nome do colaborador" at bounding box center [350, 139] width 266 height 21
click at [295, 155] on input "search" at bounding box center [344, 161] width 237 height 21
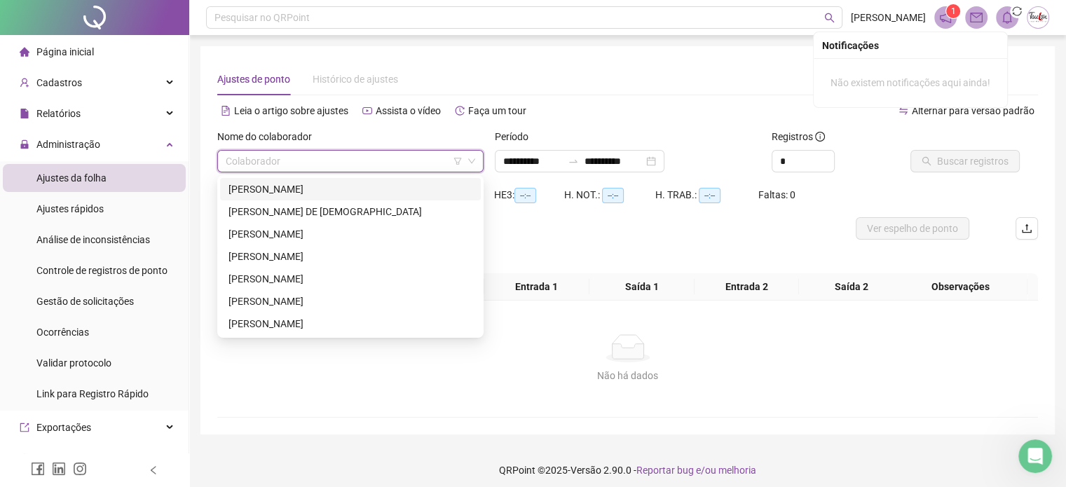
click at [282, 191] on div "[PERSON_NAME]" at bounding box center [350, 188] width 244 height 15
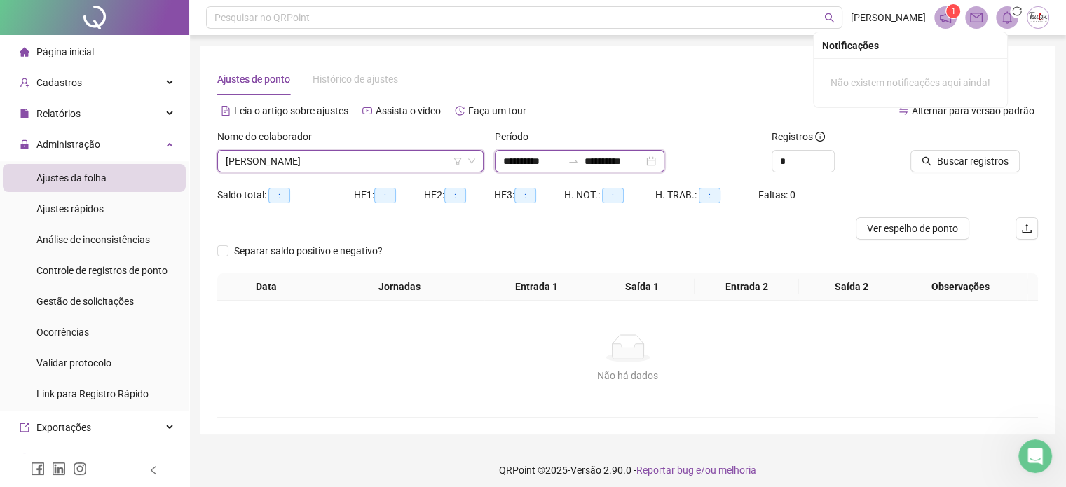
click at [523, 162] on input "**********" at bounding box center [532, 160] width 59 height 15
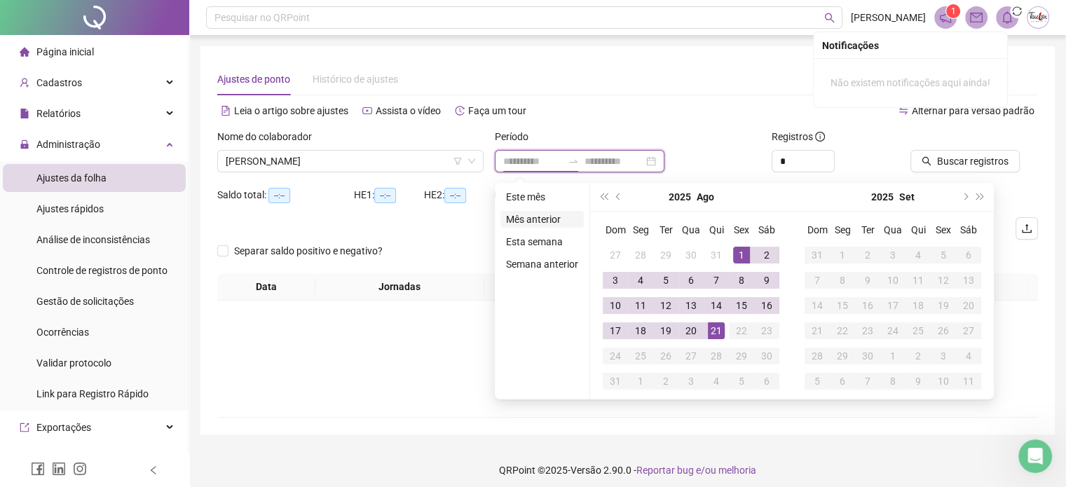
type input "**********"
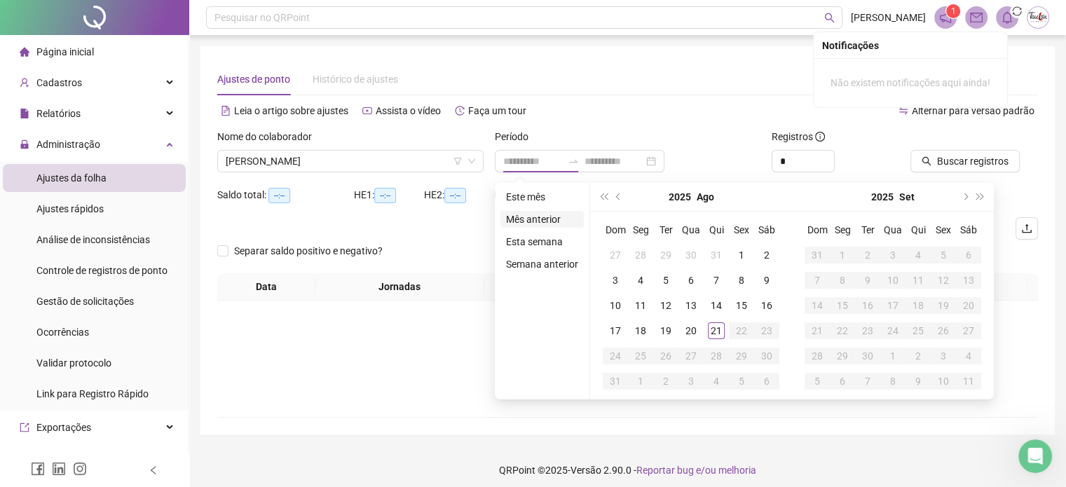
click at [542, 216] on li "Mês anterior" at bounding box center [541, 219] width 83 height 17
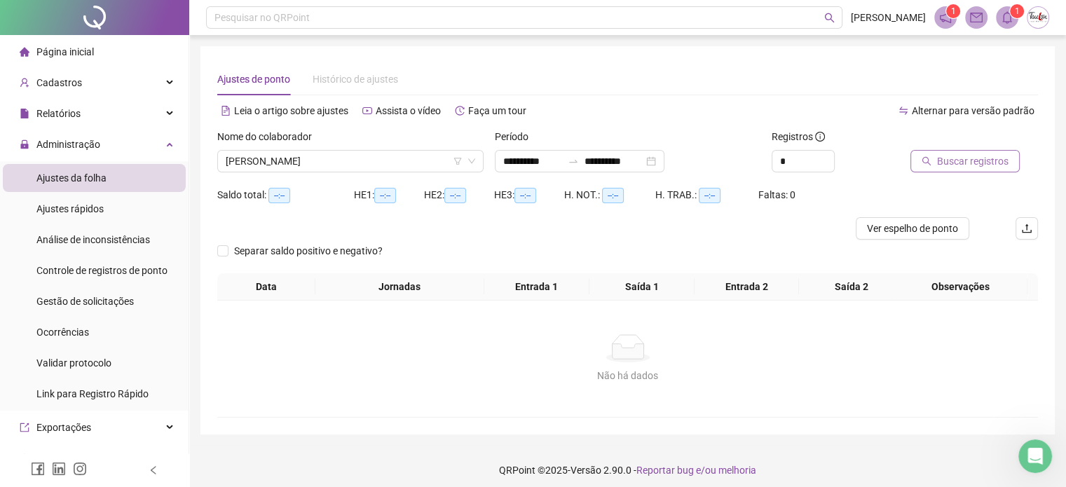
click at [964, 163] on span "Buscar registros" at bounding box center [972, 160] width 71 height 15
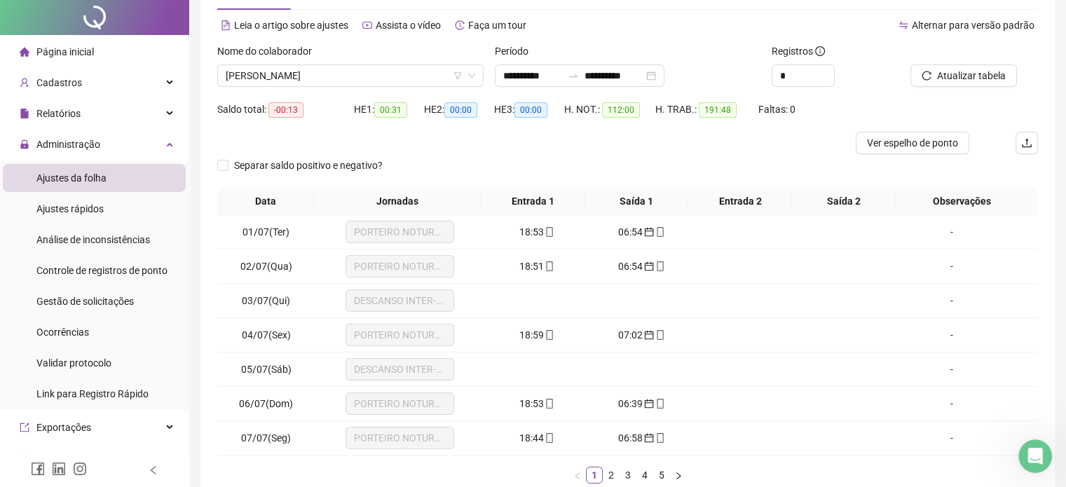
scroll to position [140, 0]
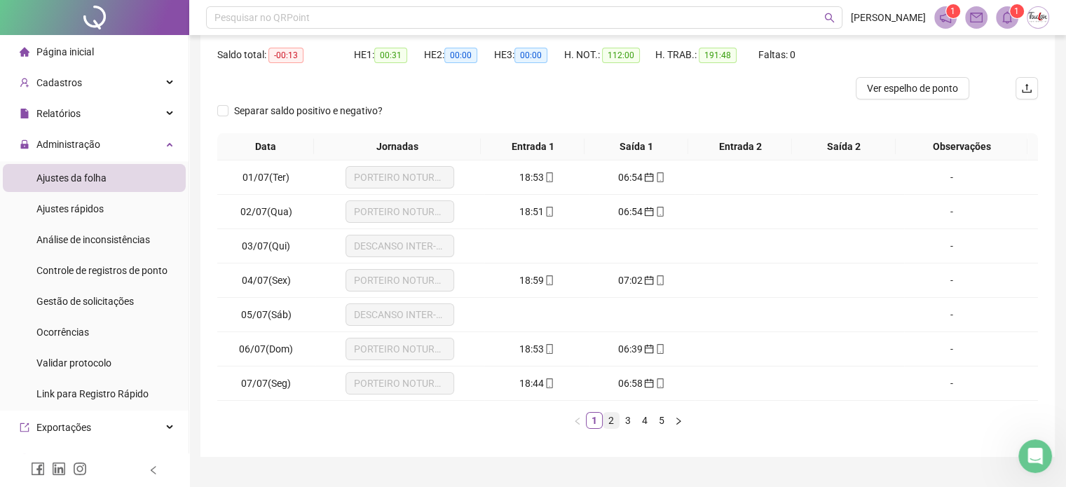
click at [613, 422] on link "2" at bounding box center [610, 420] width 15 height 15
click at [626, 417] on link "3" at bounding box center [627, 420] width 15 height 15
click at [645, 419] on link "4" at bounding box center [644, 420] width 15 height 15
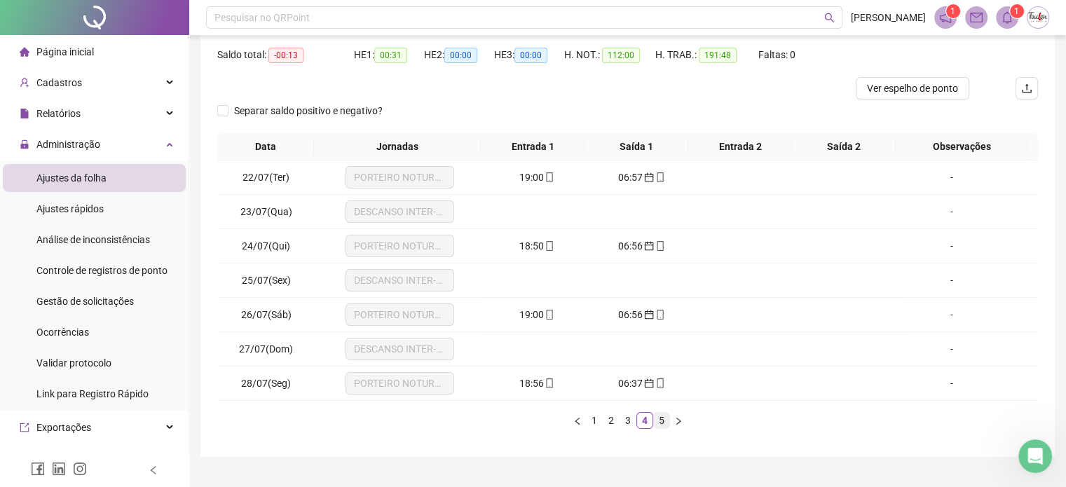
click at [656, 421] on link "5" at bounding box center [661, 420] width 15 height 15
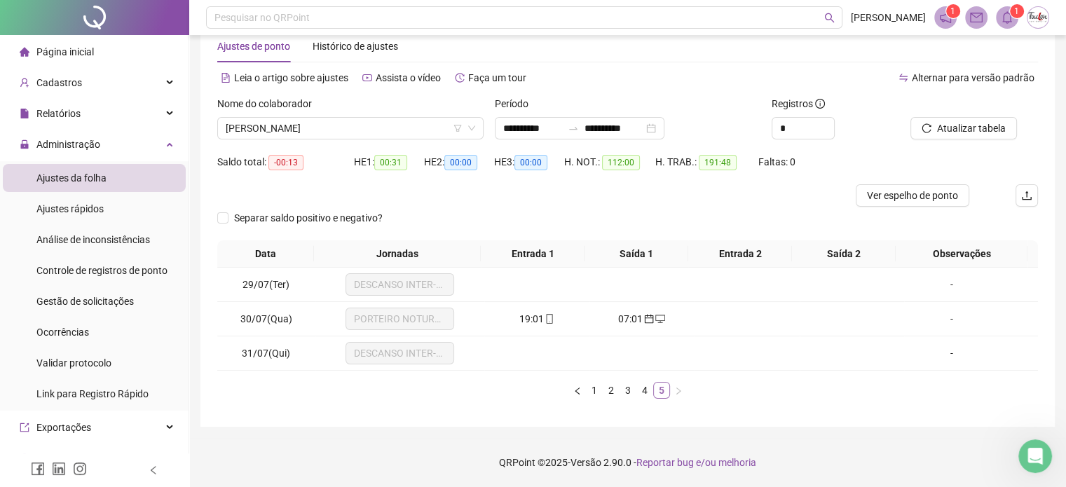
scroll to position [32, 0]
click at [103, 141] on div "Administração" at bounding box center [94, 144] width 183 height 28
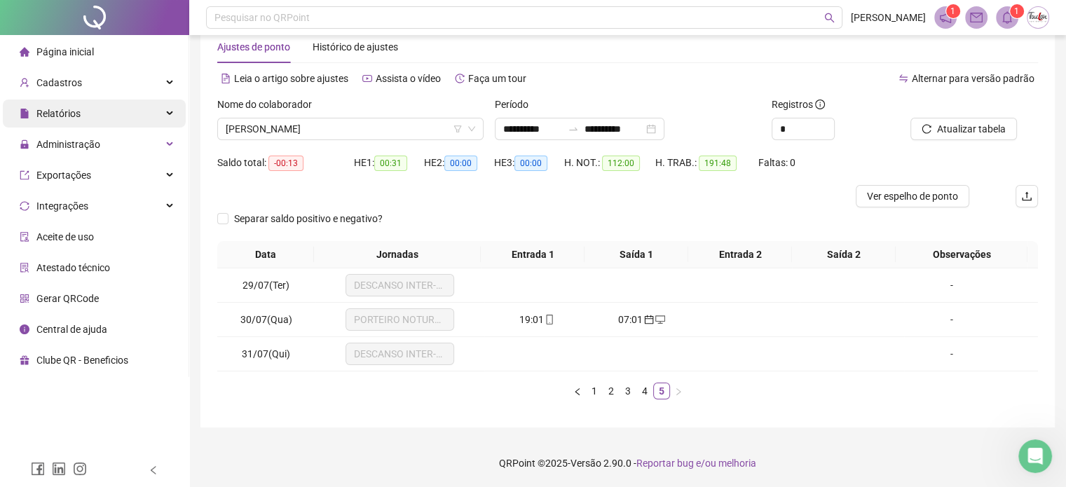
click at [93, 115] on div "Relatórios" at bounding box center [94, 113] width 183 height 28
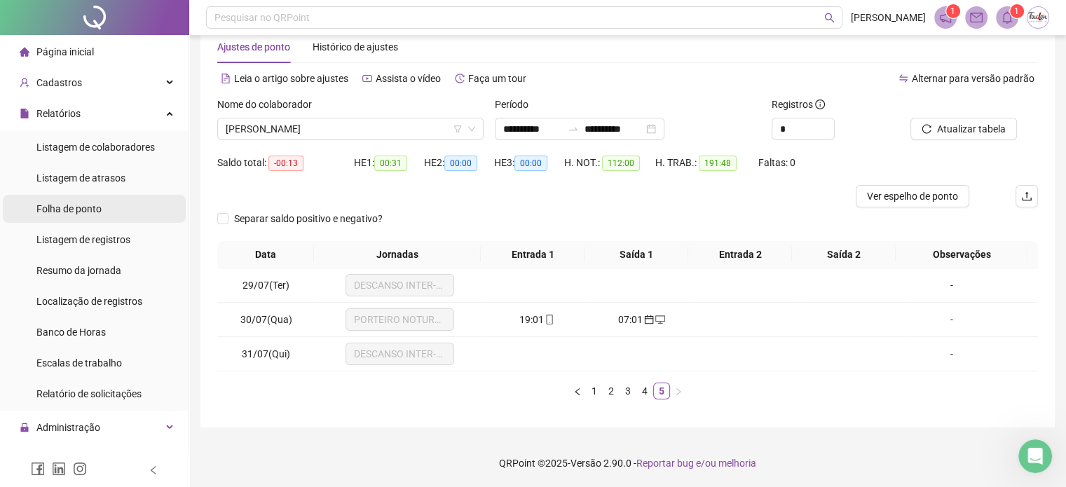
click at [86, 207] on span "Folha de ponto" at bounding box center [68, 208] width 65 height 11
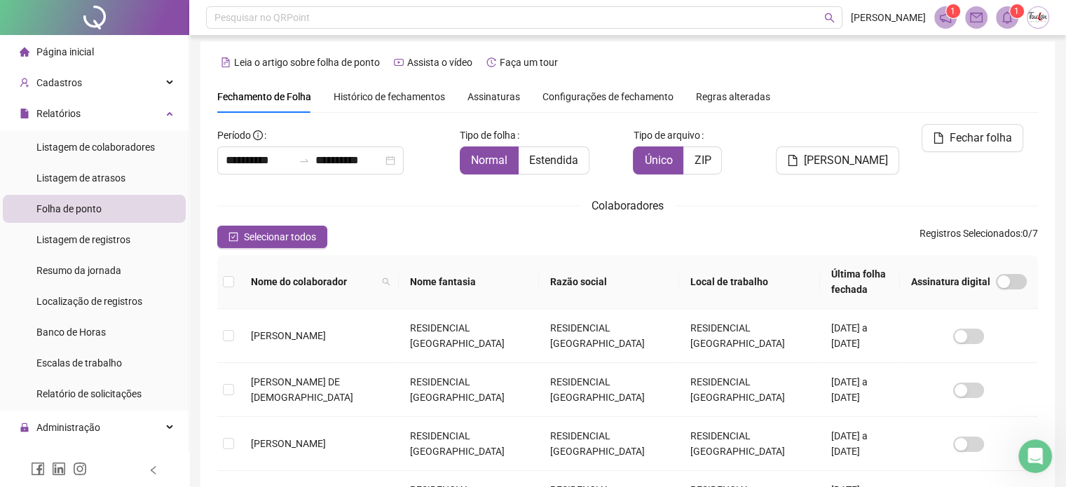
scroll to position [36, 0]
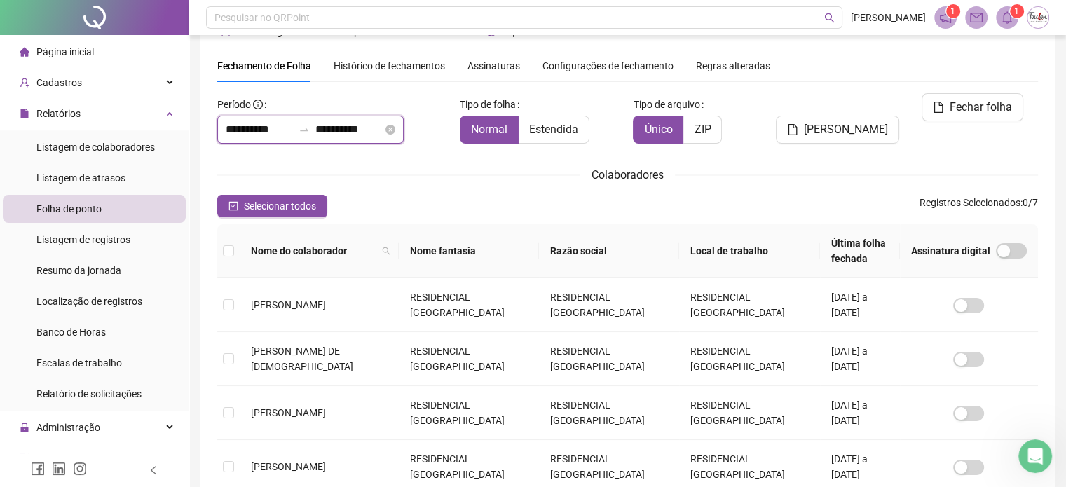
click at [272, 130] on input "**********" at bounding box center [259, 129] width 67 height 17
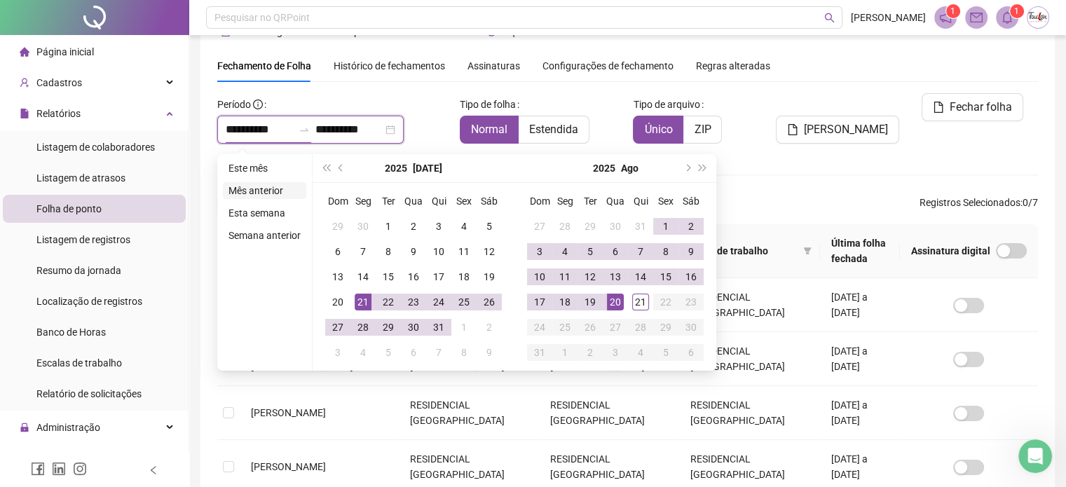
type input "**********"
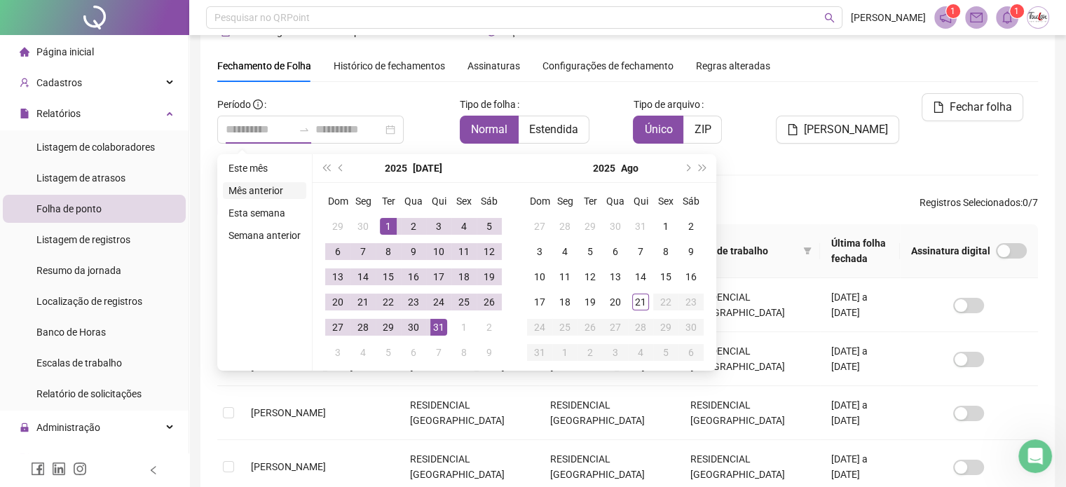
click at [268, 190] on li "Mês anterior" at bounding box center [264, 190] width 83 height 17
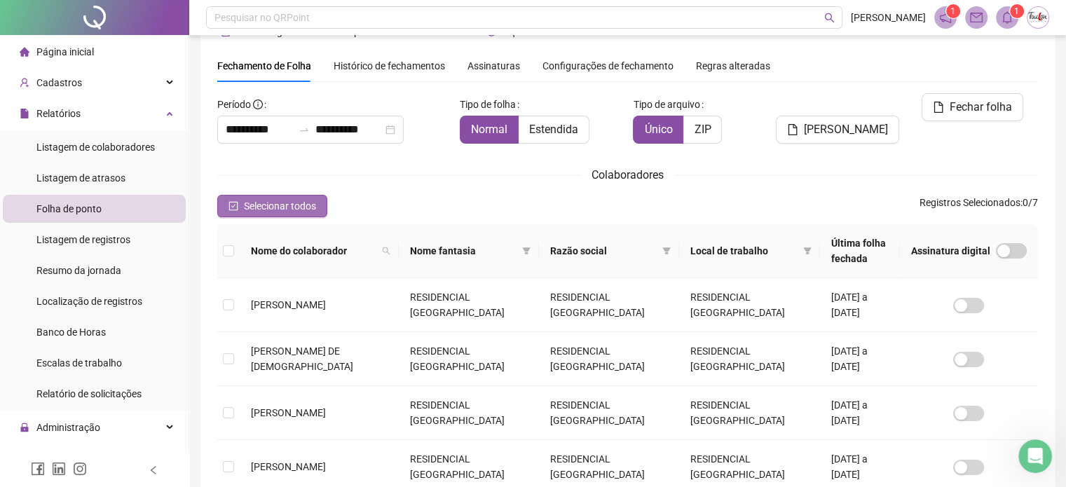
click at [230, 209] on icon "check-square" at bounding box center [233, 206] width 10 height 10
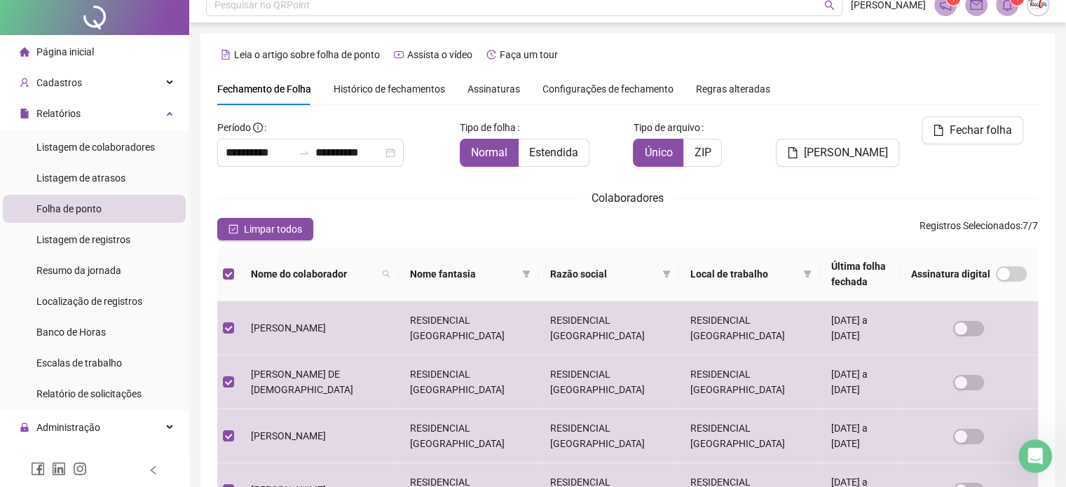
scroll to position [0, 0]
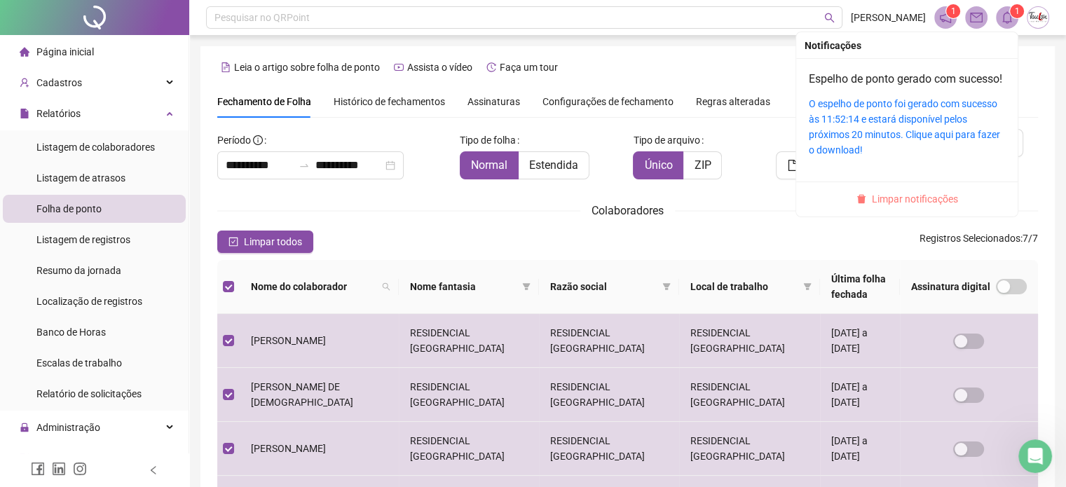
click at [905, 207] on span "Limpar notificações" at bounding box center [915, 198] width 86 height 15
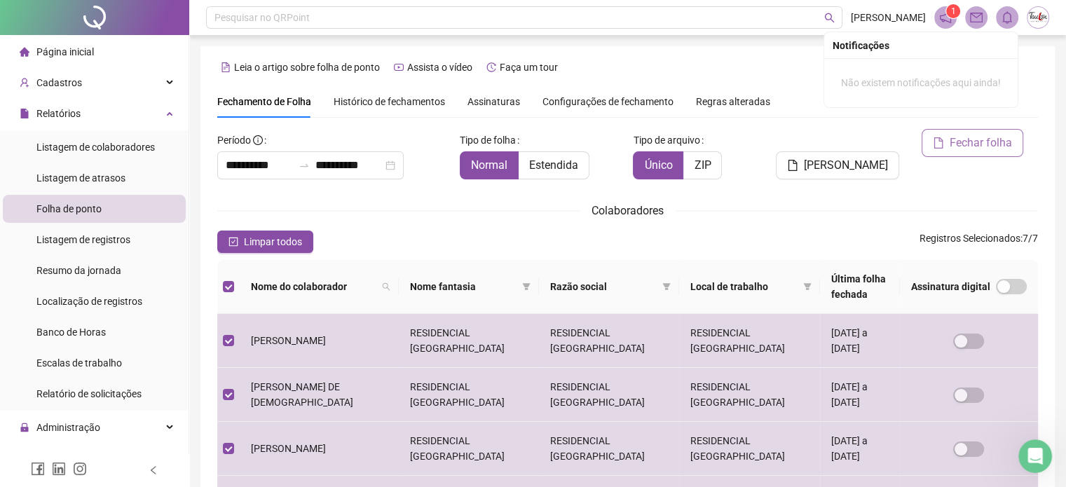
click at [963, 142] on span "Fechar folha" at bounding box center [980, 143] width 62 height 17
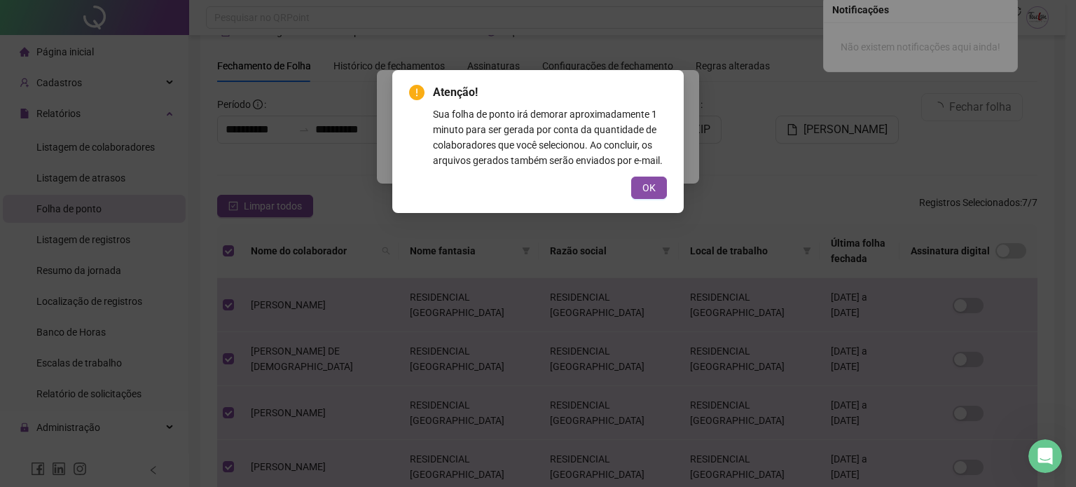
click at [656, 199] on div "Atenção! Sua folha de ponto irá demorar aproximadamente 1 minuto para ser gerad…" at bounding box center [537, 141] width 291 height 143
click at [647, 188] on span "OK" at bounding box center [648, 187] width 13 height 15
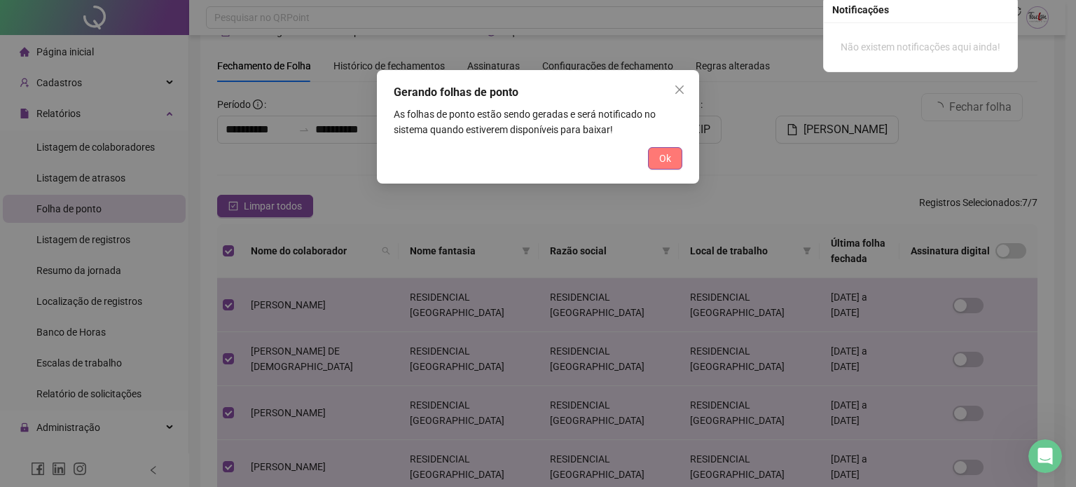
click at [656, 167] on button "Ok" at bounding box center [665, 158] width 34 height 22
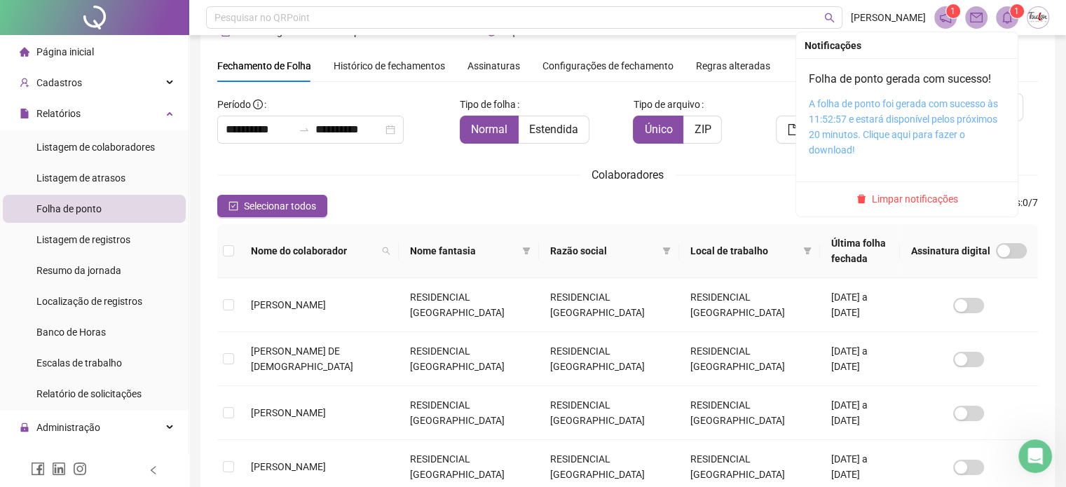
click at [916, 121] on link "A folha de ponto foi gerada com sucesso às 11:52:57 e estará disponível pelos p…" at bounding box center [902, 126] width 189 height 57
